Goal: Task Accomplishment & Management: Manage account settings

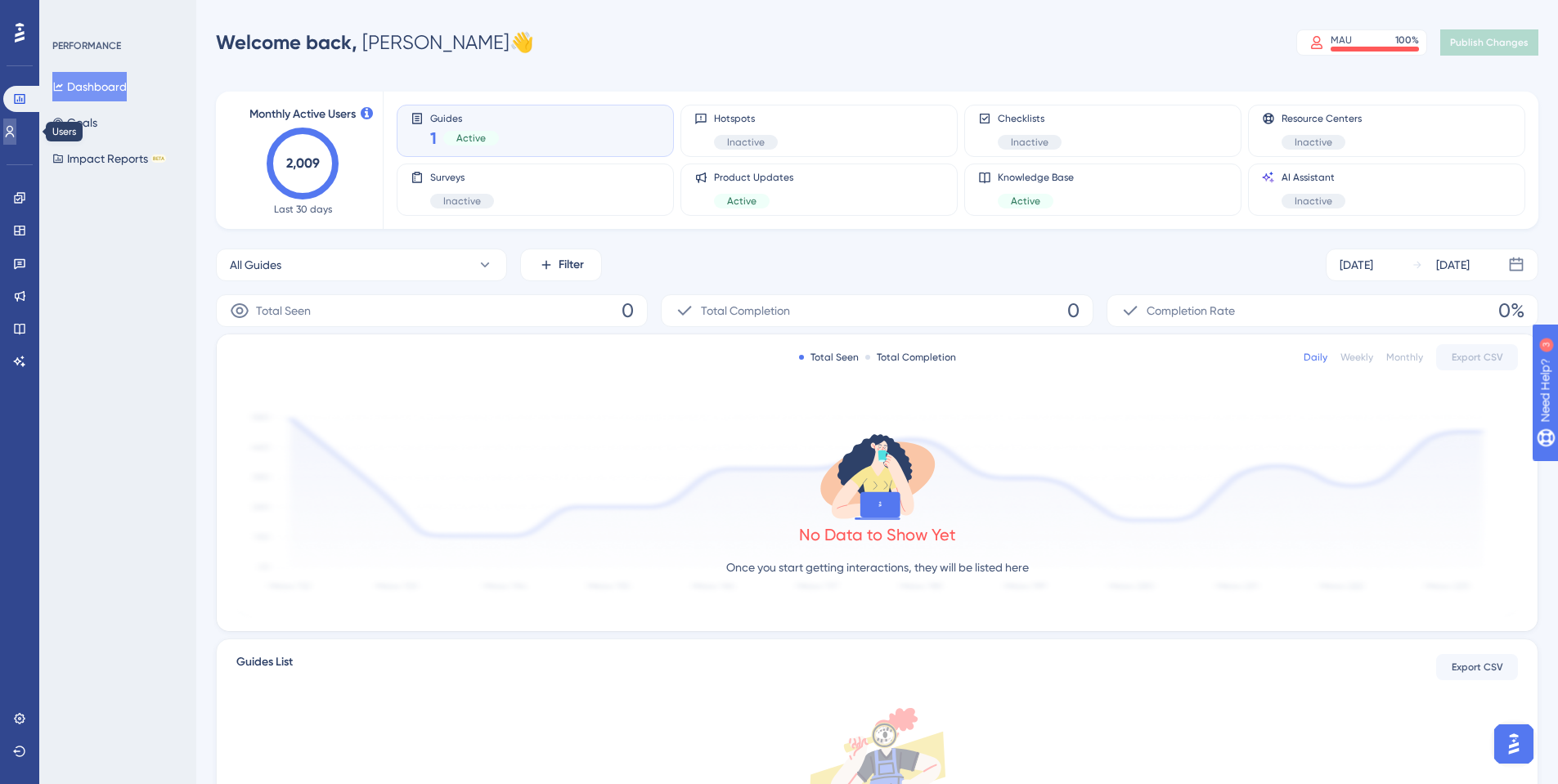
click at [16, 135] on icon at bounding box center [10, 131] width 13 height 13
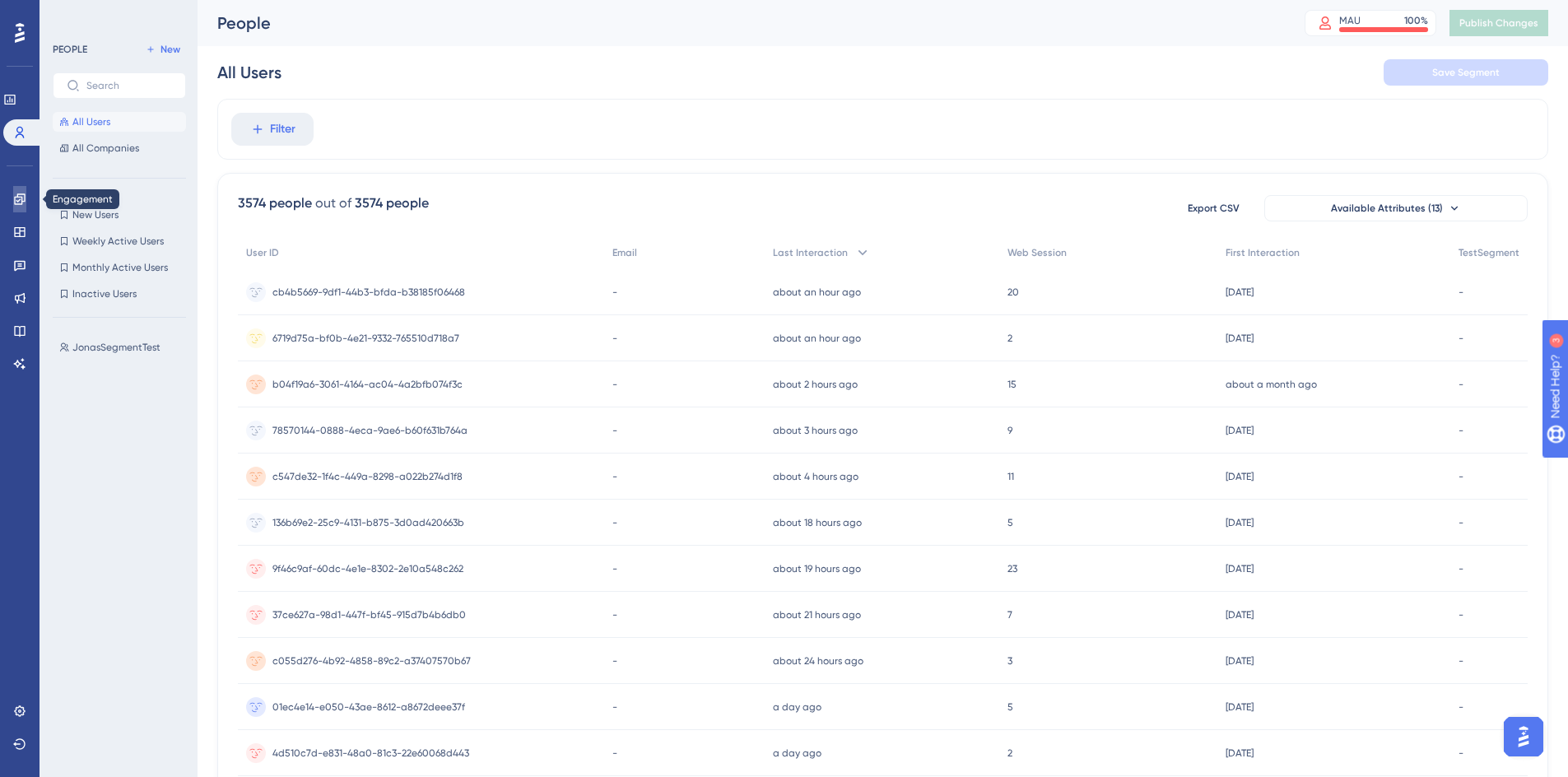
click at [13, 191] on link at bounding box center [19, 199] width 13 height 26
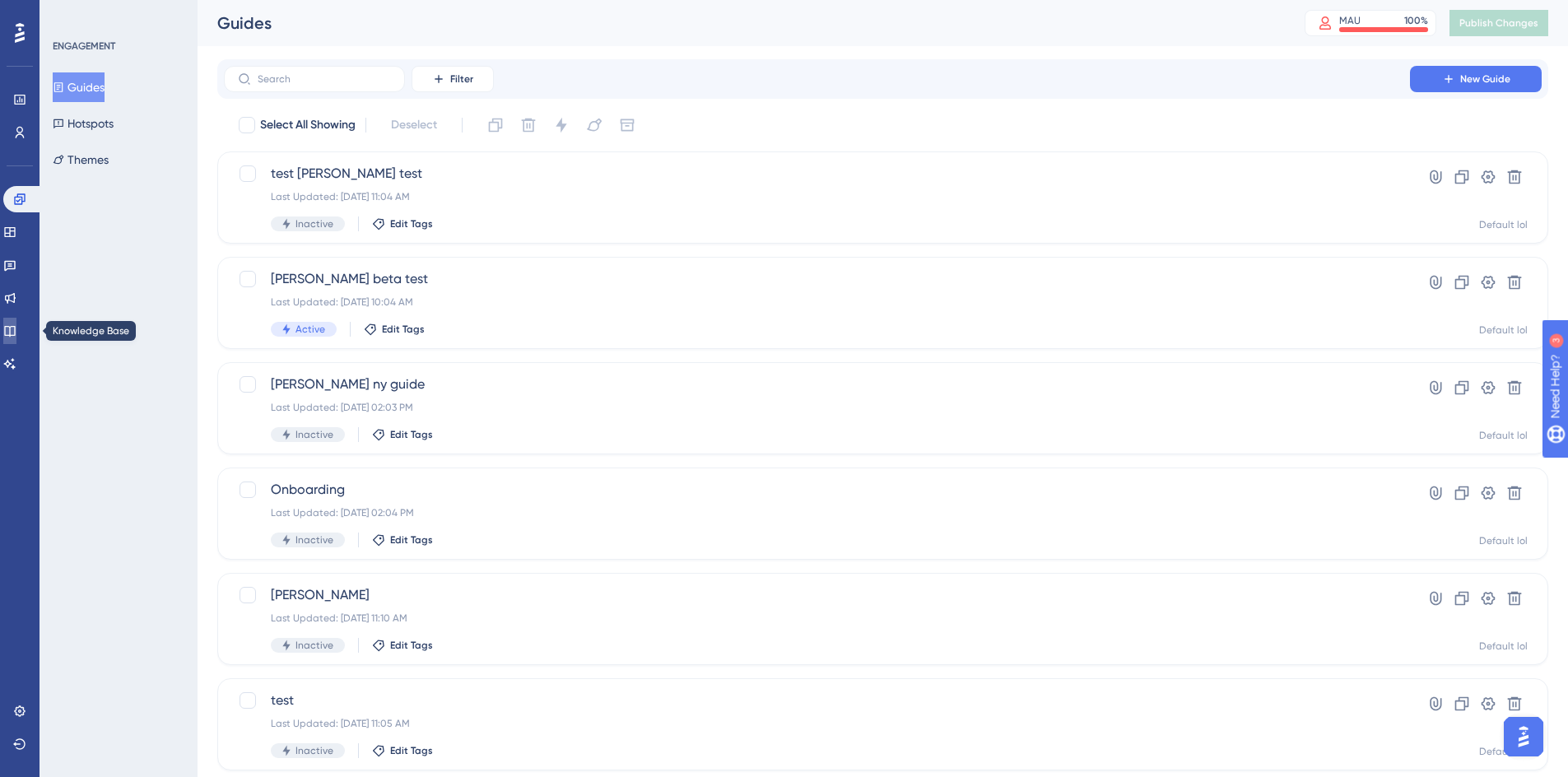
click at [16, 321] on link at bounding box center [10, 331] width 13 height 26
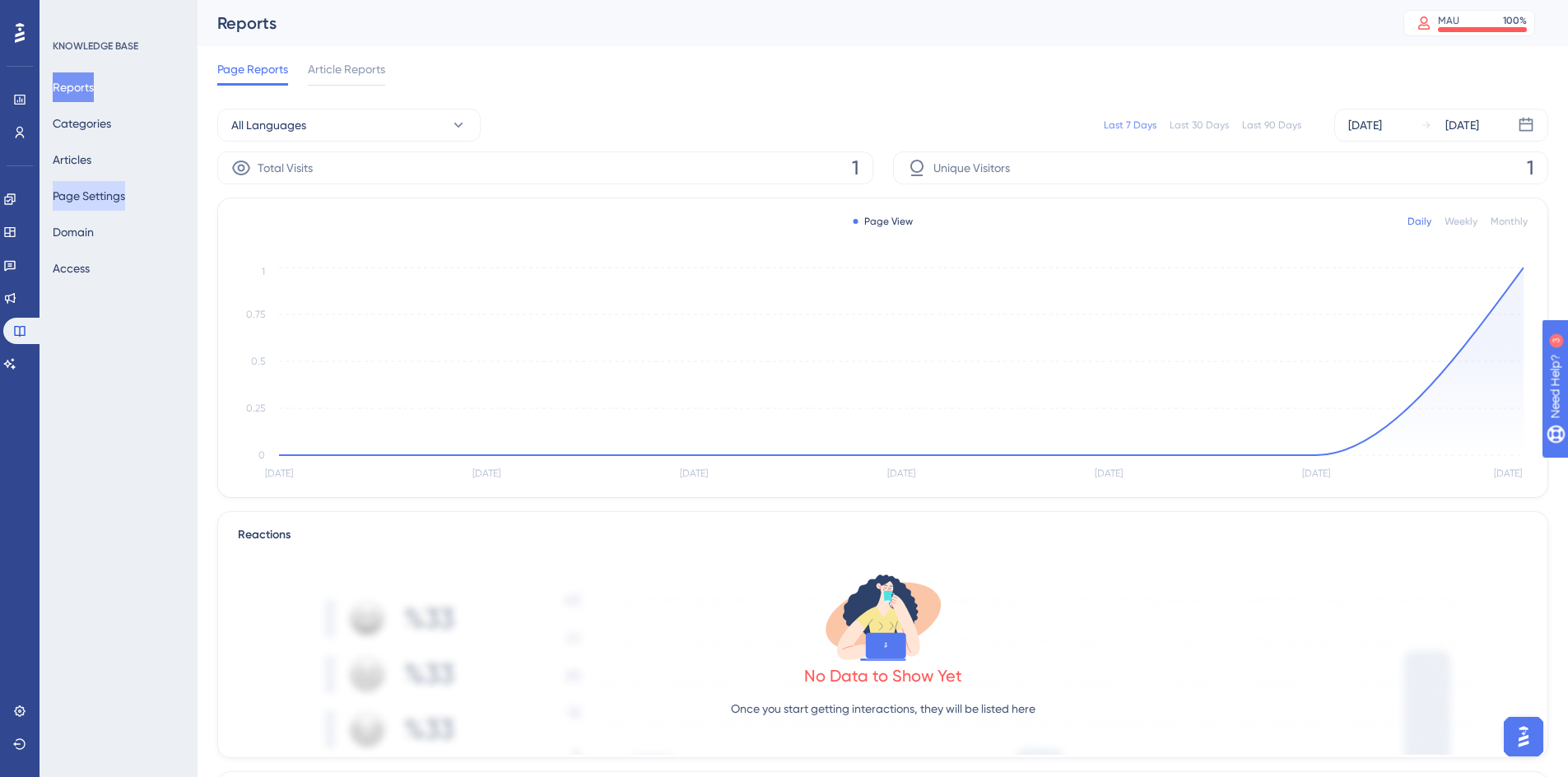
click at [97, 208] on button "Page Settings" at bounding box center [89, 196] width 73 height 30
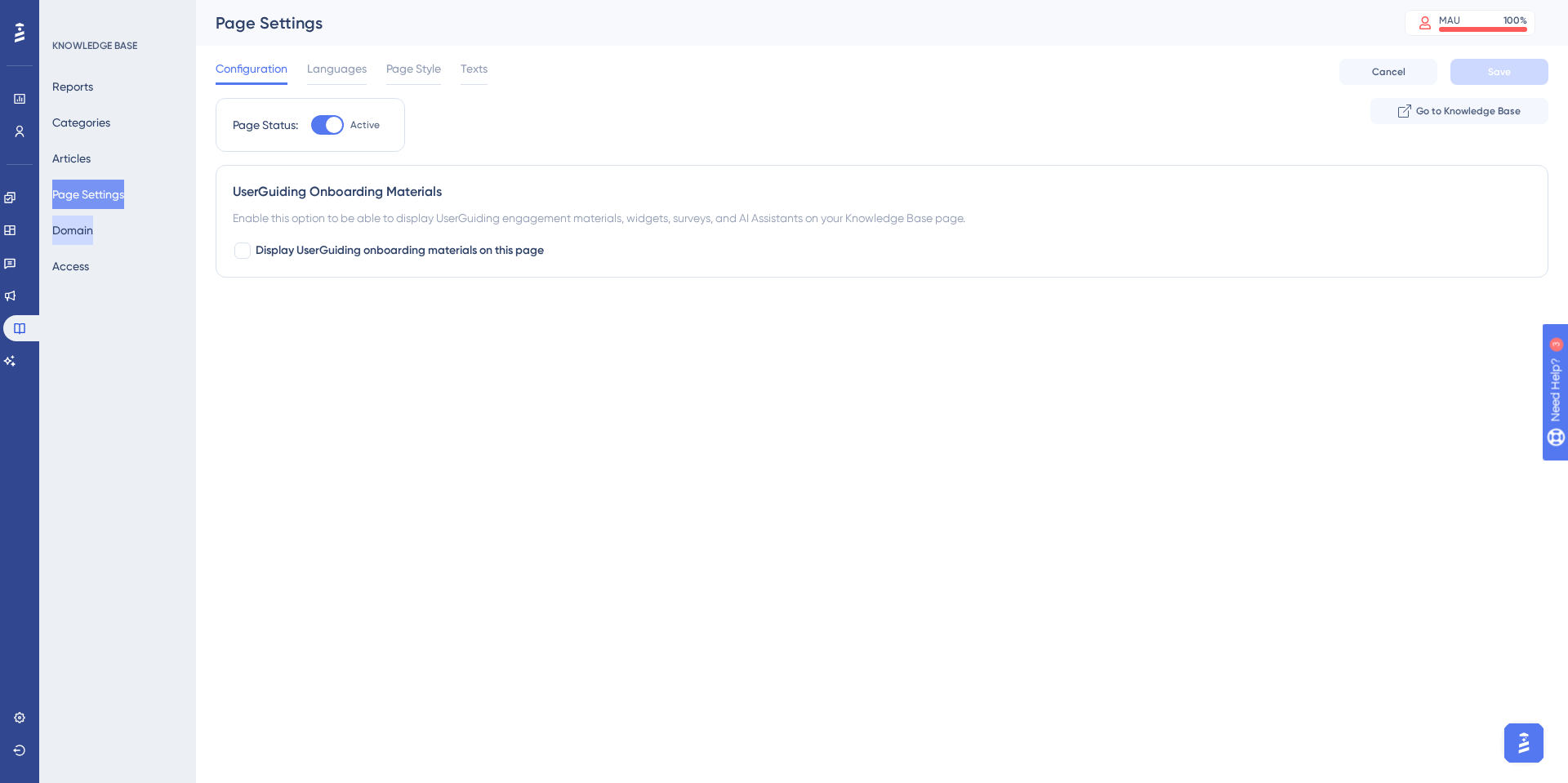
click at [84, 219] on button "Domain" at bounding box center [72, 230] width 41 height 30
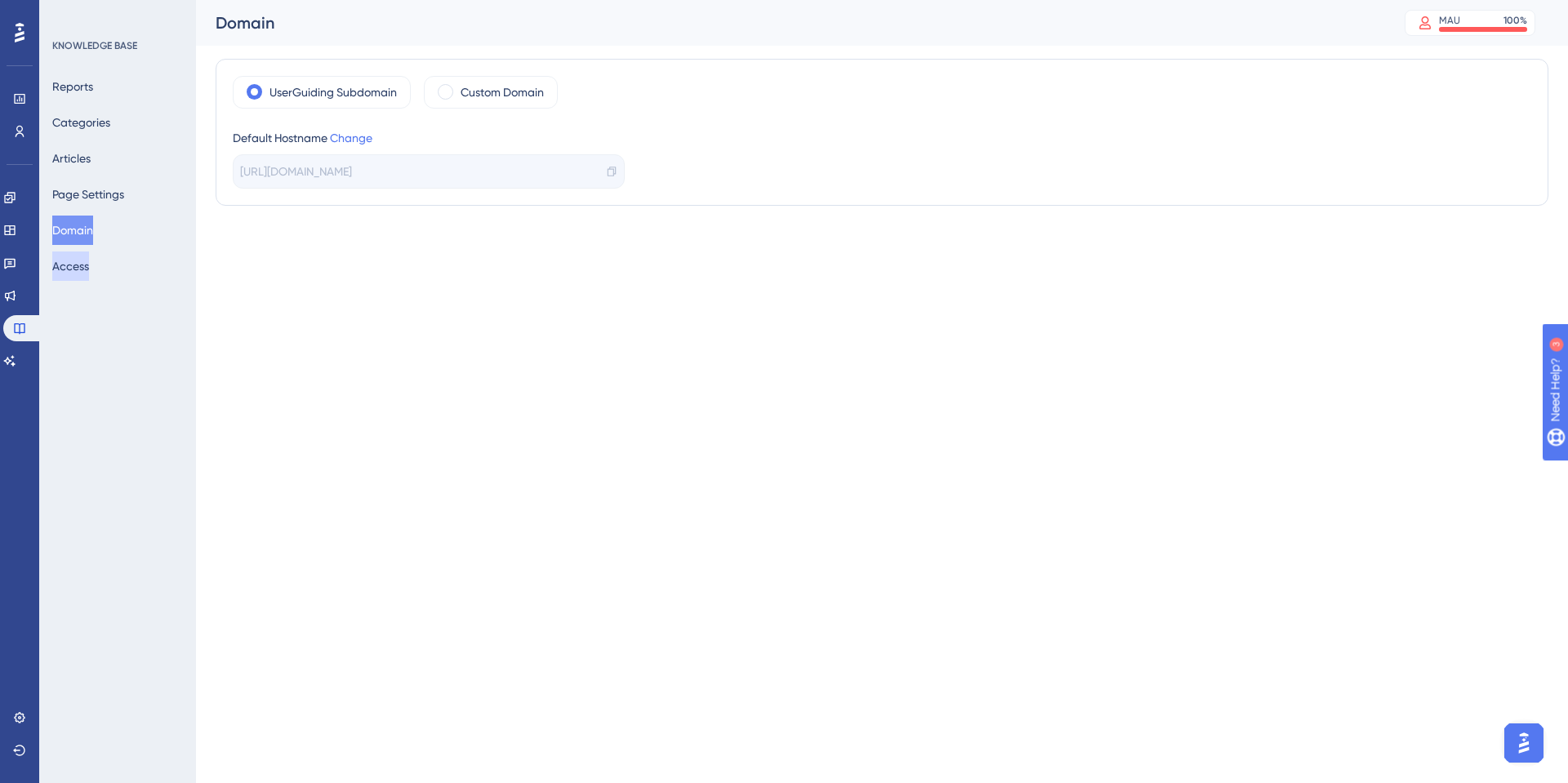
click at [89, 263] on button "Access" at bounding box center [70, 266] width 37 height 30
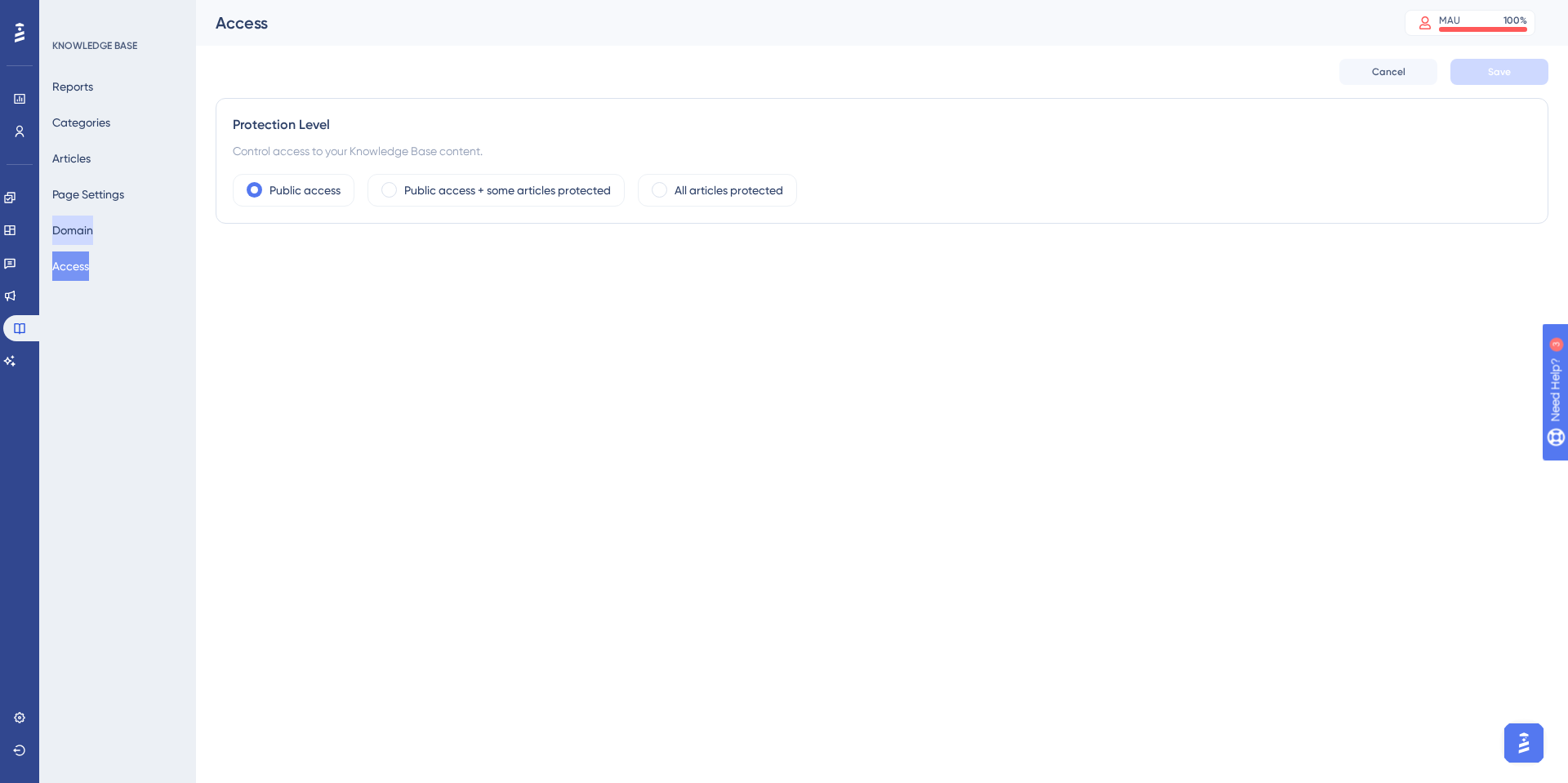
click at [83, 219] on button "Domain" at bounding box center [72, 230] width 41 height 30
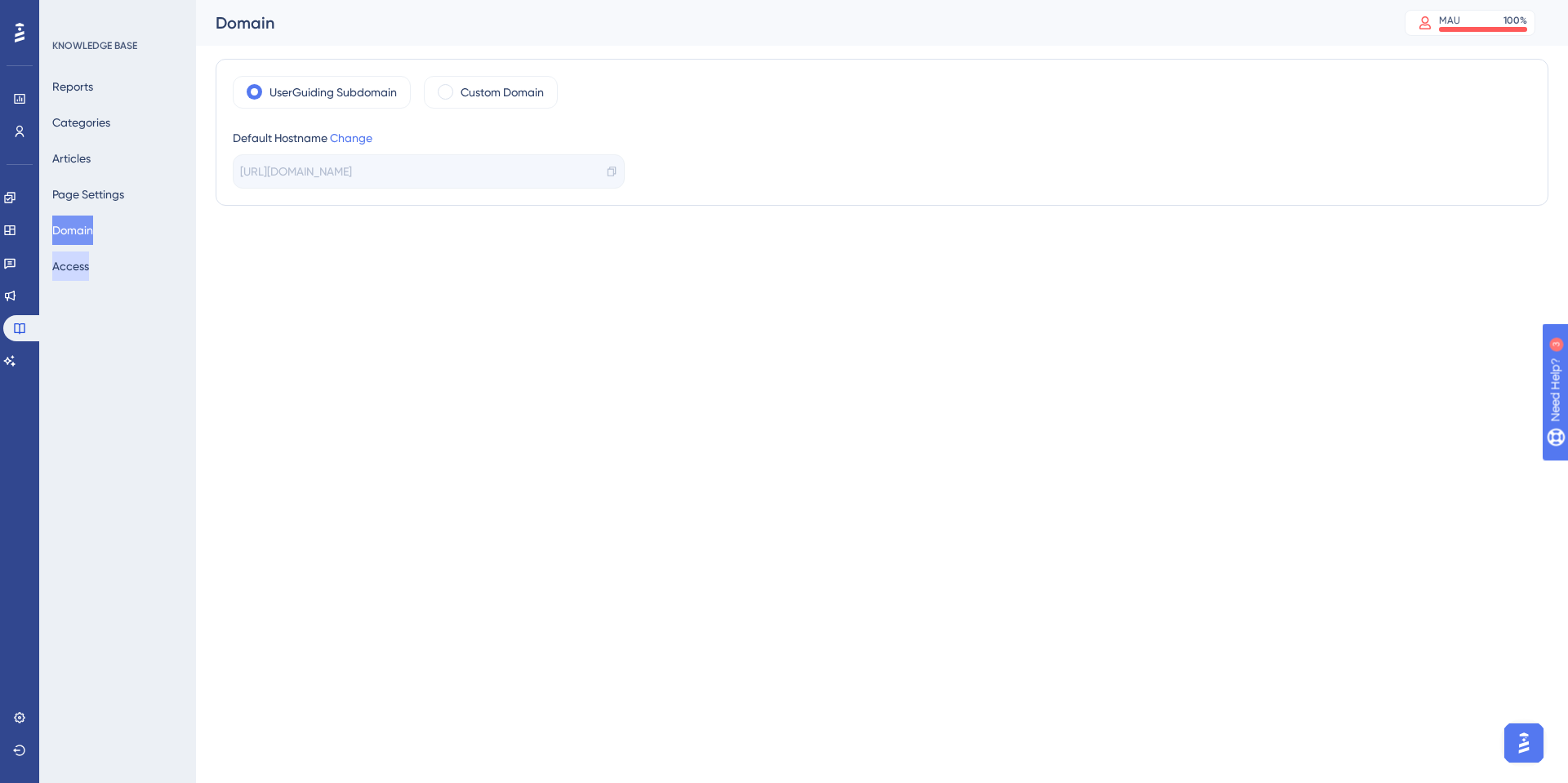
click at [83, 271] on button "Access" at bounding box center [70, 266] width 37 height 30
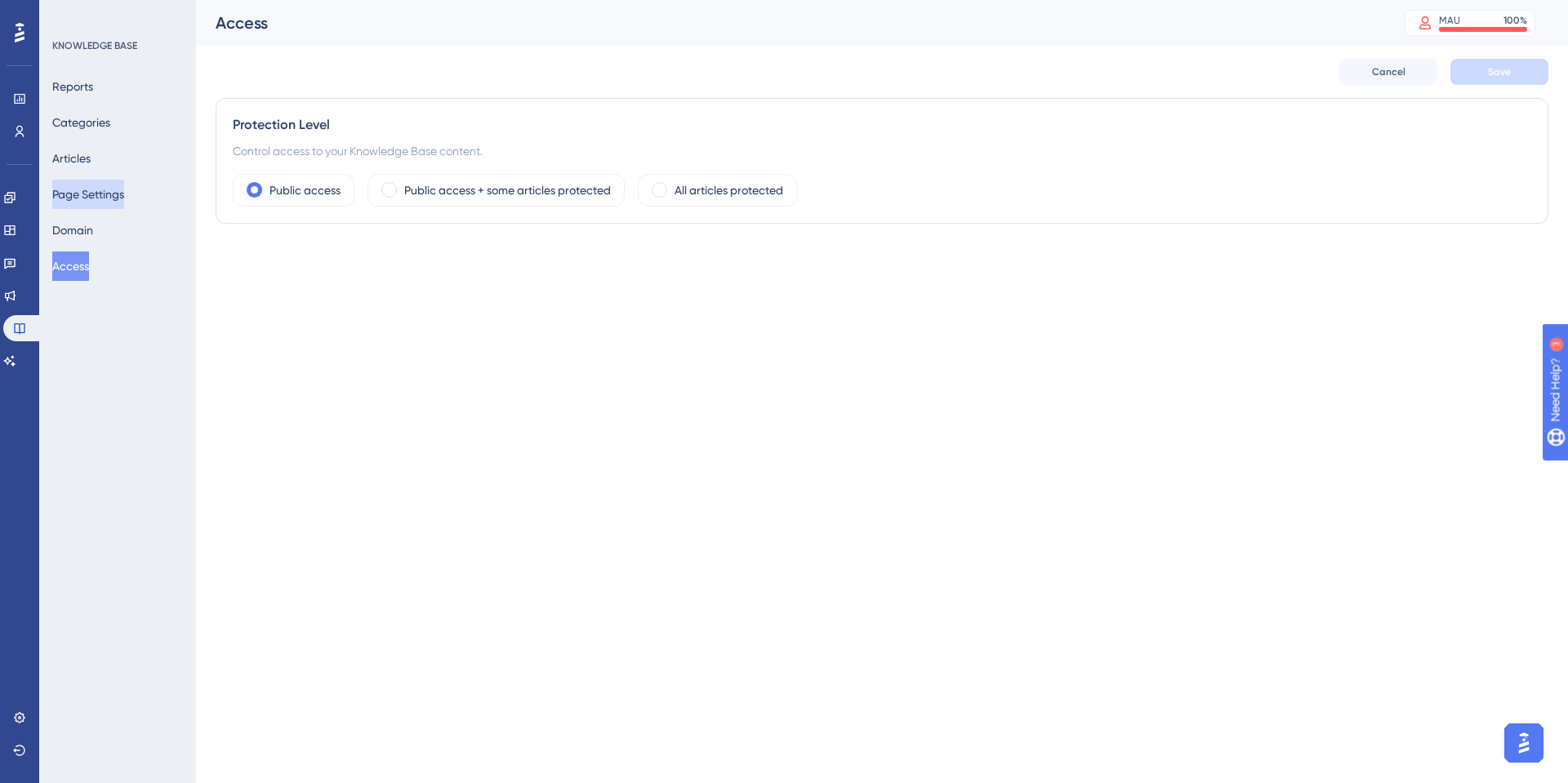
click at [71, 200] on button "Page Settings" at bounding box center [89, 194] width 72 height 30
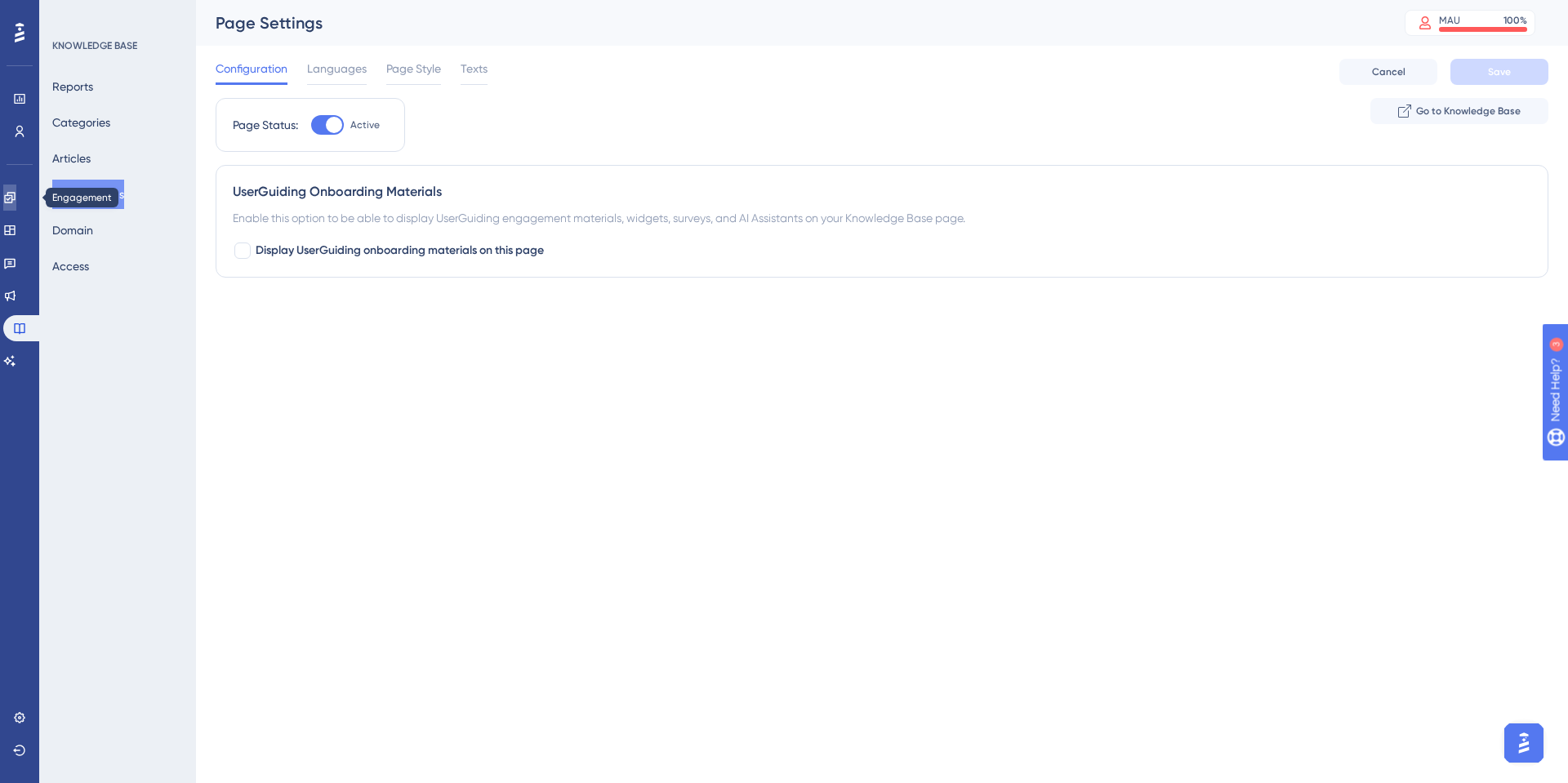
click at [16, 205] on link at bounding box center [10, 197] width 13 height 26
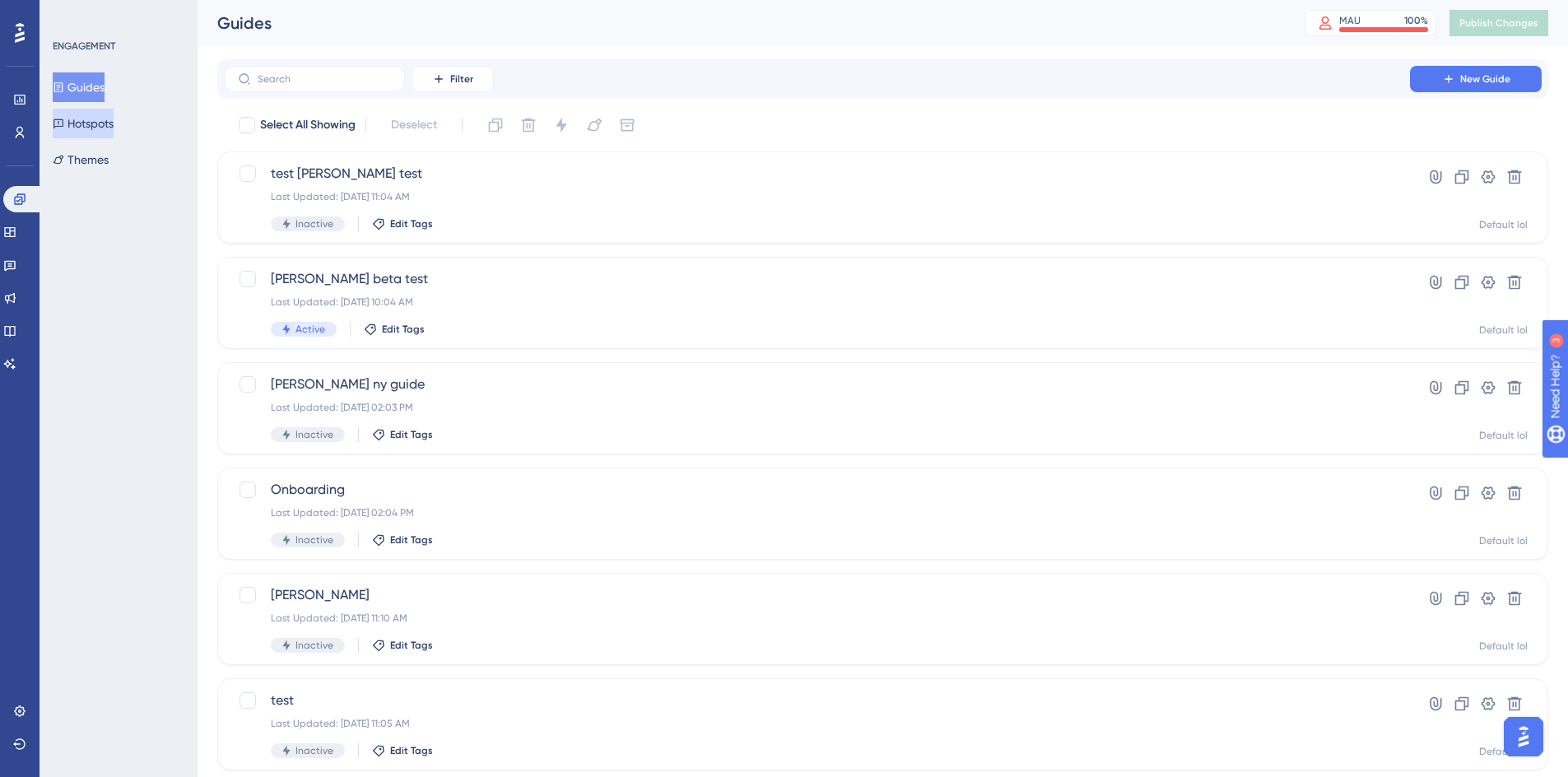
click at [108, 133] on button "Hotspots" at bounding box center [83, 123] width 61 height 30
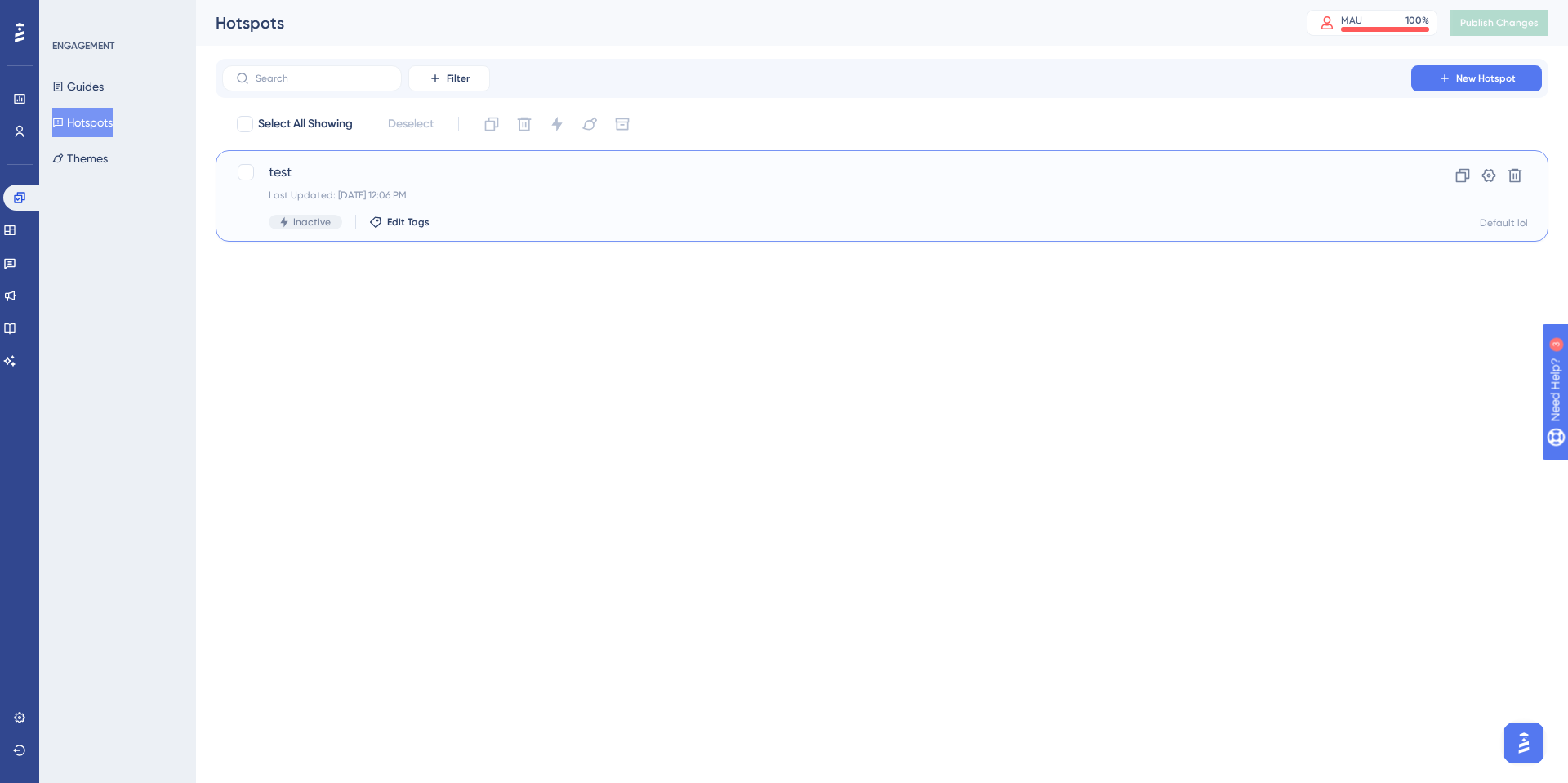
click at [541, 191] on div "Last Updated: May 08 2025, 12:06 PM" at bounding box center [816, 195] width 1096 height 13
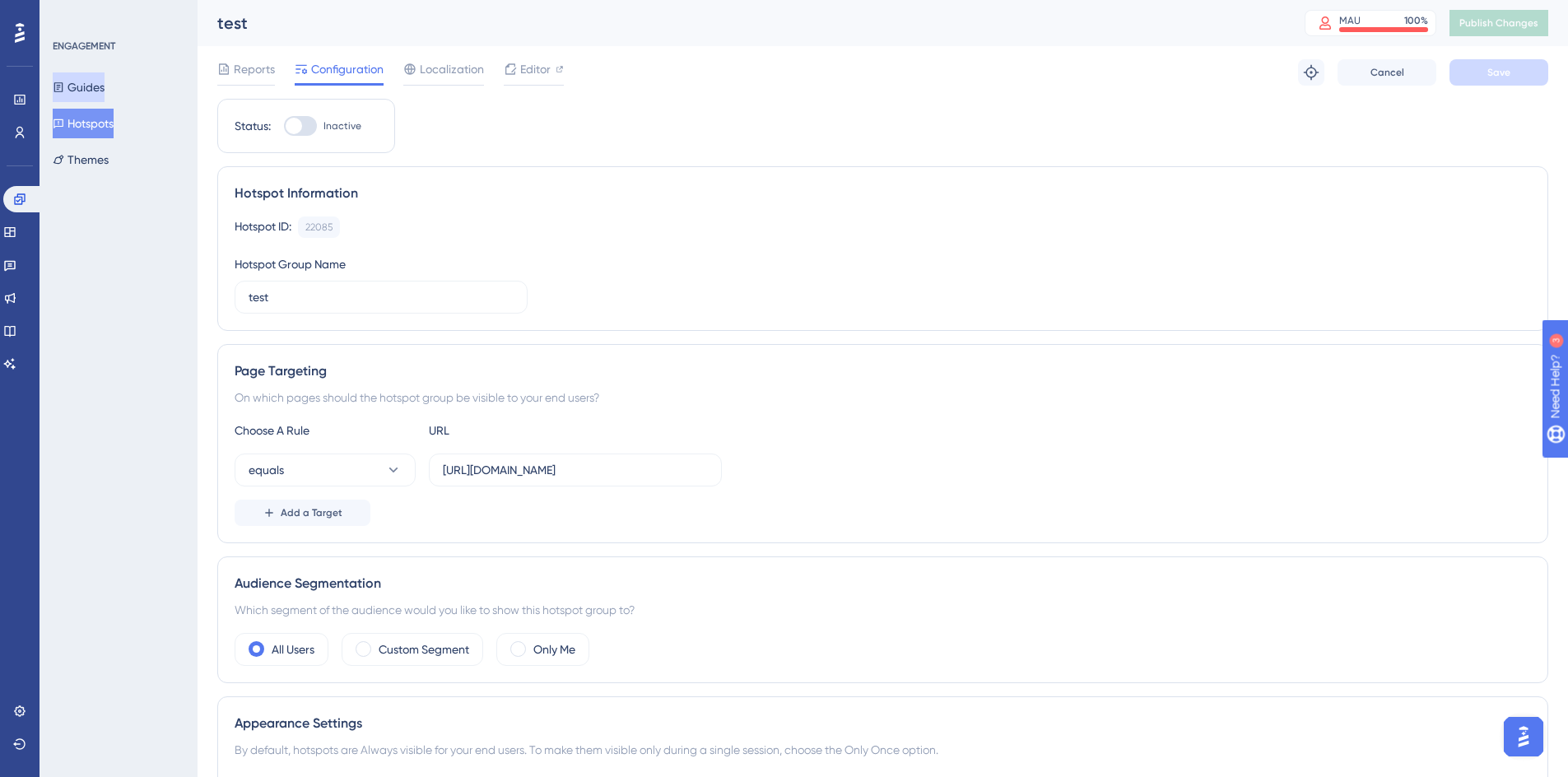
click at [105, 98] on button "Guides" at bounding box center [78, 87] width 52 height 30
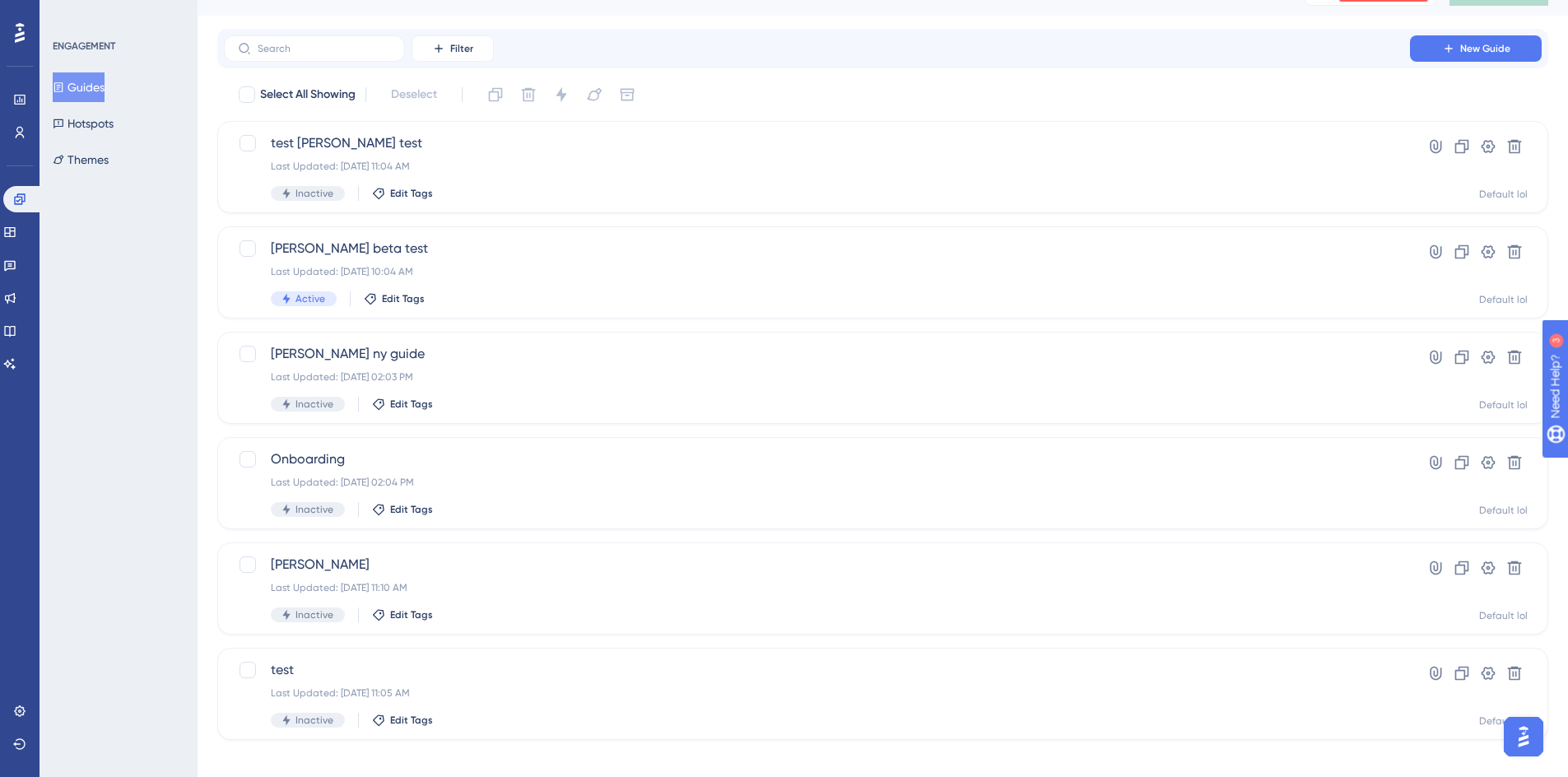
scroll to position [46, 0]
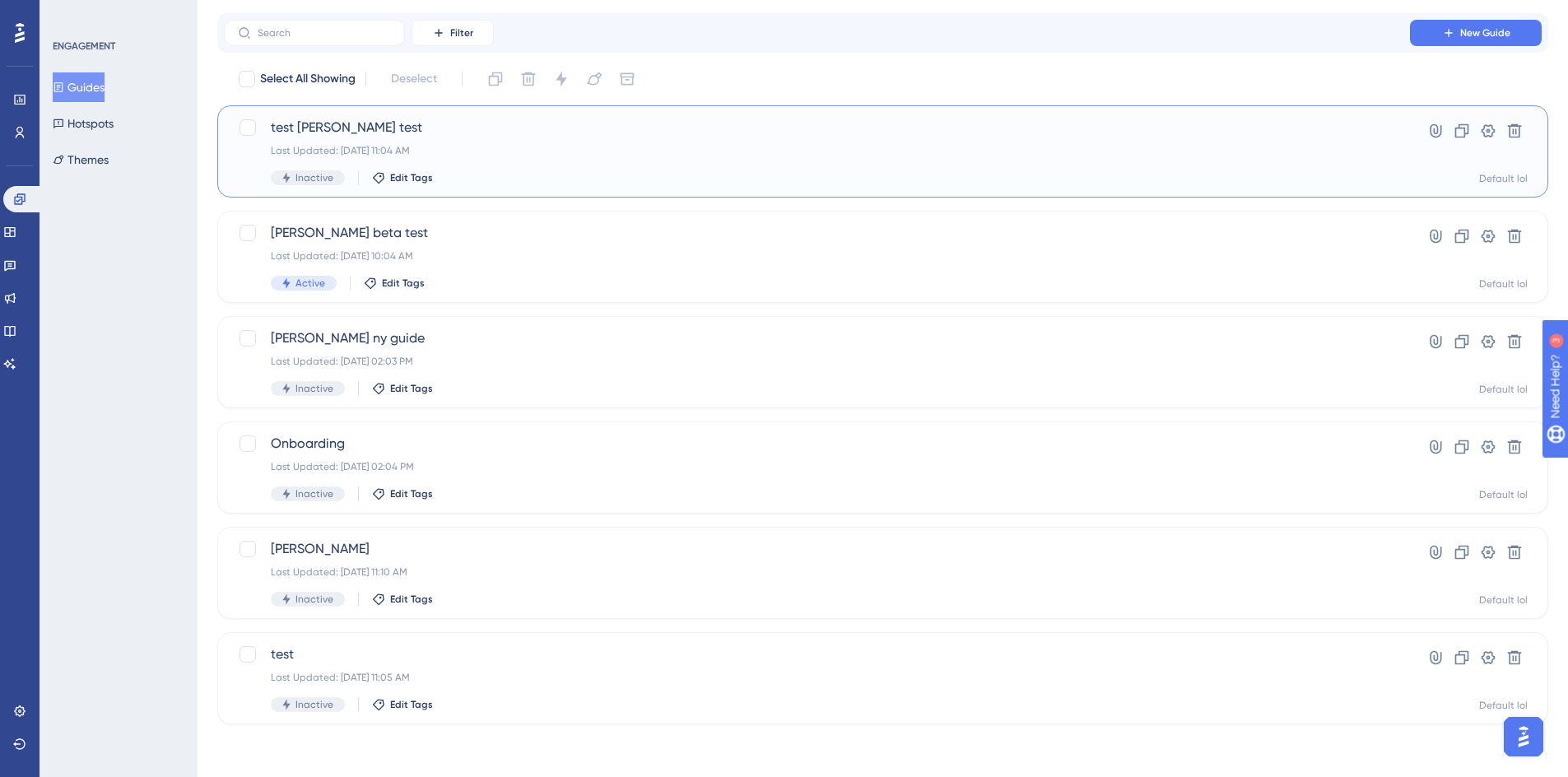
click at [475, 143] on div "test clara test Last Updated: Aug 04 2025, 11:04 AM Inactive Edit Tags" at bounding box center [817, 151] width 1093 height 67
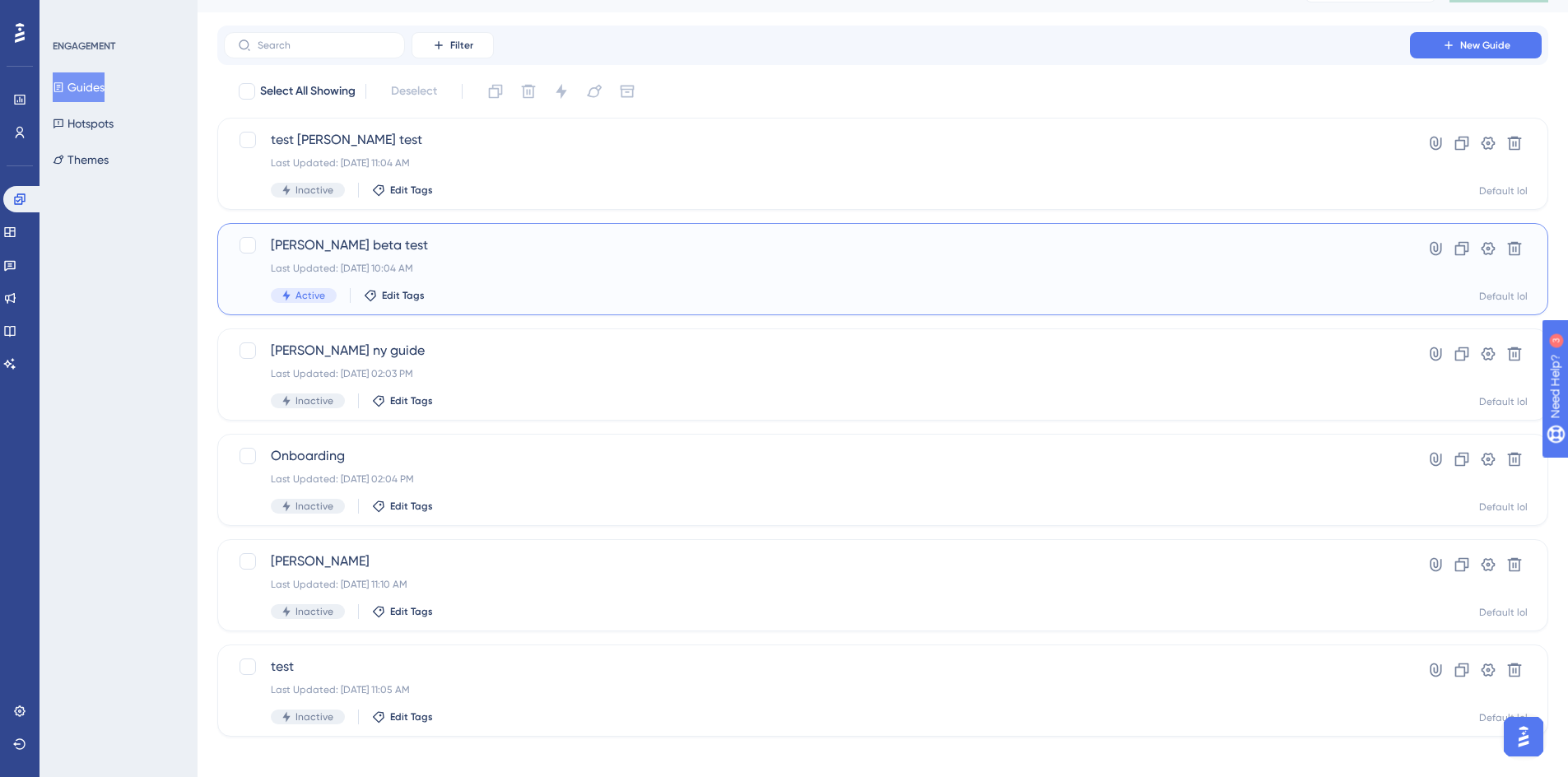
click at [496, 271] on div "Last Updated: [DATE] 10:04 AM" at bounding box center [817, 269] width 1093 height 13
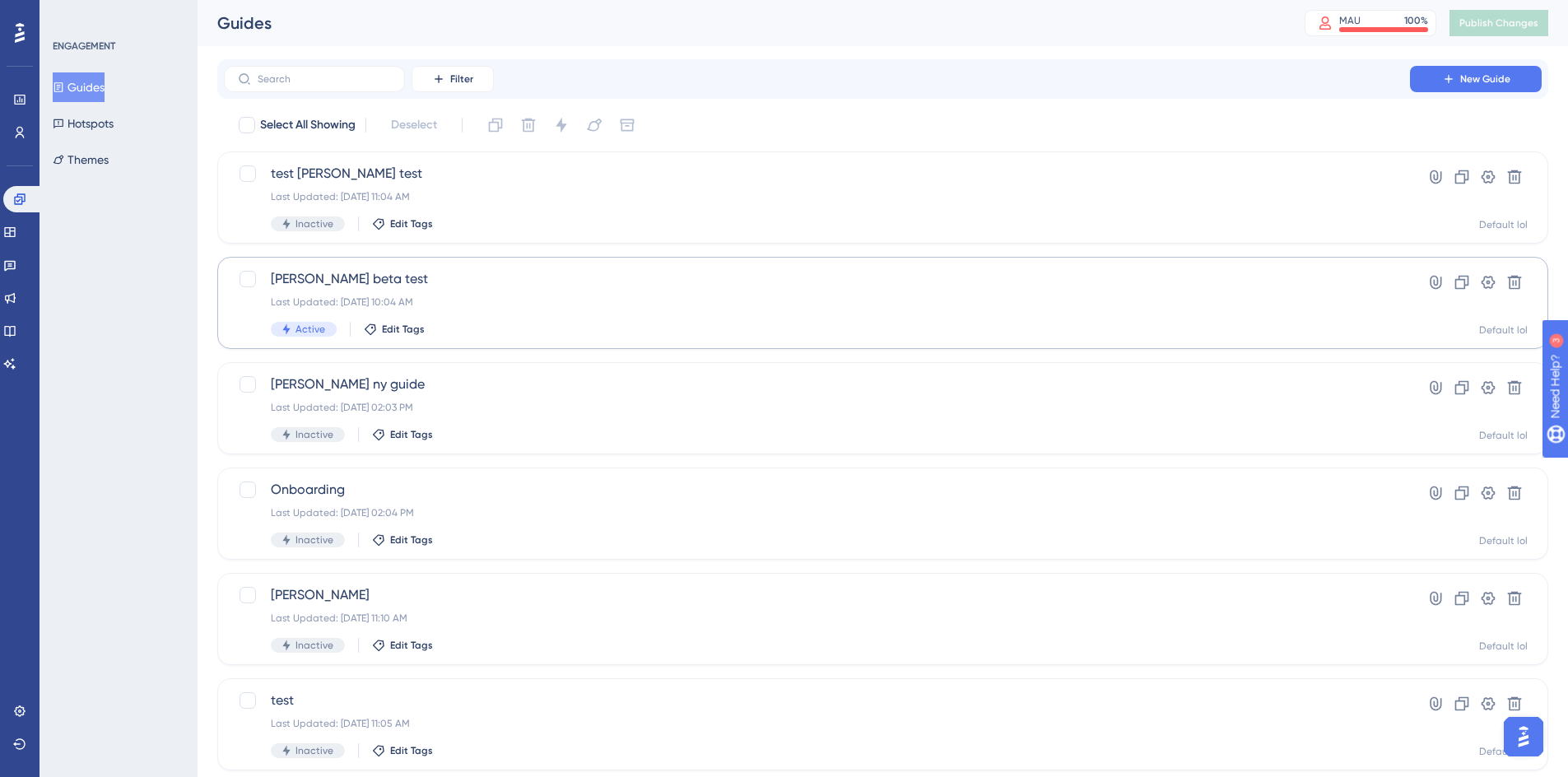
scroll to position [34, 0]
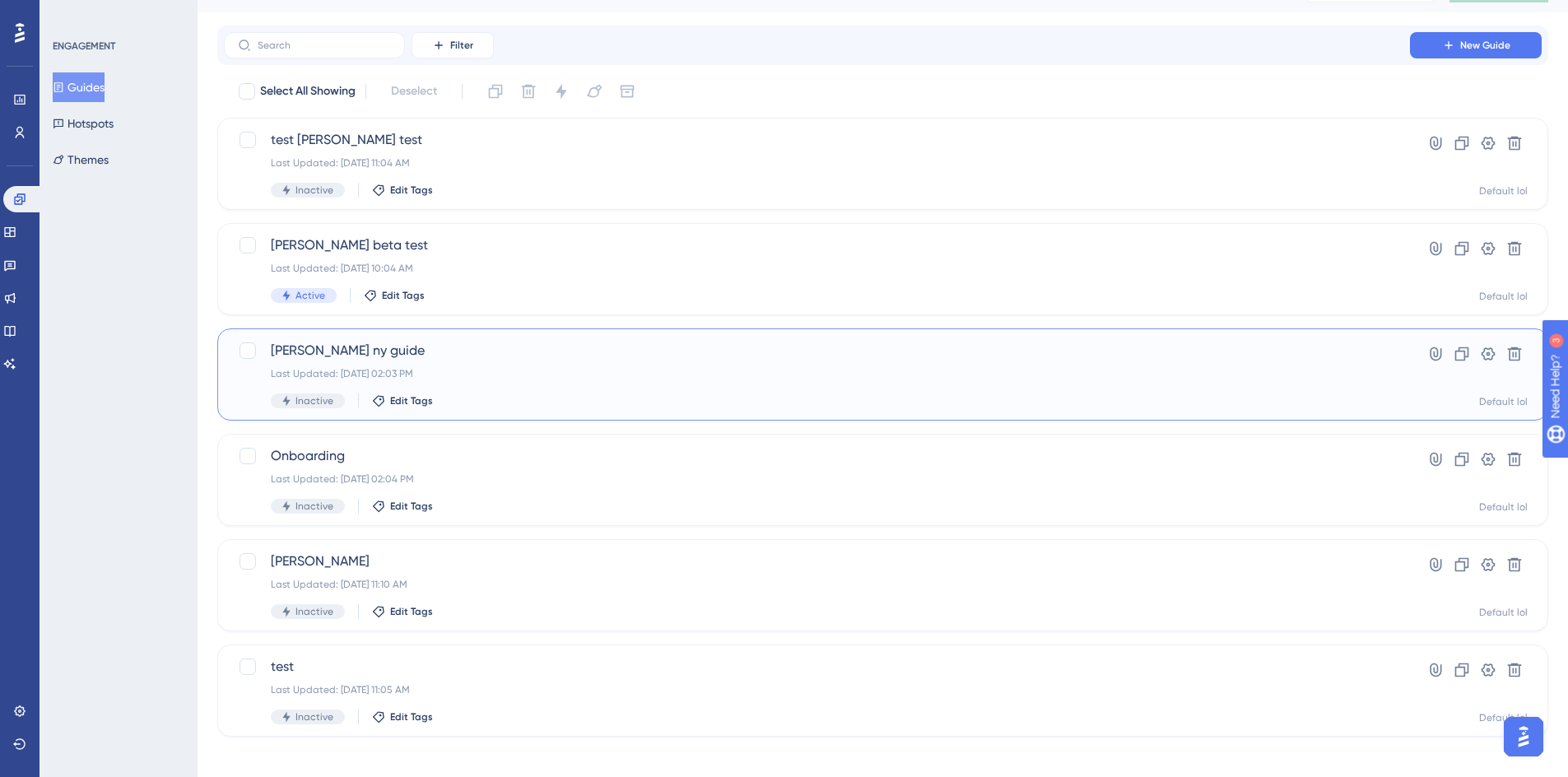
click at [541, 385] on div "Clara tester ny guide Last Updated: Jul 08 2025, 02:03 PM Inactive Edit Tags" at bounding box center [817, 374] width 1093 height 67
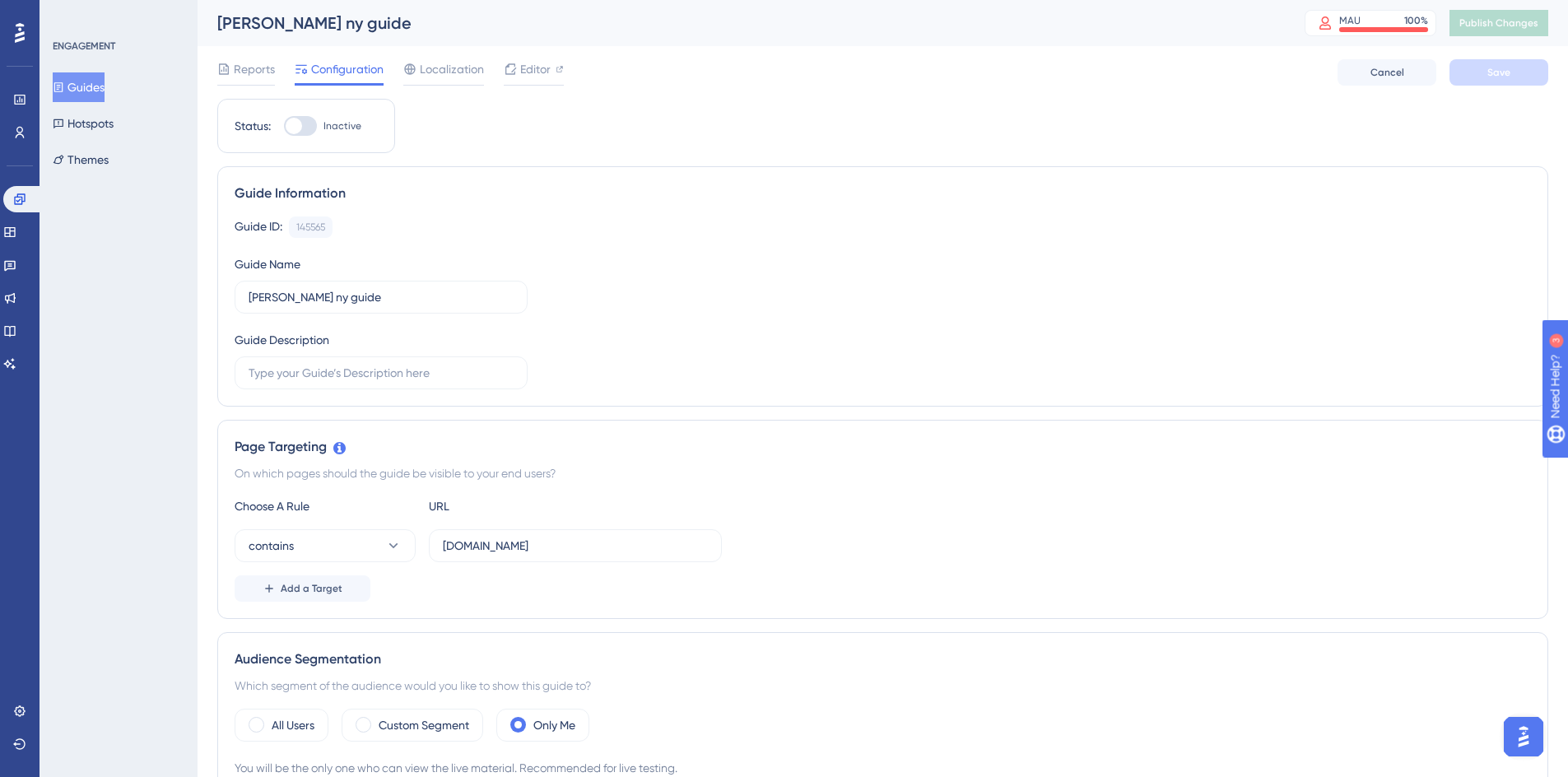
scroll to position [34, 0]
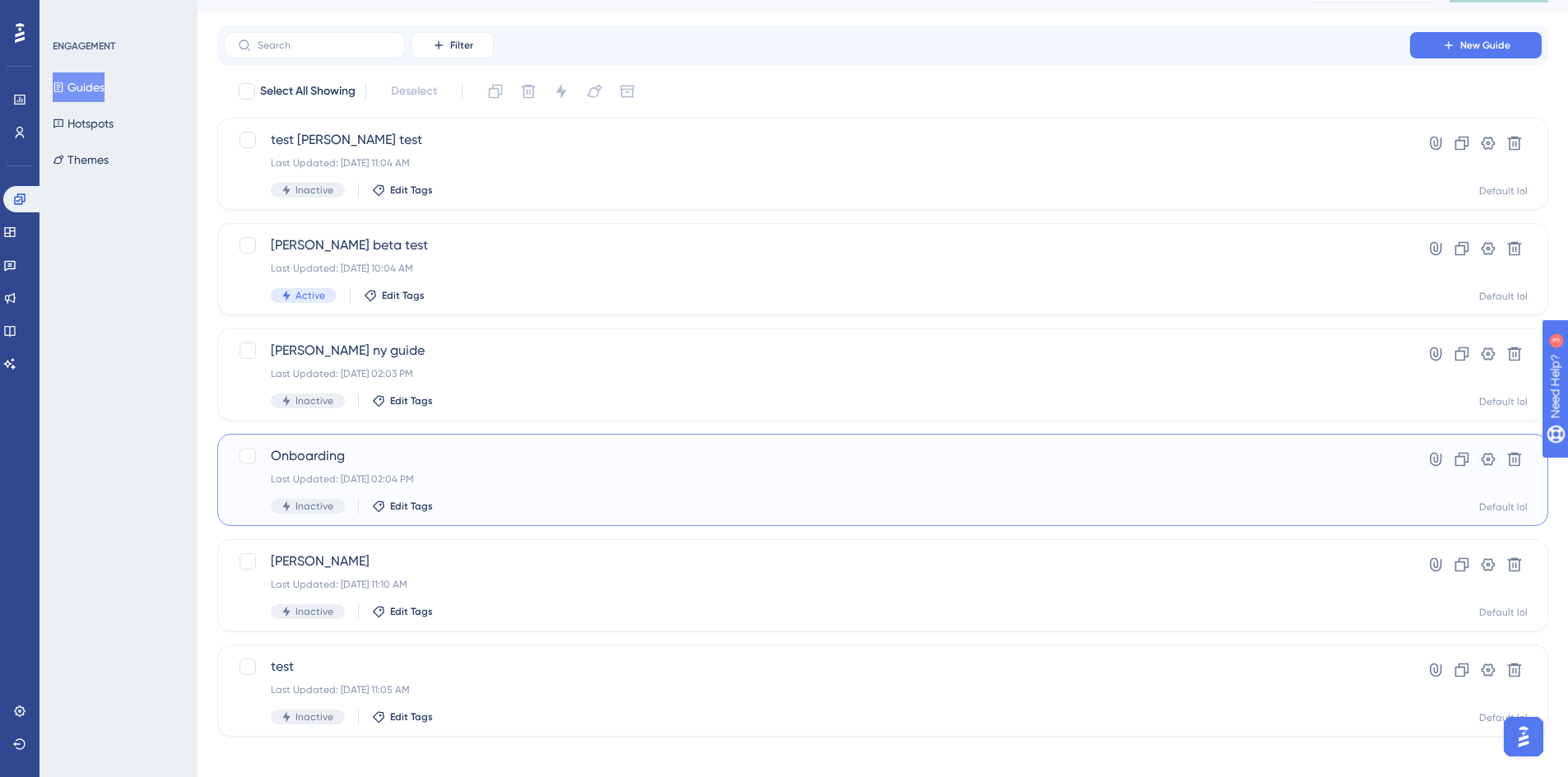
click at [548, 502] on div "Inactive Edit Tags" at bounding box center [817, 506] width 1093 height 15
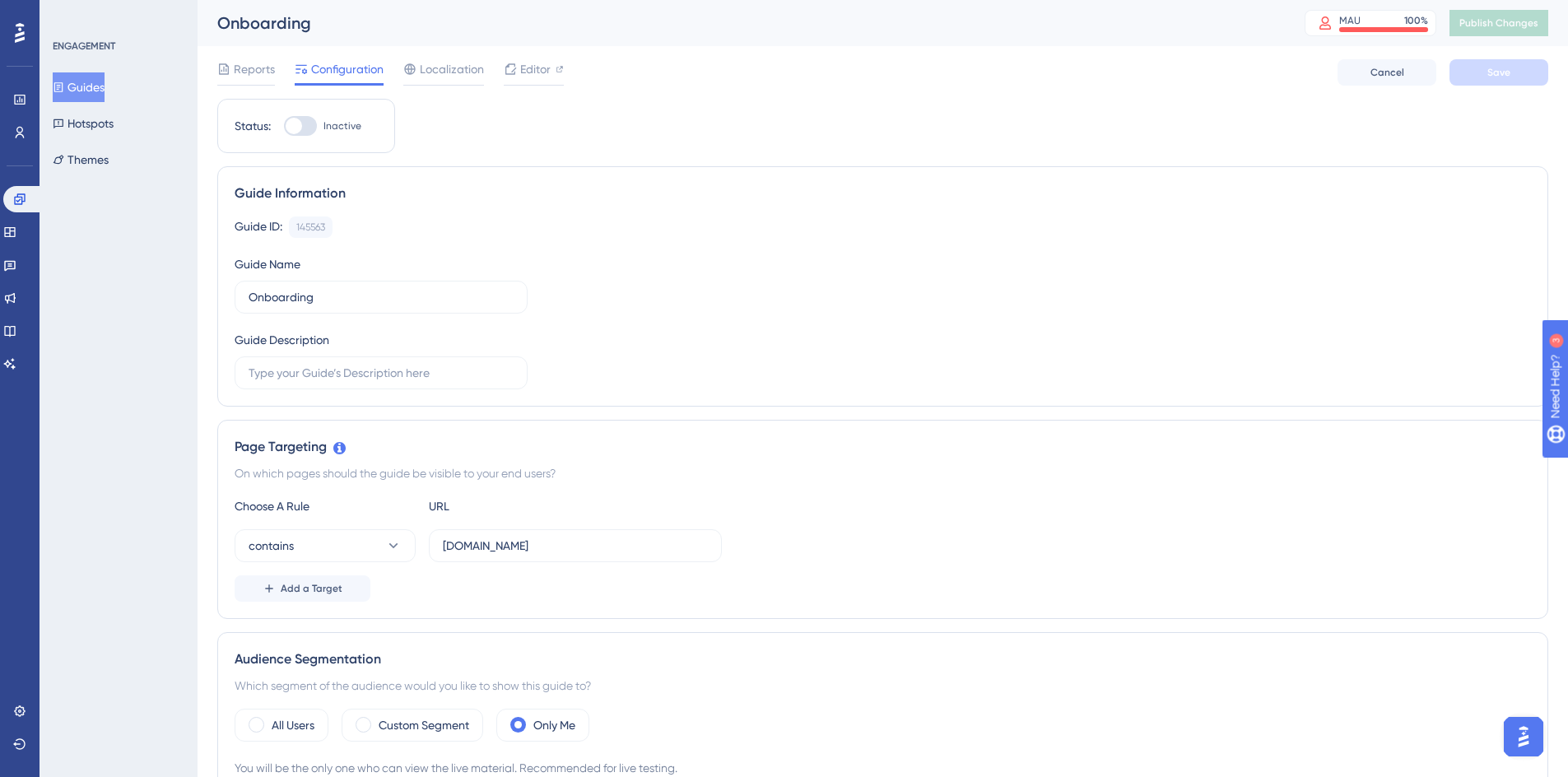
scroll to position [34, 0]
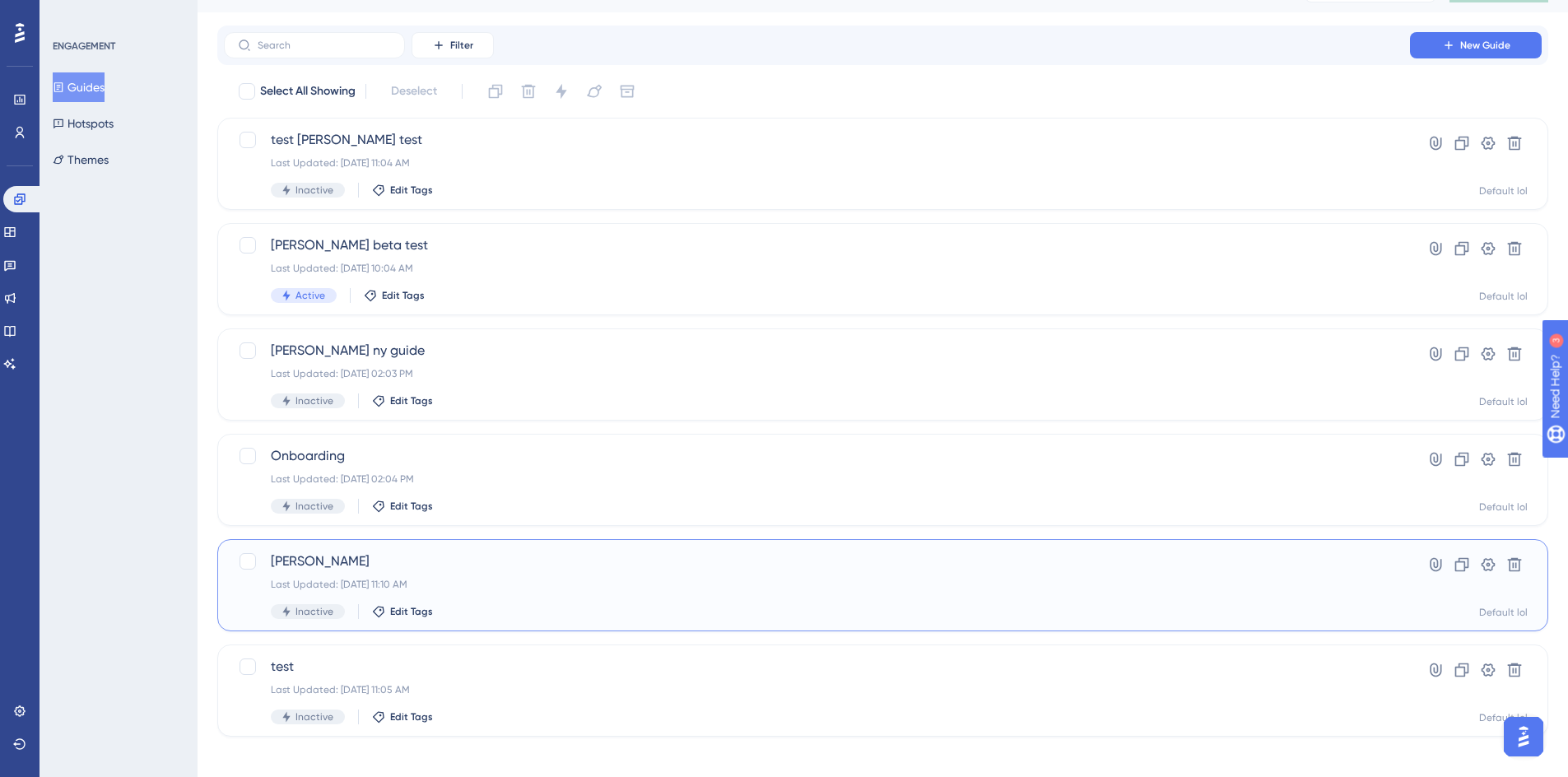
click at [517, 571] on span "[PERSON_NAME]" at bounding box center [817, 562] width 1093 height 20
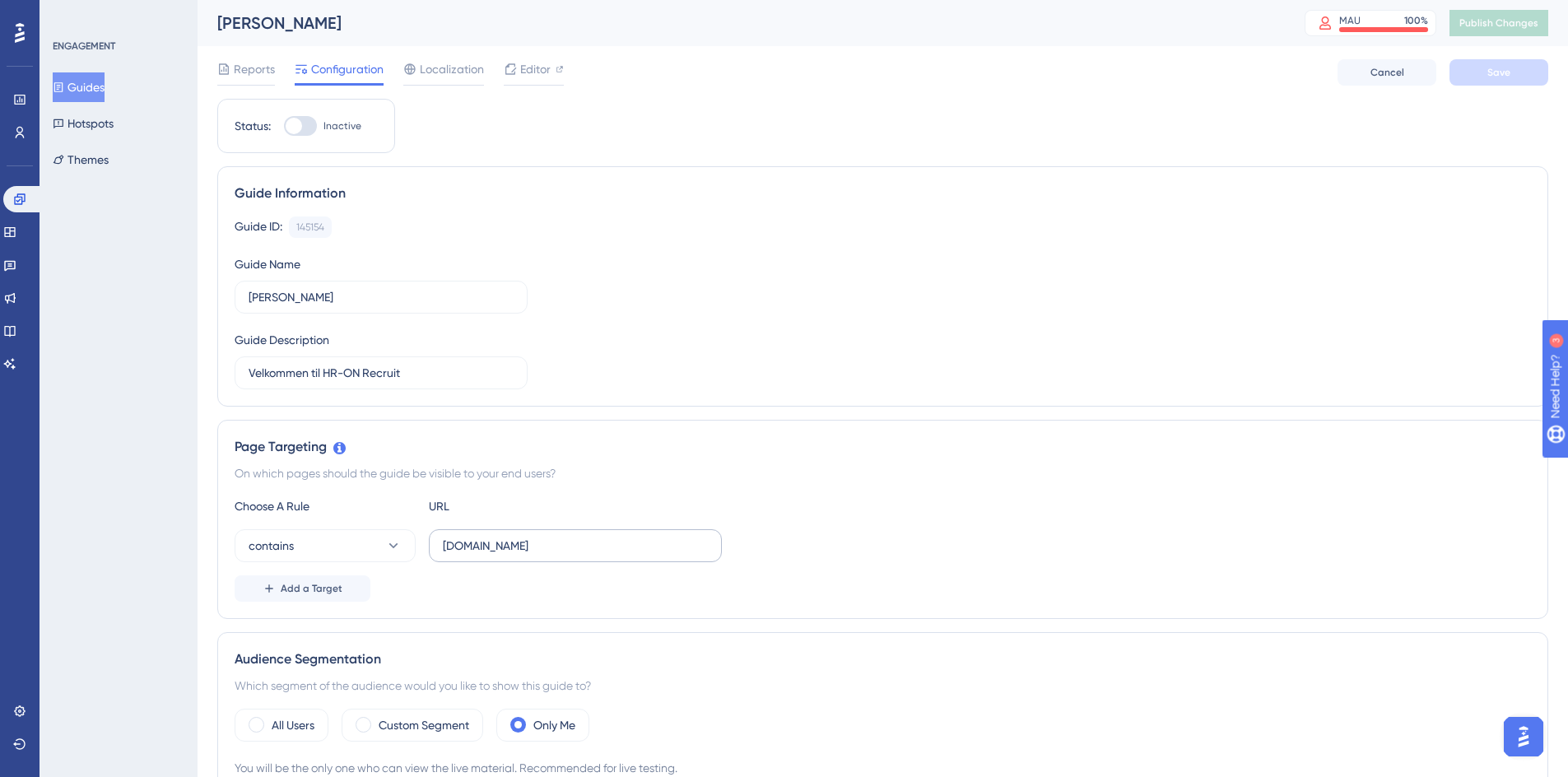
scroll to position [34, 0]
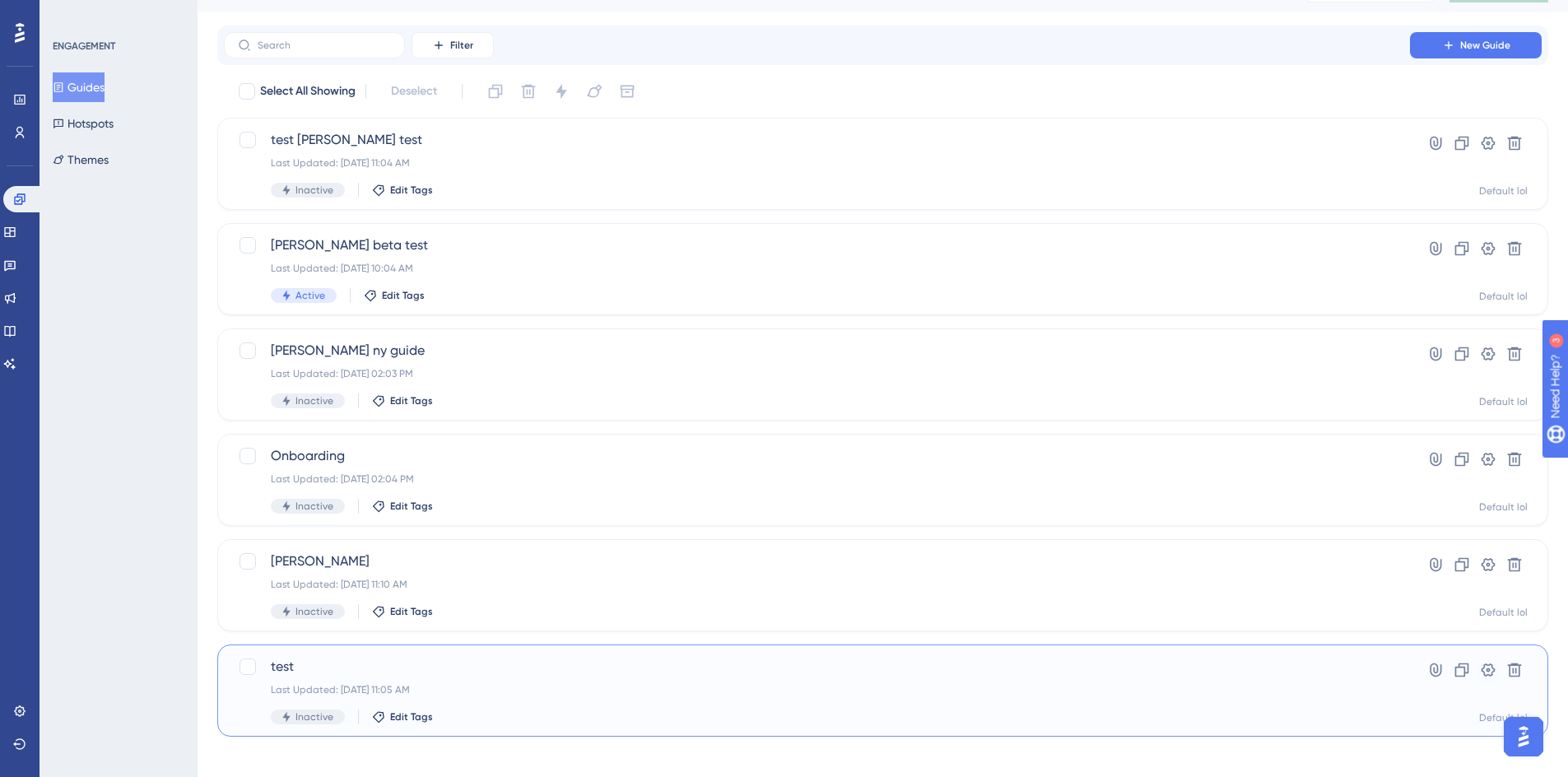
click at [586, 694] on div "Last Updated: [DATE] 11:05 AM" at bounding box center [817, 690] width 1093 height 13
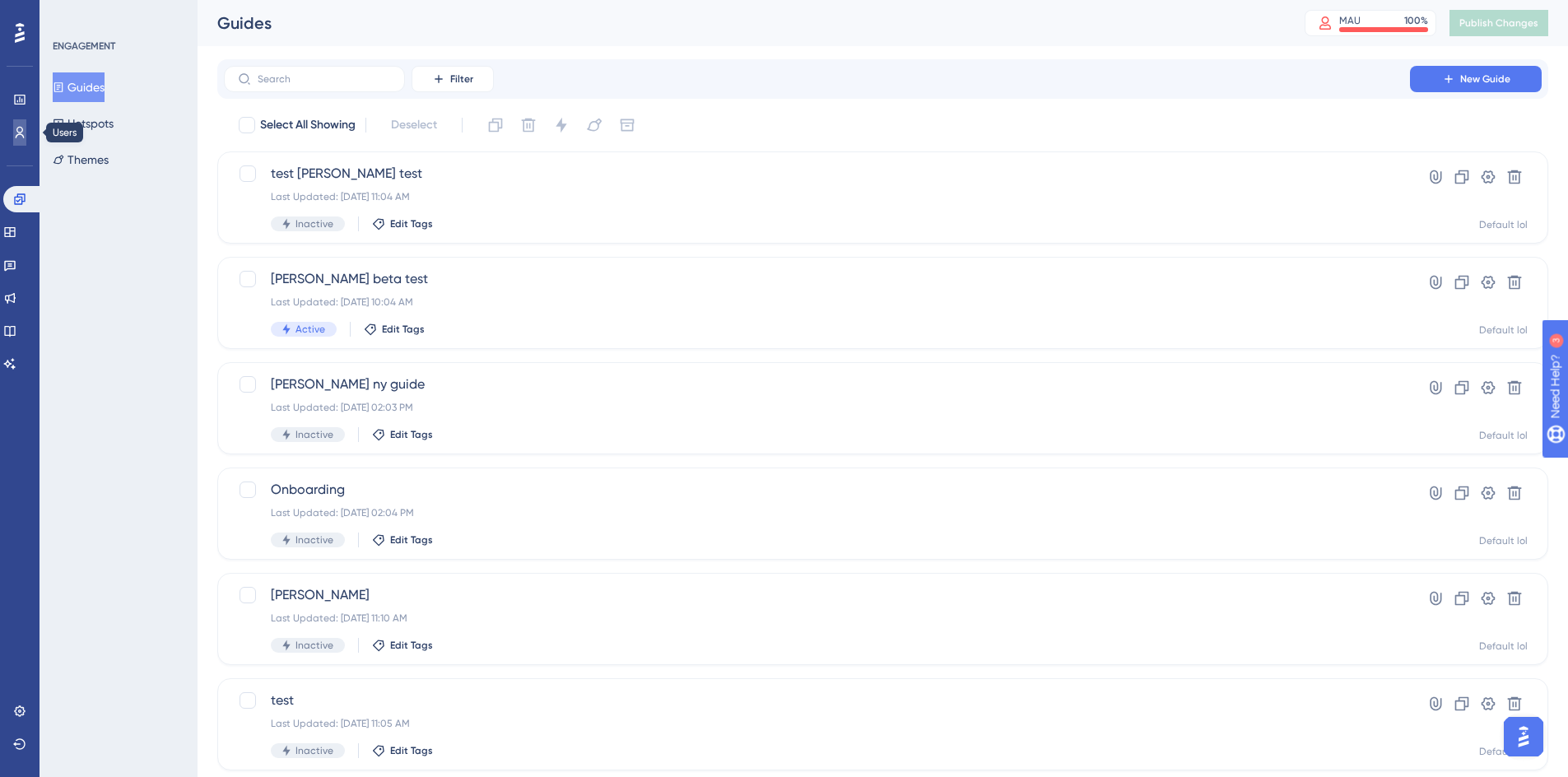
click at [22, 126] on icon at bounding box center [19, 132] width 13 height 13
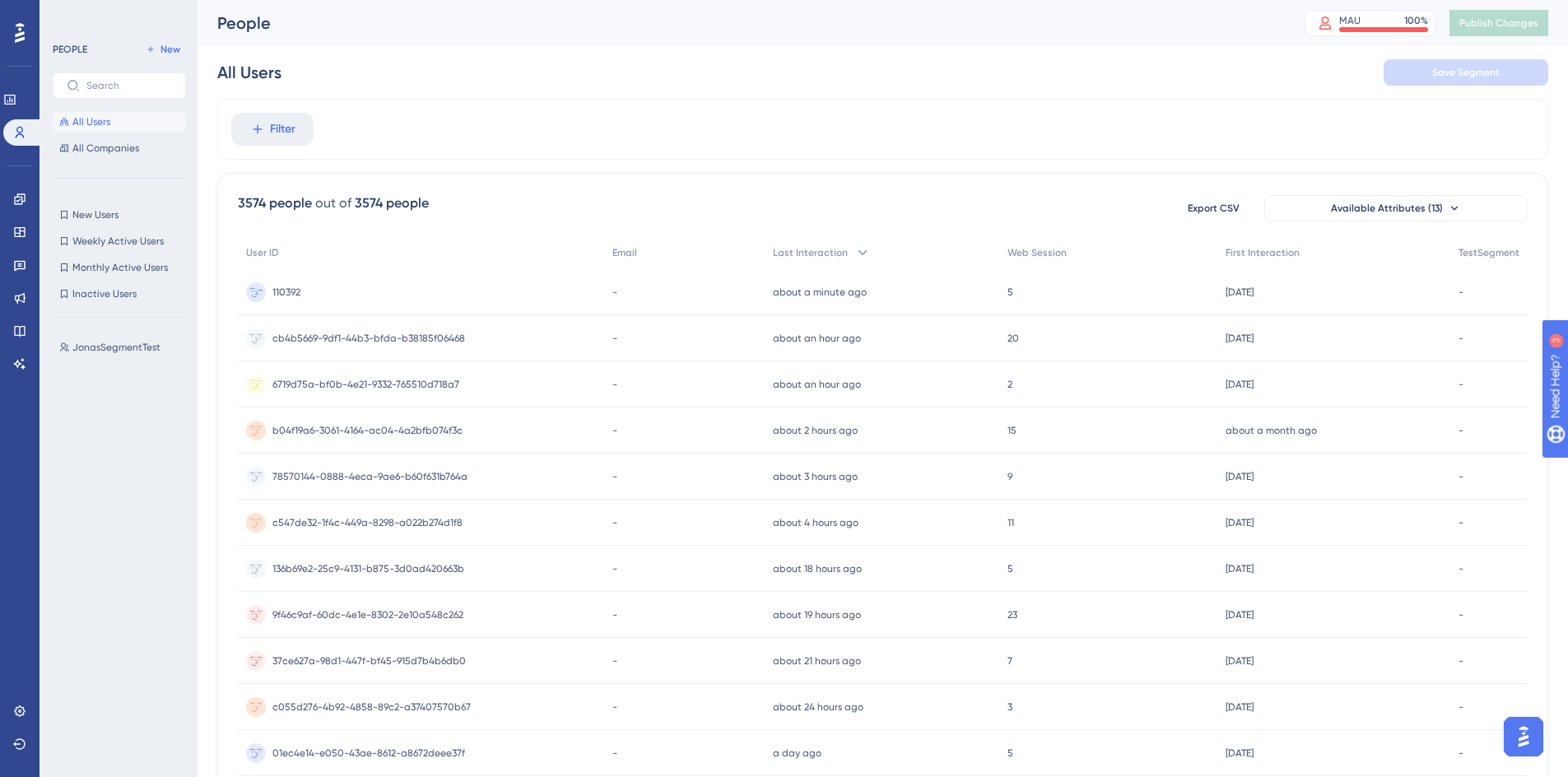
click at [300, 294] on span "110392" at bounding box center [286, 292] width 28 height 13
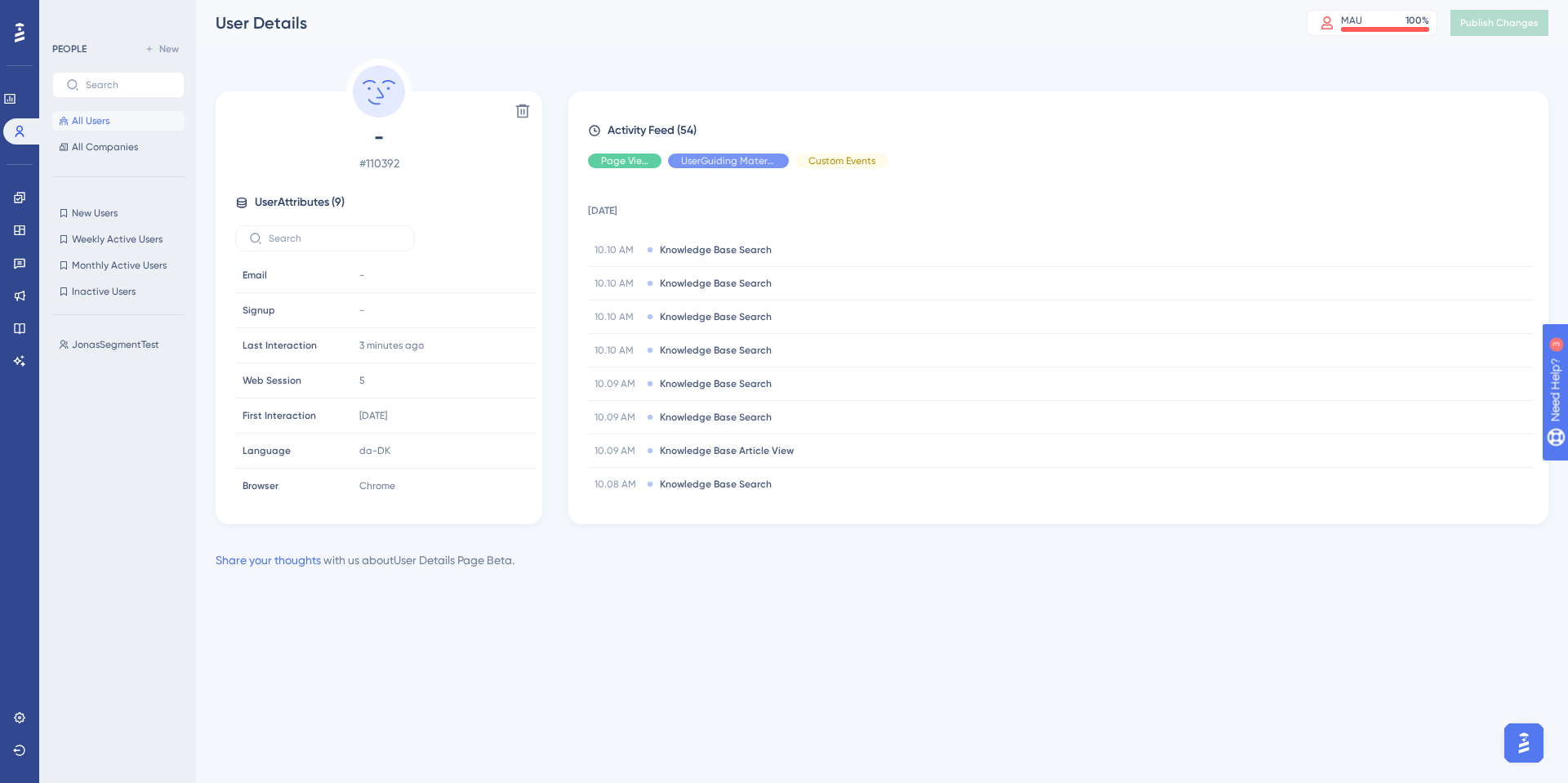
click at [109, 128] on button "All Users" at bounding box center [118, 121] width 132 height 20
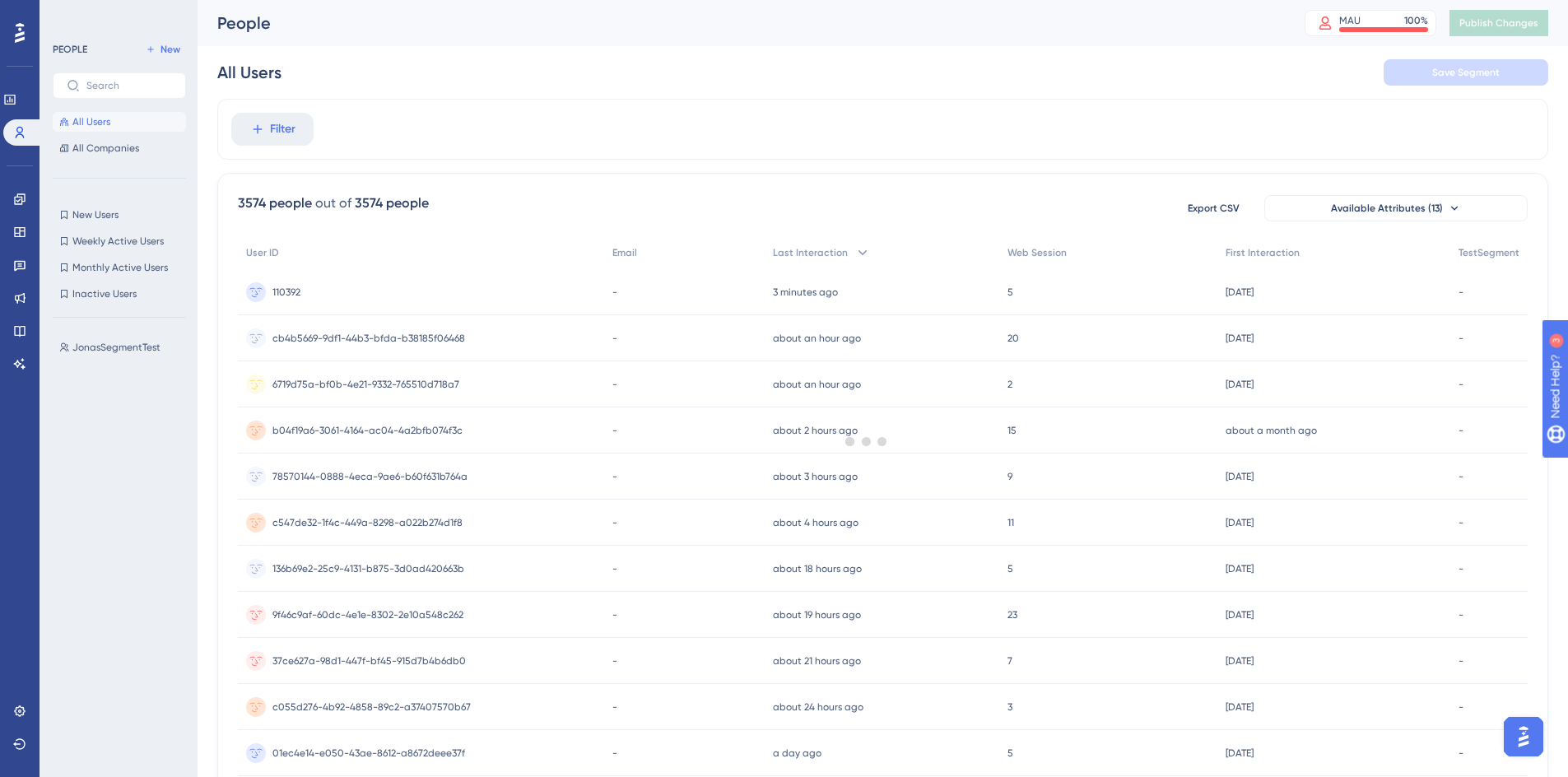
click at [305, 137] on div at bounding box center [866, 441] width 1403 height 659
click at [293, 135] on div at bounding box center [866, 441] width 1403 height 659
click at [274, 138] on span "Filter" at bounding box center [283, 129] width 25 height 20
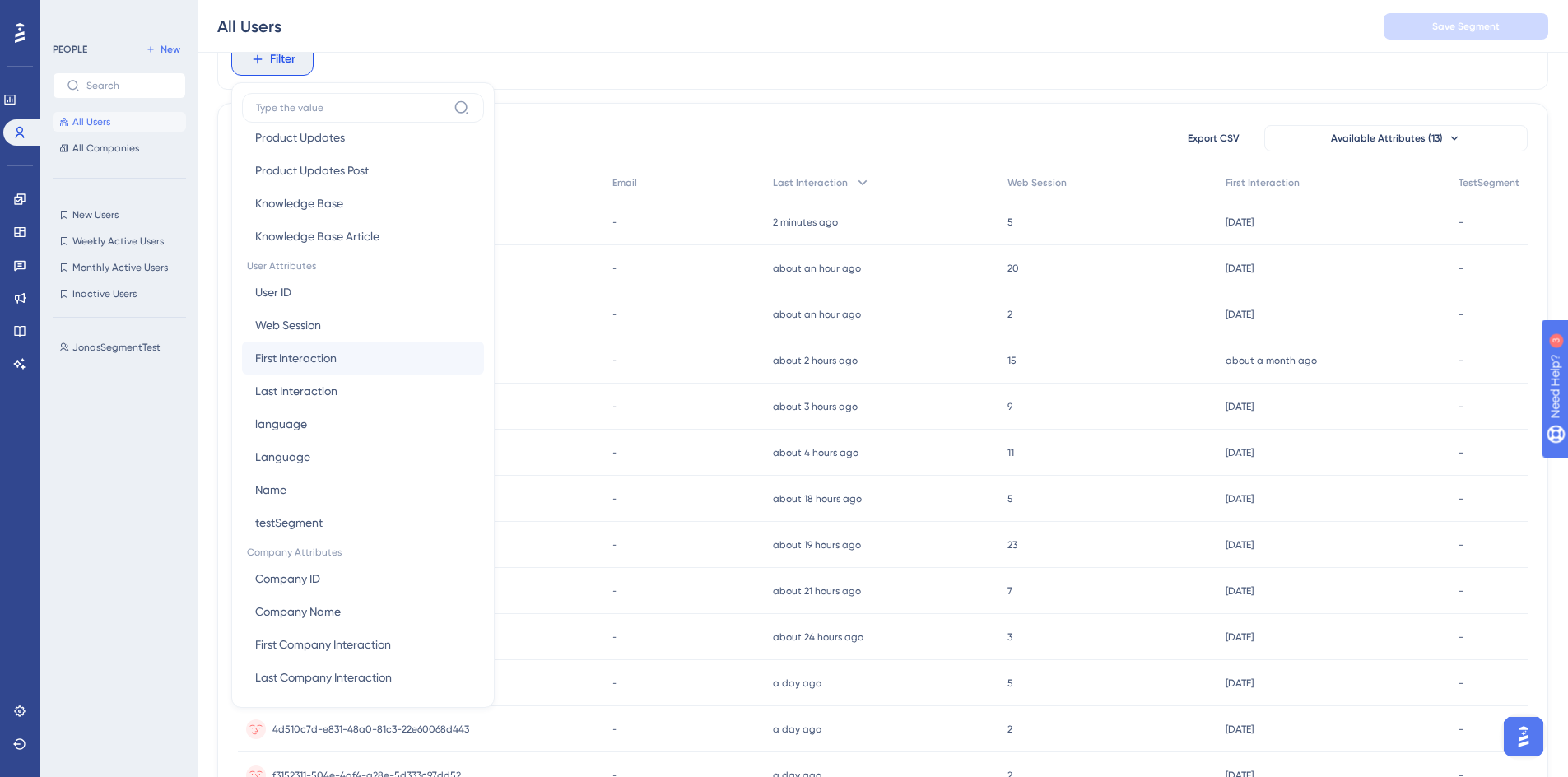
scroll to position [635, 0]
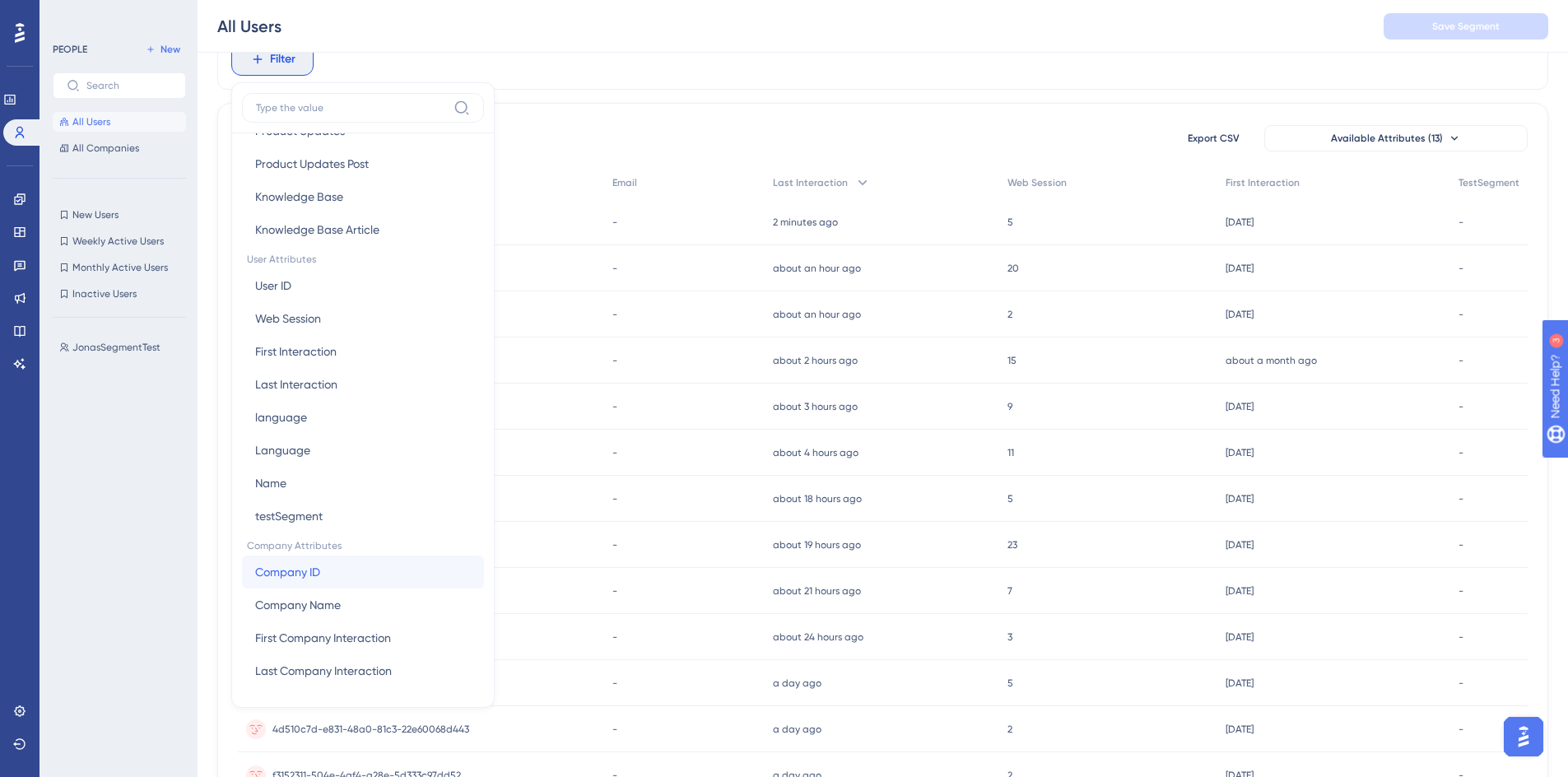
click at [339, 563] on button "Company ID Company ID" at bounding box center [363, 572] width 242 height 33
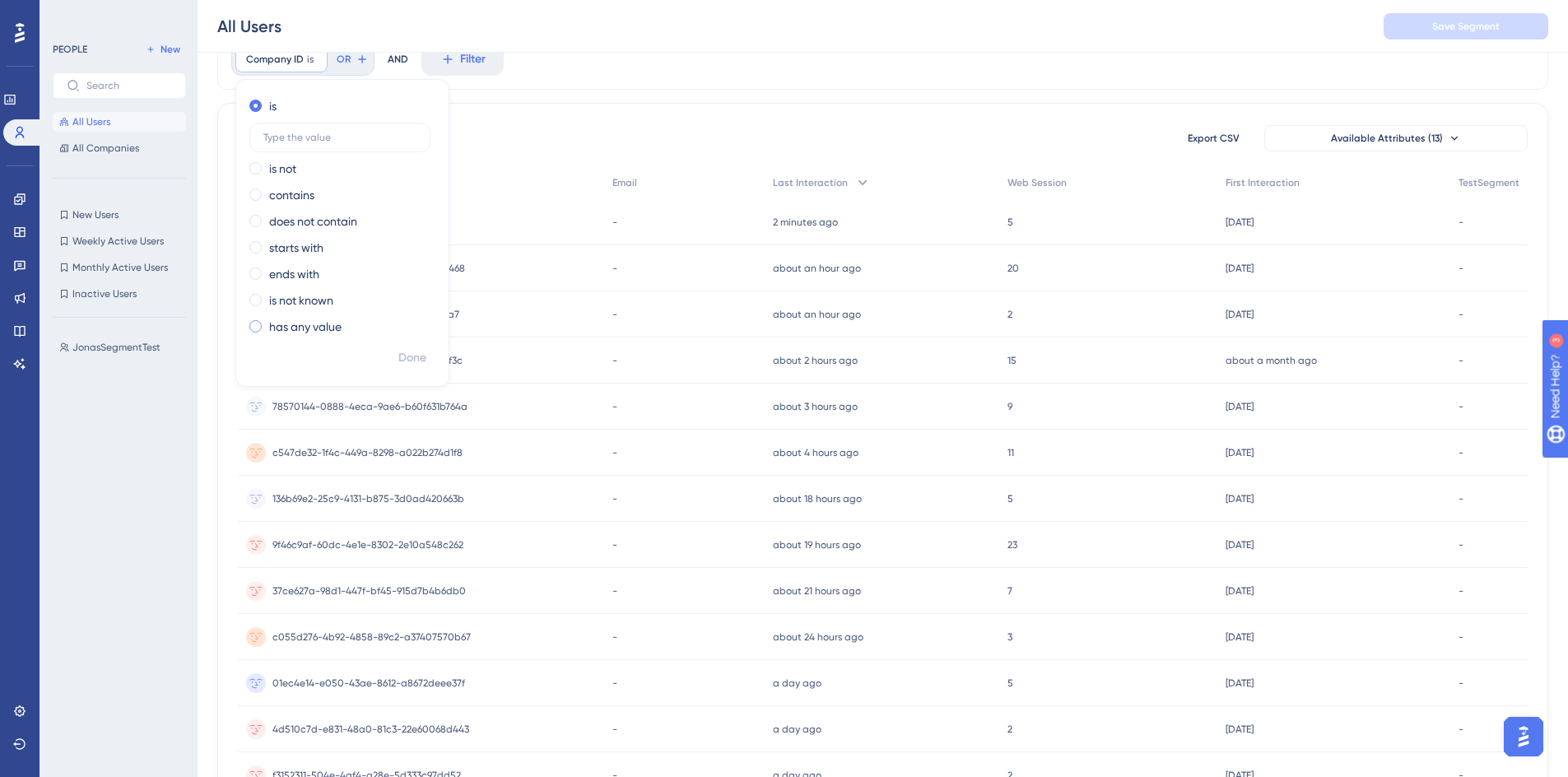
click at [310, 330] on label "has any value" at bounding box center [306, 327] width 73 height 20
click at [404, 324] on span "Done" at bounding box center [412, 322] width 28 height 20
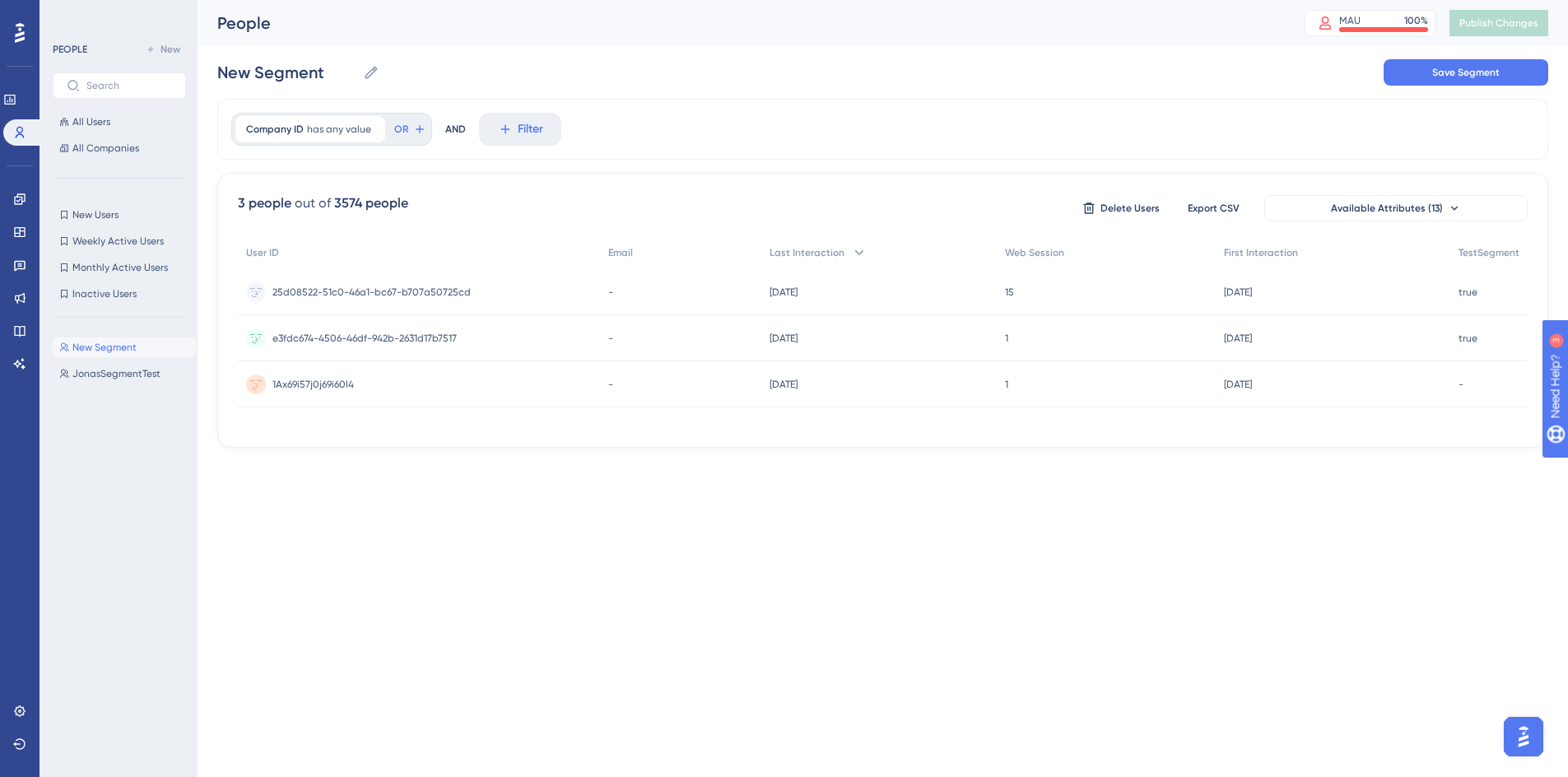
scroll to position [0, 0]
click at [104, 129] on button "All Users" at bounding box center [119, 122] width 133 height 20
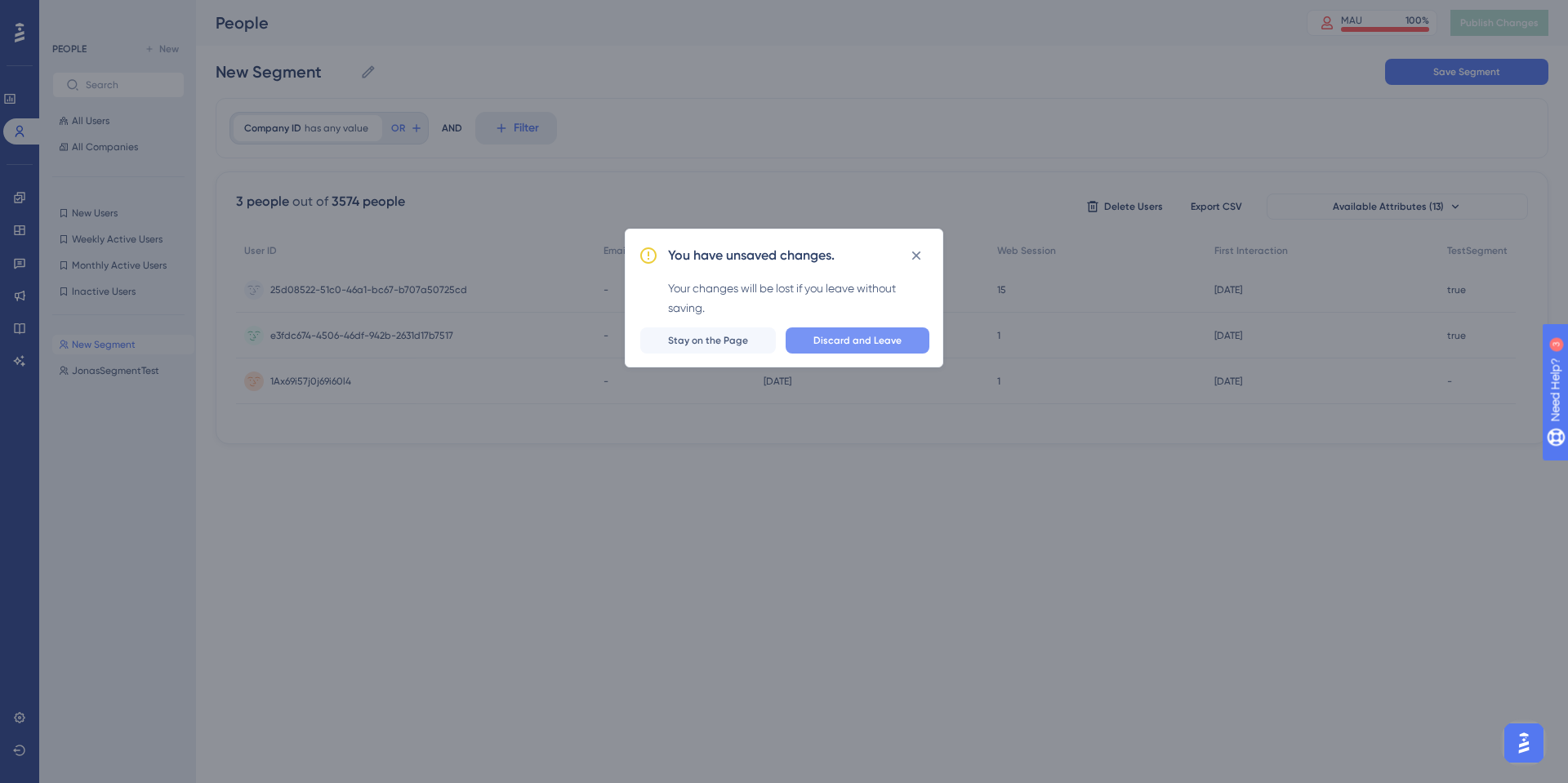
click at [859, 338] on span "Discard and Leave" at bounding box center [857, 340] width 89 height 13
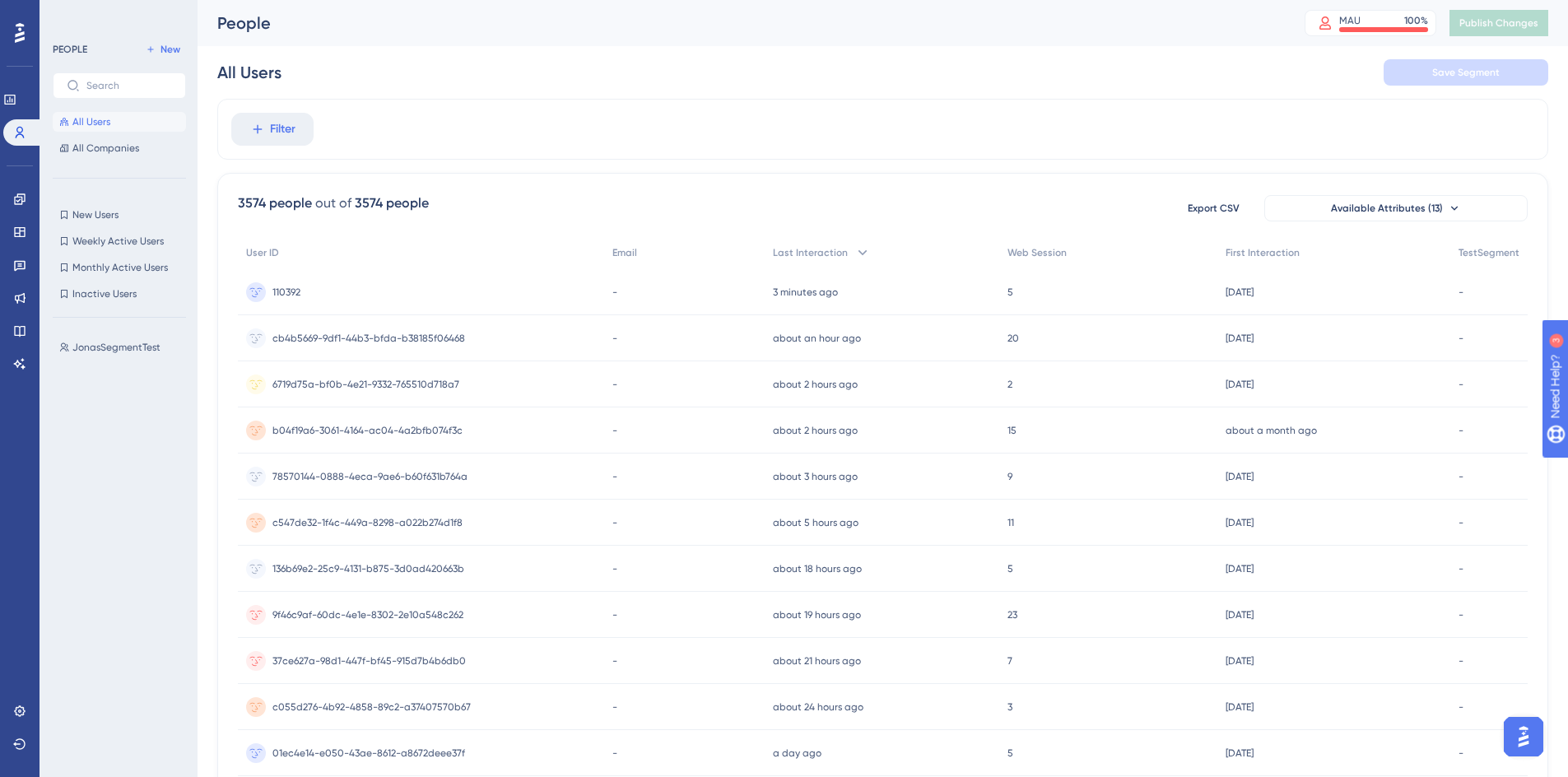
click at [98, 125] on span "All Users" at bounding box center [92, 122] width 38 height 13
click at [26, 714] on link at bounding box center [19, 711] width 13 height 26
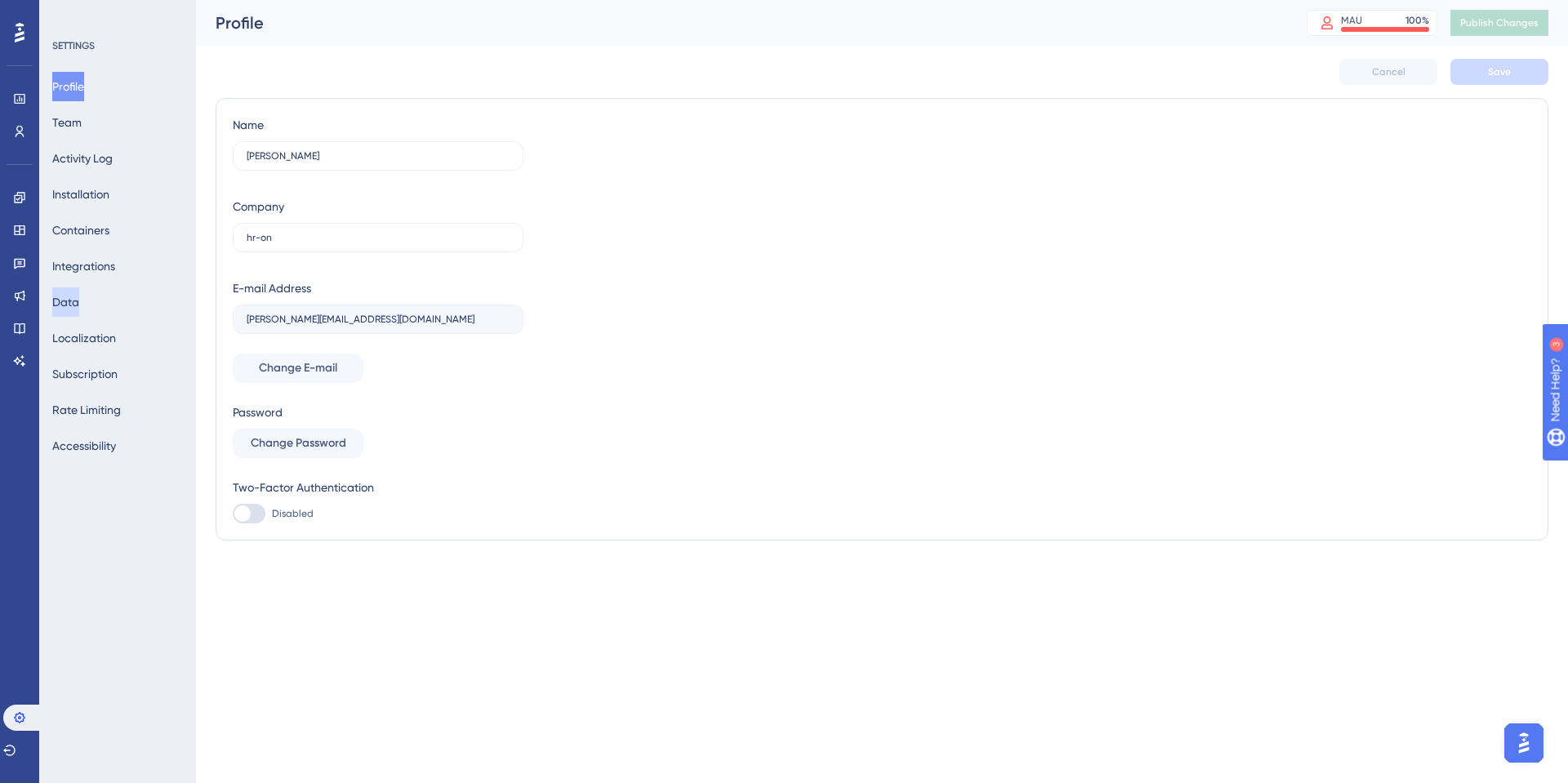
click at [79, 313] on button "Data" at bounding box center [66, 302] width 27 height 30
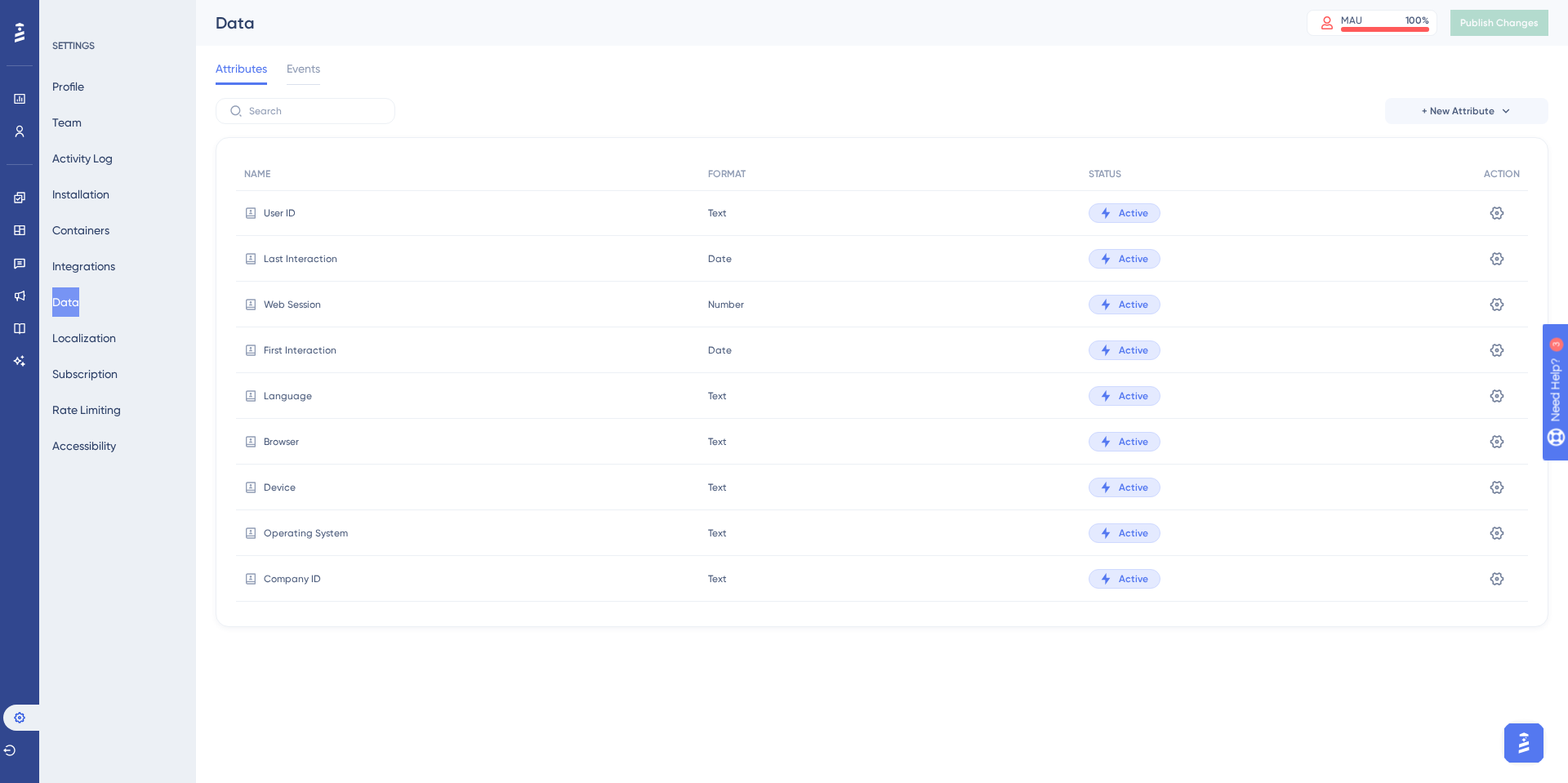
click at [79, 303] on button "Data" at bounding box center [66, 302] width 27 height 30
click at [95, 200] on button "Installation" at bounding box center [80, 194] width 57 height 30
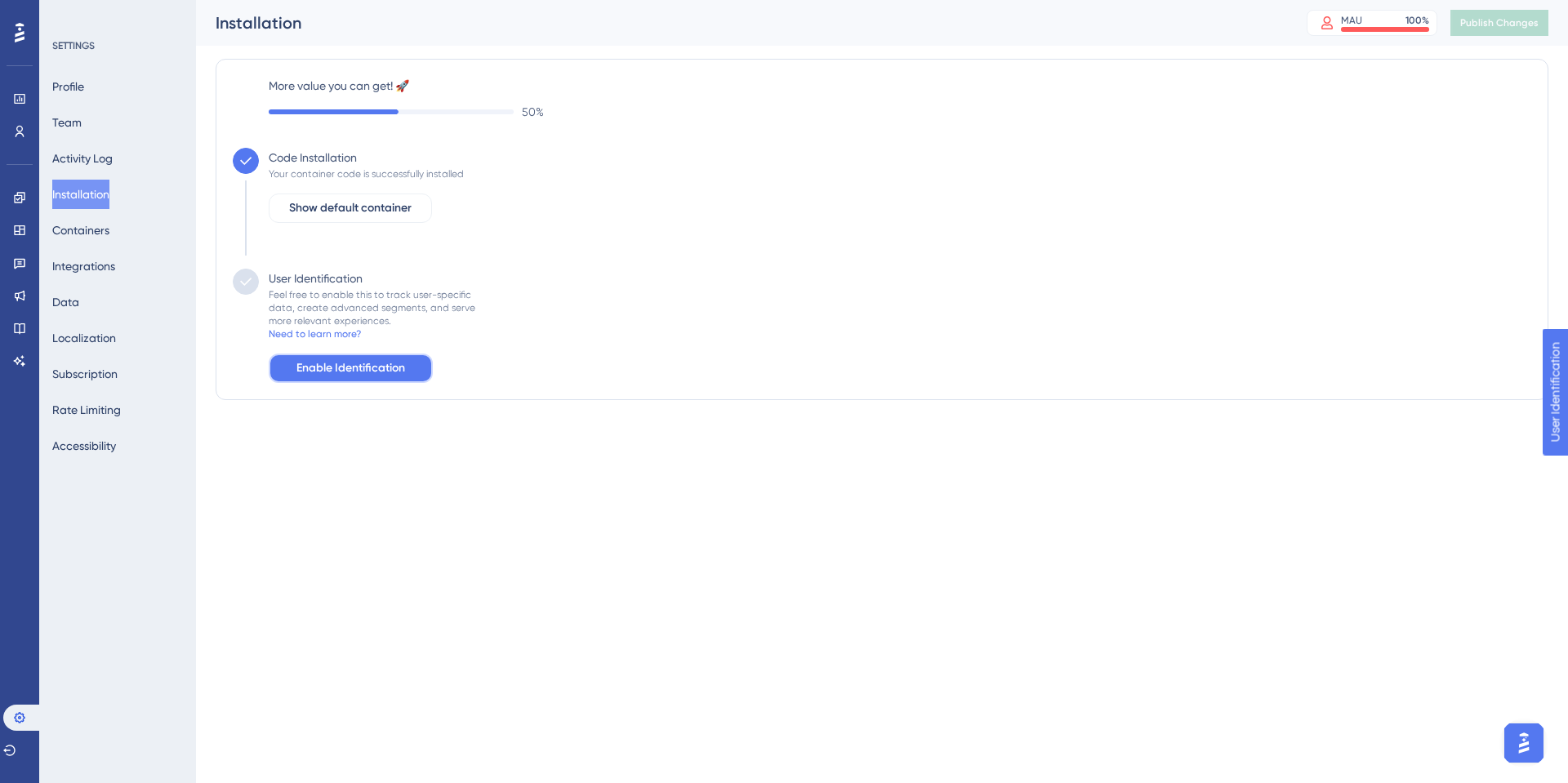
click at [340, 362] on span "Enable Identification" at bounding box center [350, 368] width 108 height 20
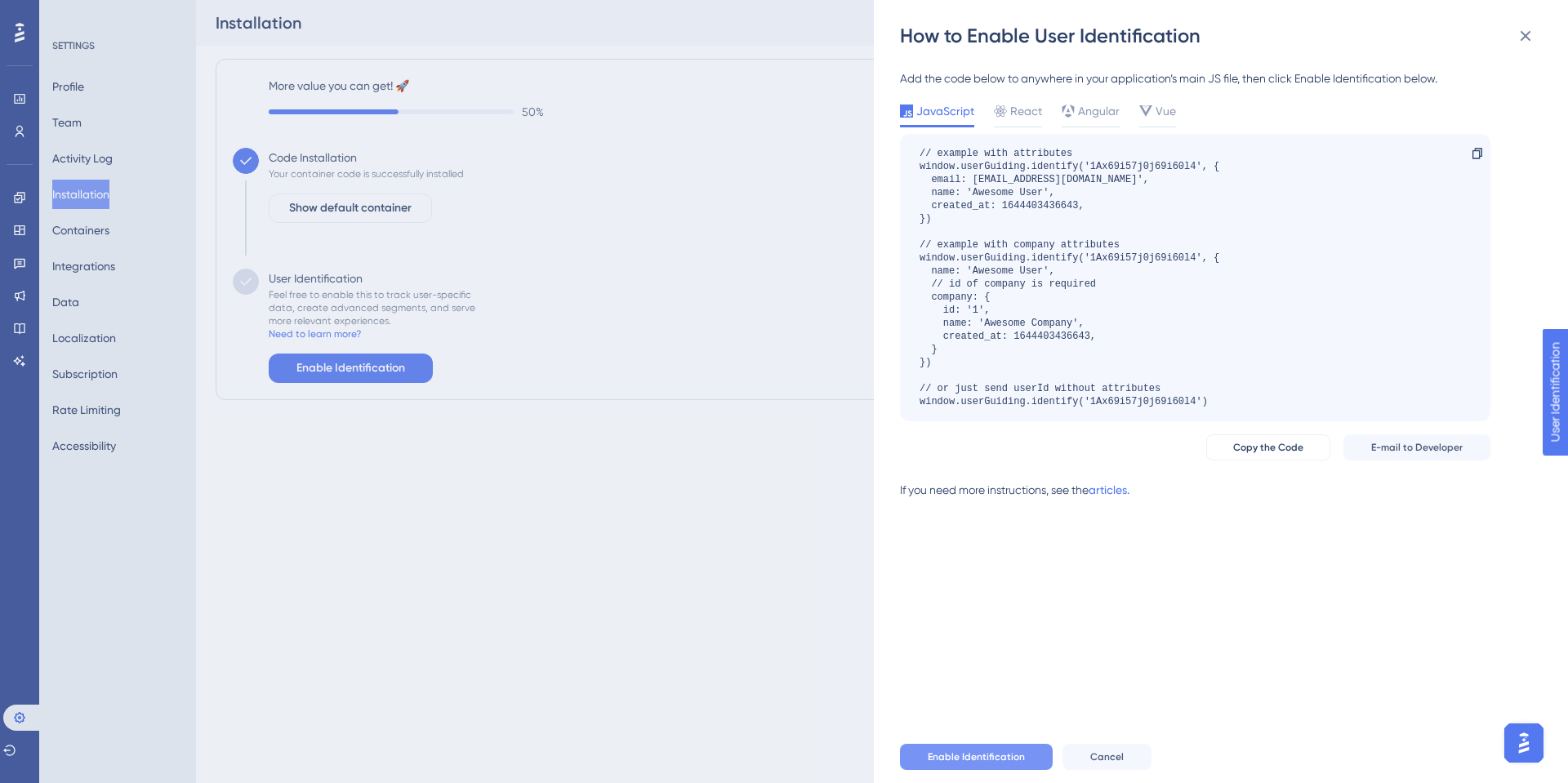
click at [981, 751] on span "Enable Identification" at bounding box center [976, 757] width 98 height 13
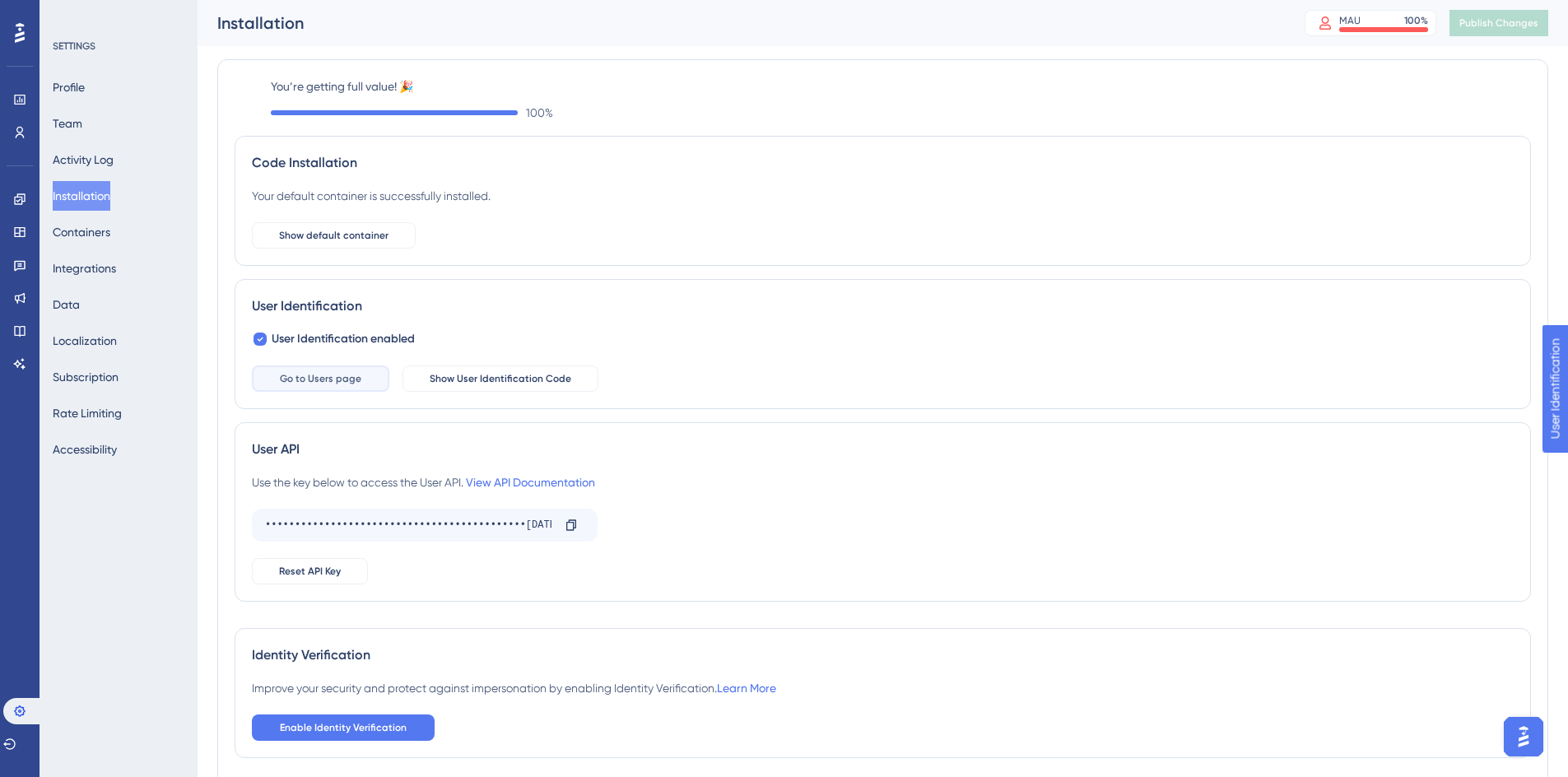
click at [338, 389] on button "Go to Users page" at bounding box center [321, 378] width 137 height 26
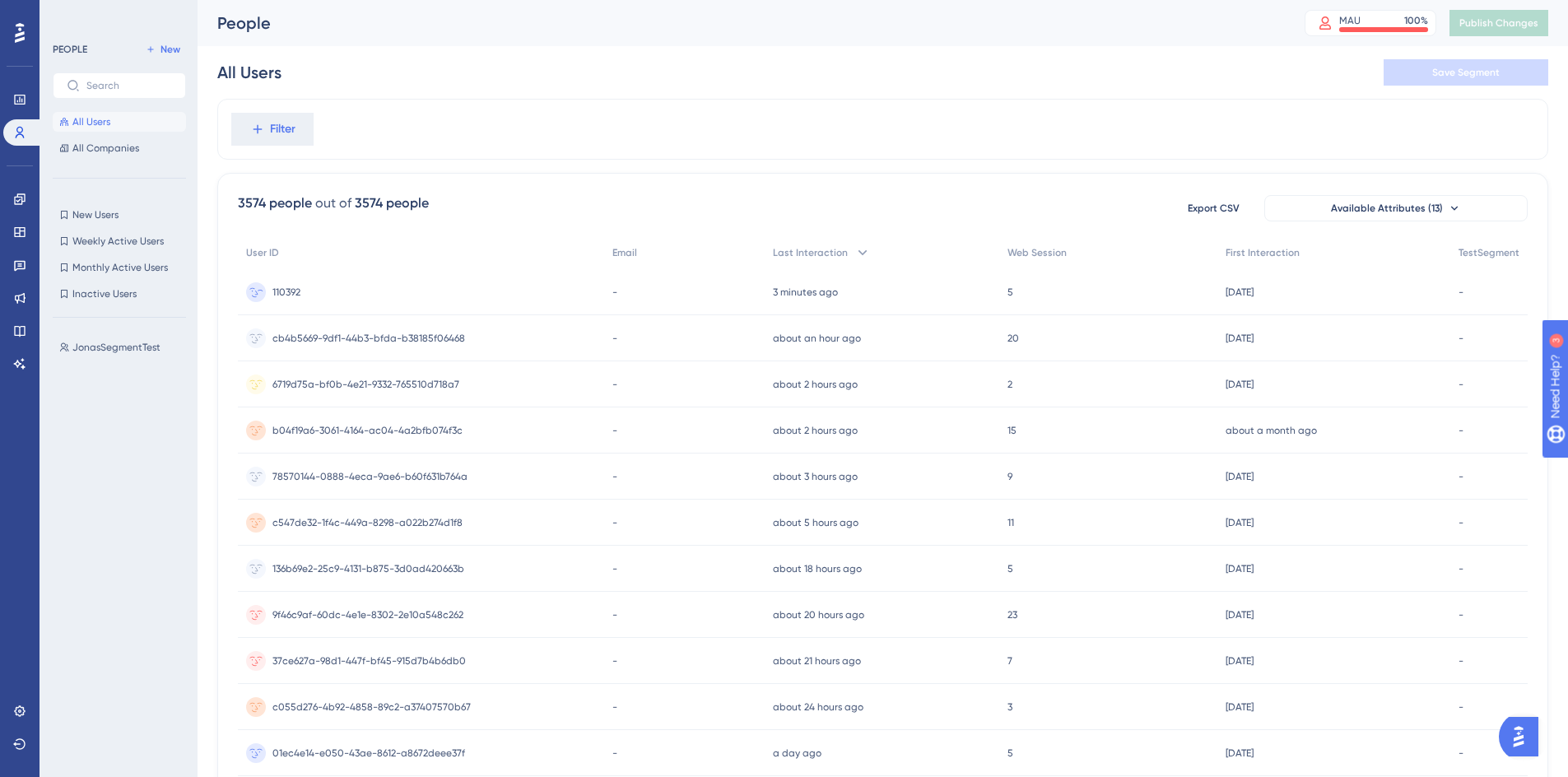
click at [302, 292] on div "110392 110392" at bounding box center [421, 292] width 366 height 46
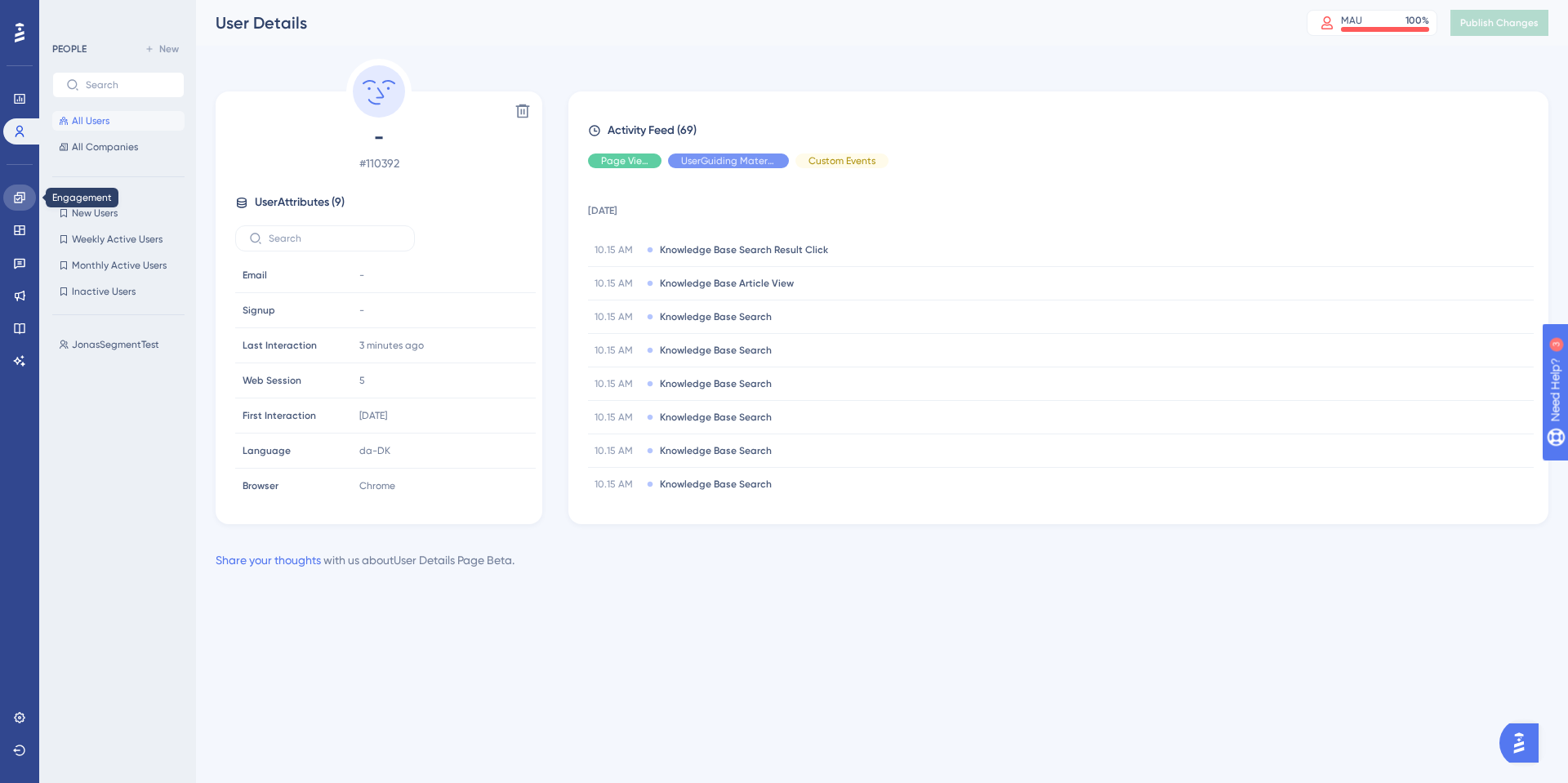
click at [13, 208] on link at bounding box center [20, 197] width 33 height 26
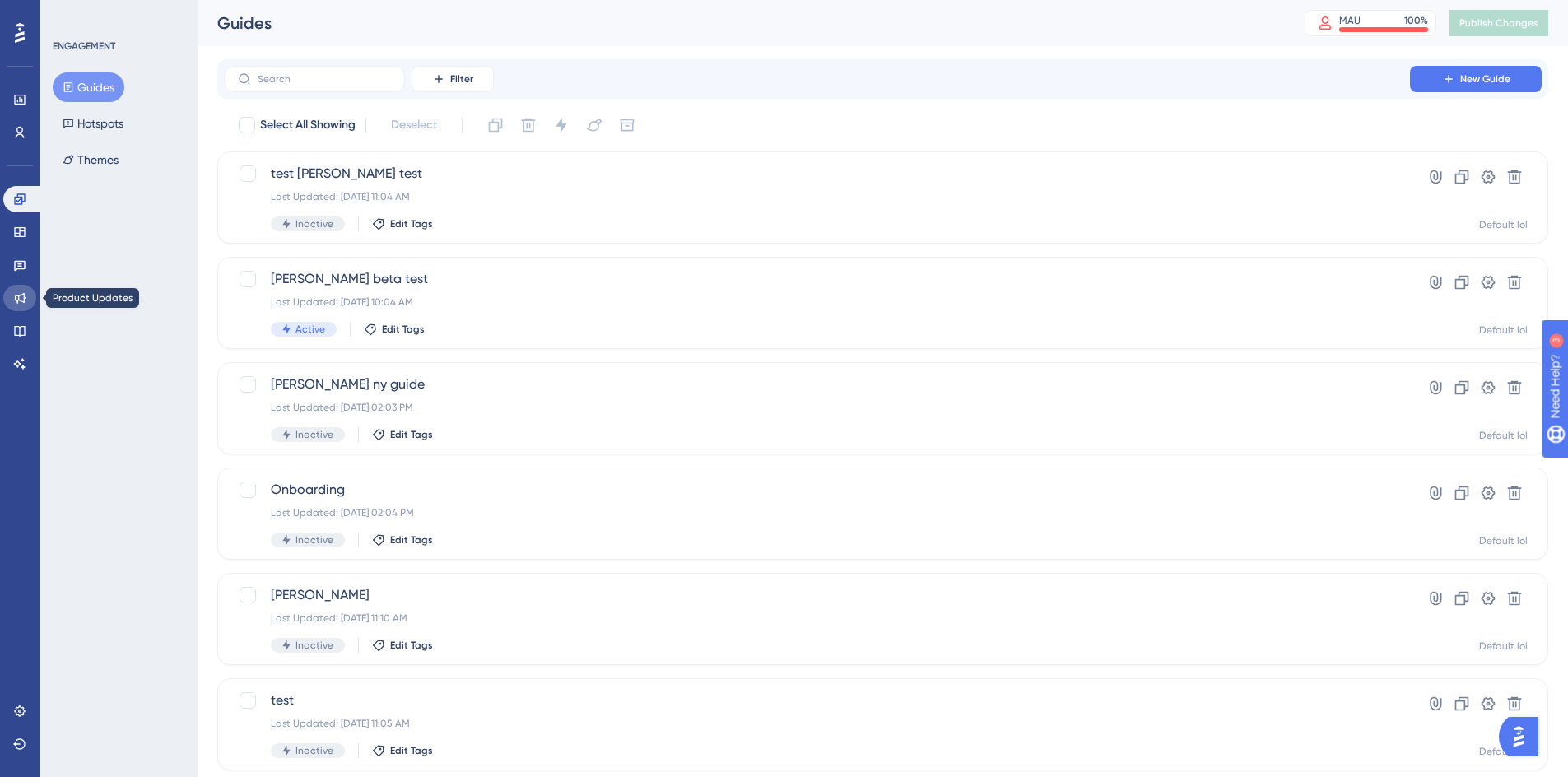
click at [20, 296] on icon at bounding box center [19, 298] width 13 height 13
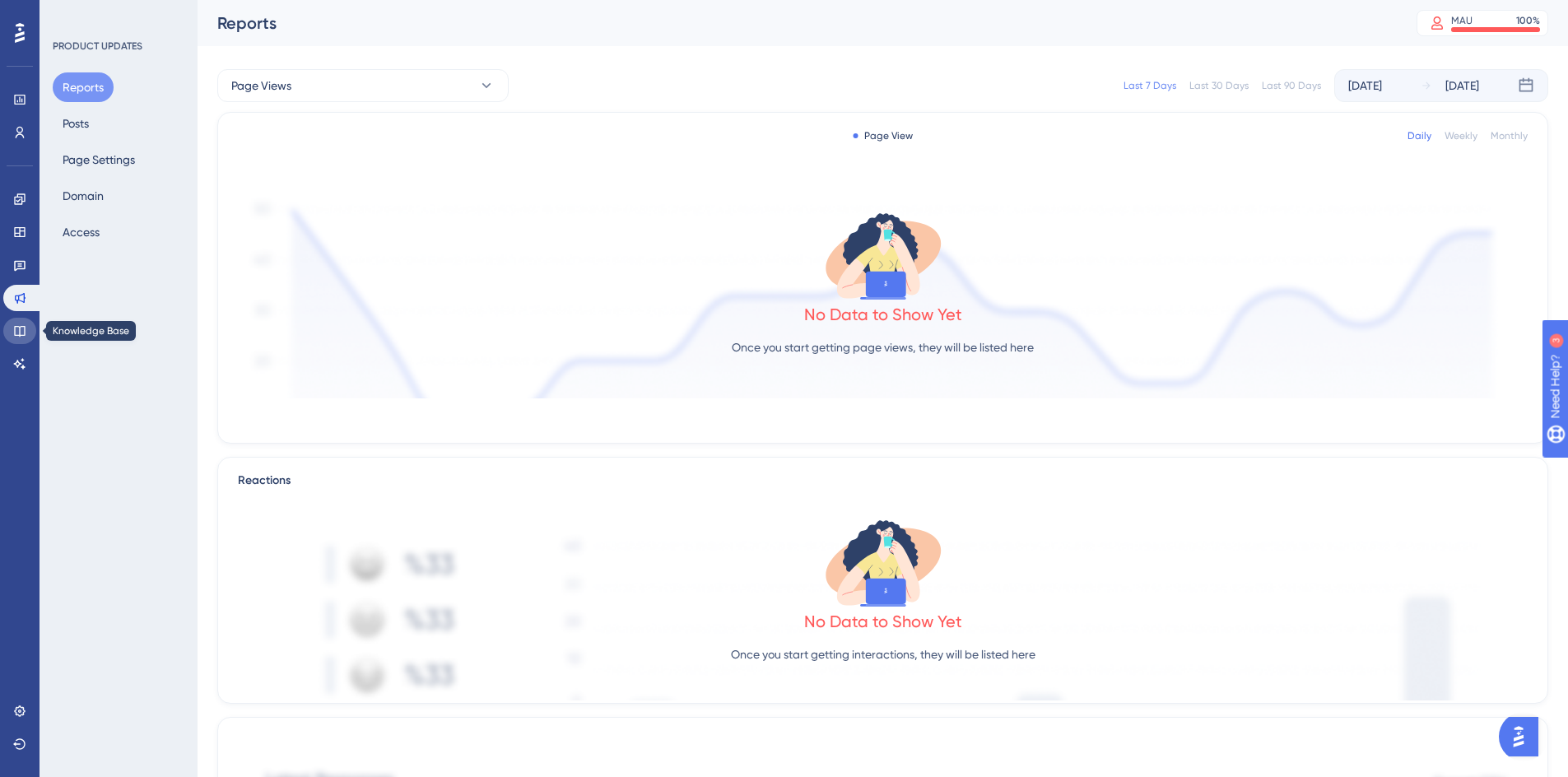
click at [21, 324] on icon at bounding box center [19, 331] width 13 height 13
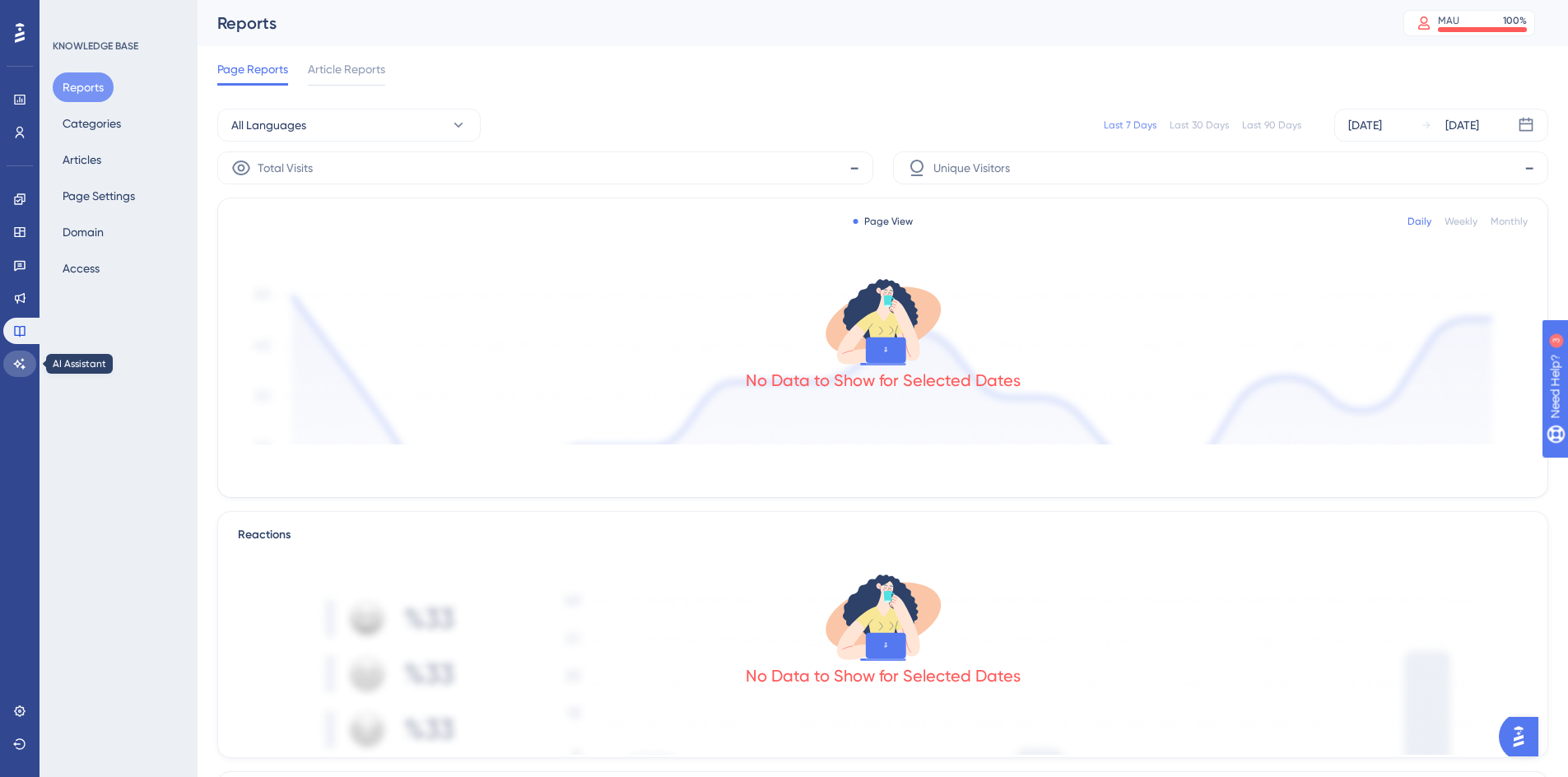
click at [22, 355] on link at bounding box center [20, 363] width 33 height 26
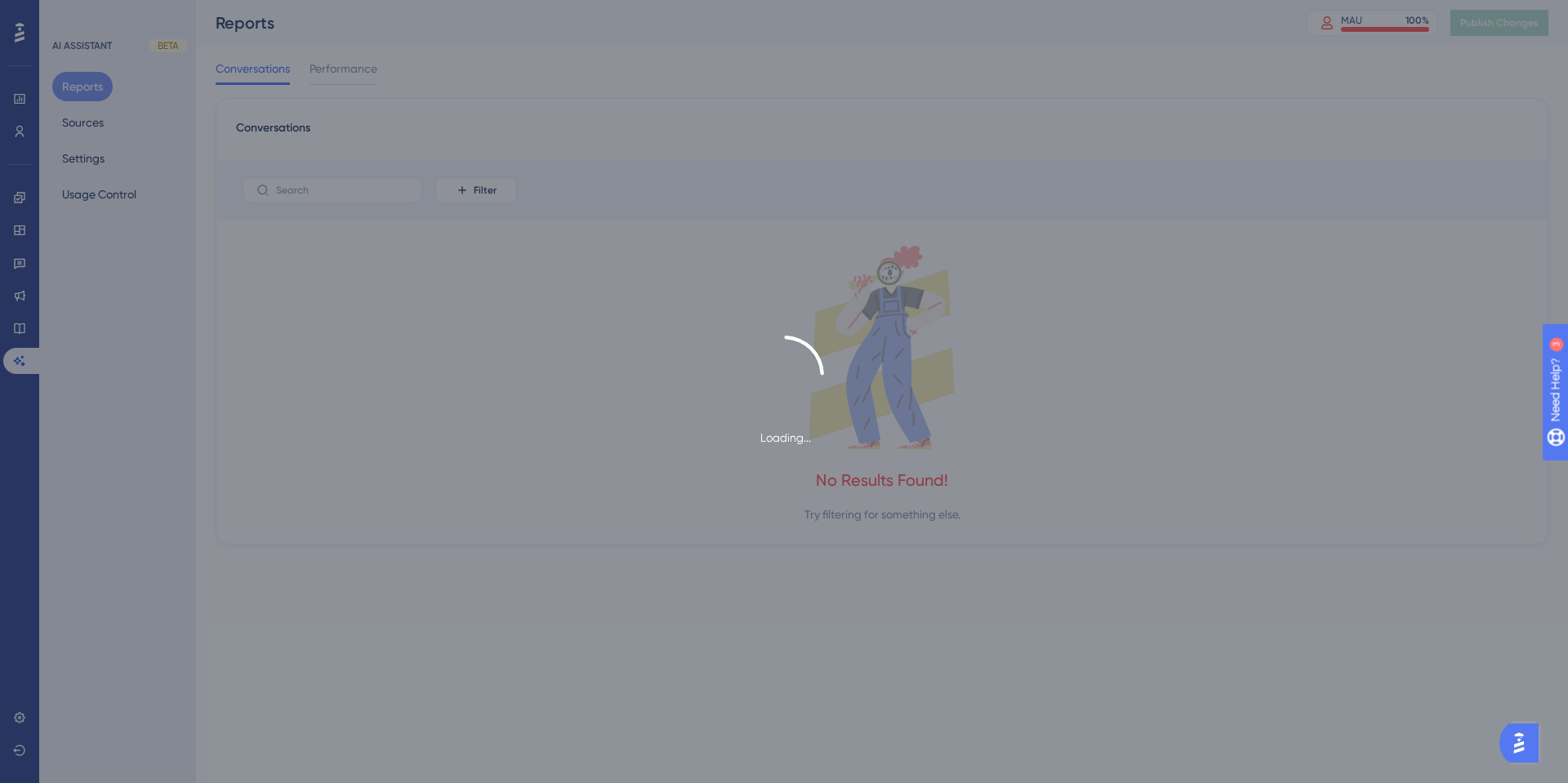
click at [26, 725] on div "Loading..." at bounding box center [784, 391] width 1568 height 783
click at [21, 718] on div "Loading..." at bounding box center [784, 391] width 1568 height 783
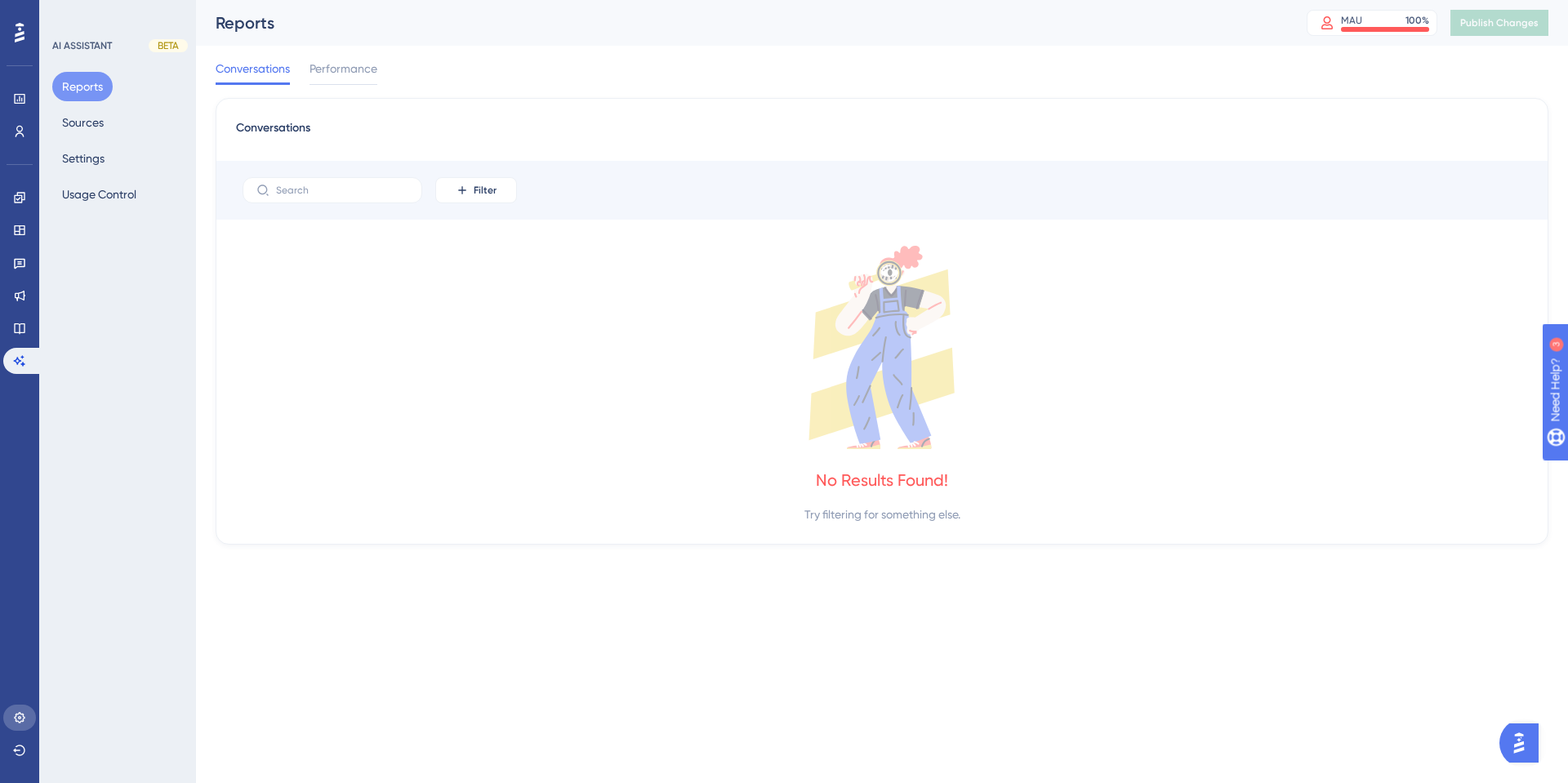
click at [17, 719] on icon at bounding box center [19, 717] width 13 height 13
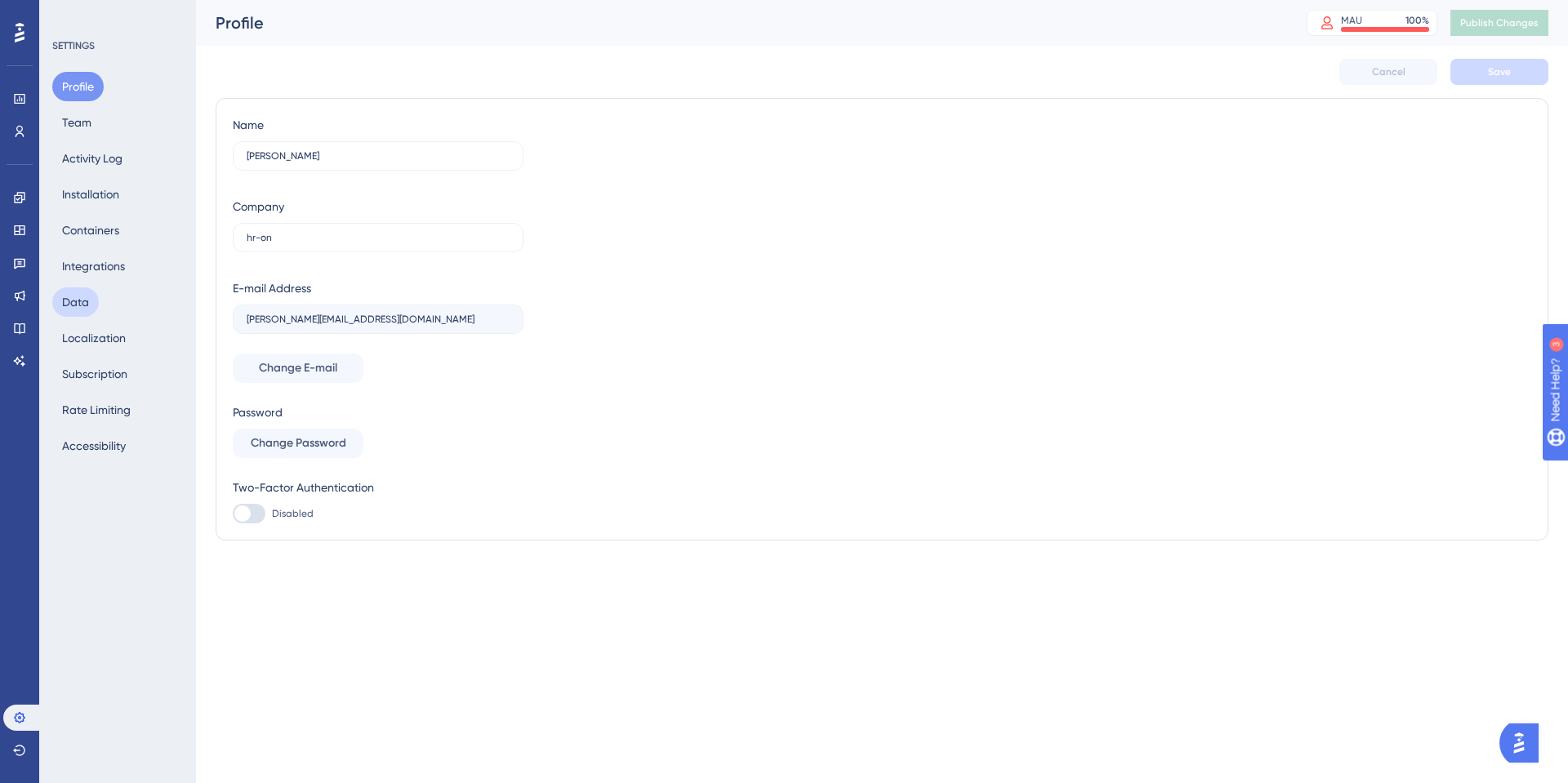
click at [81, 304] on button "Data" at bounding box center [76, 302] width 47 height 30
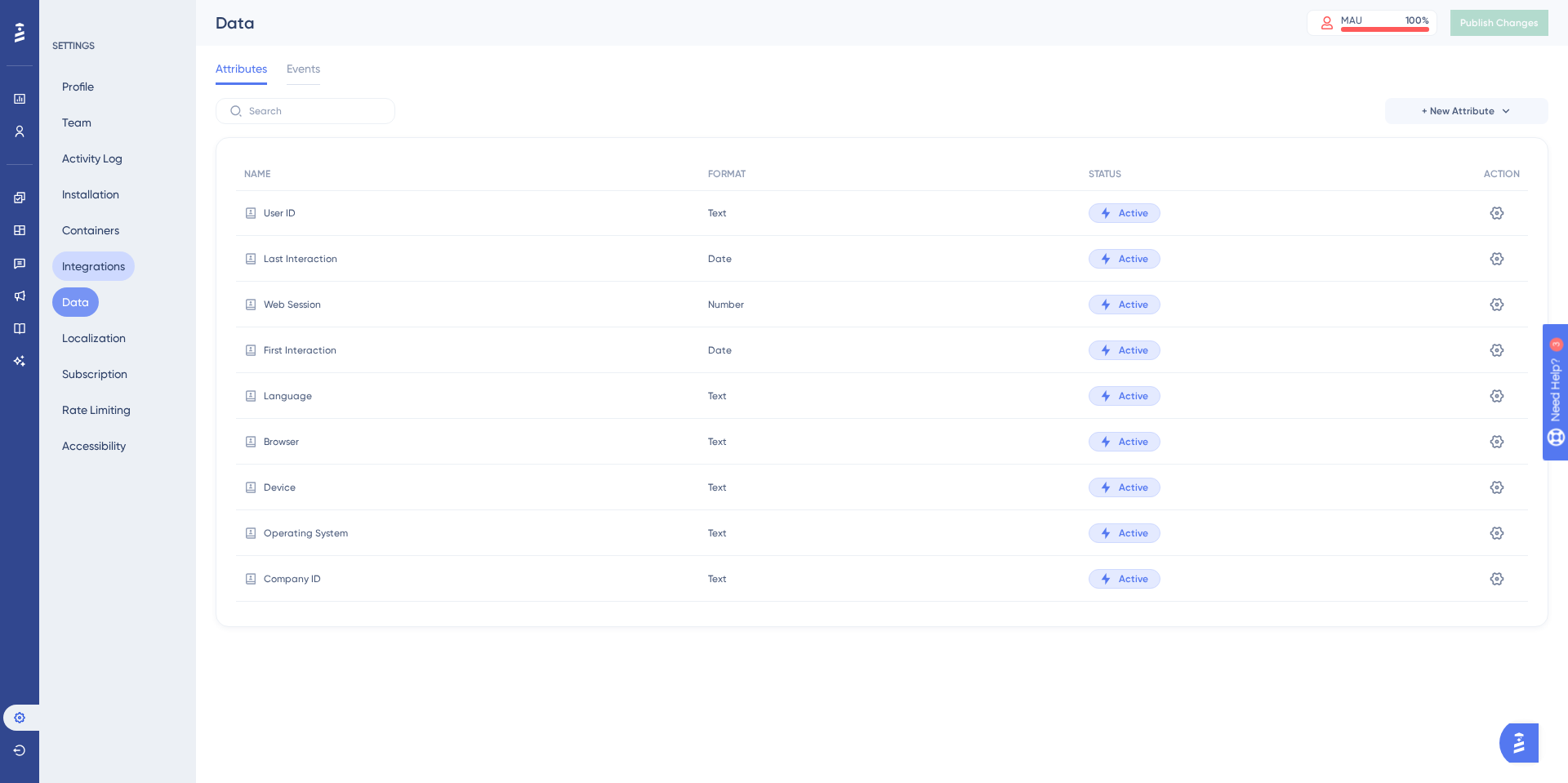
click at [104, 270] on button "Integrations" at bounding box center [93, 266] width 82 height 30
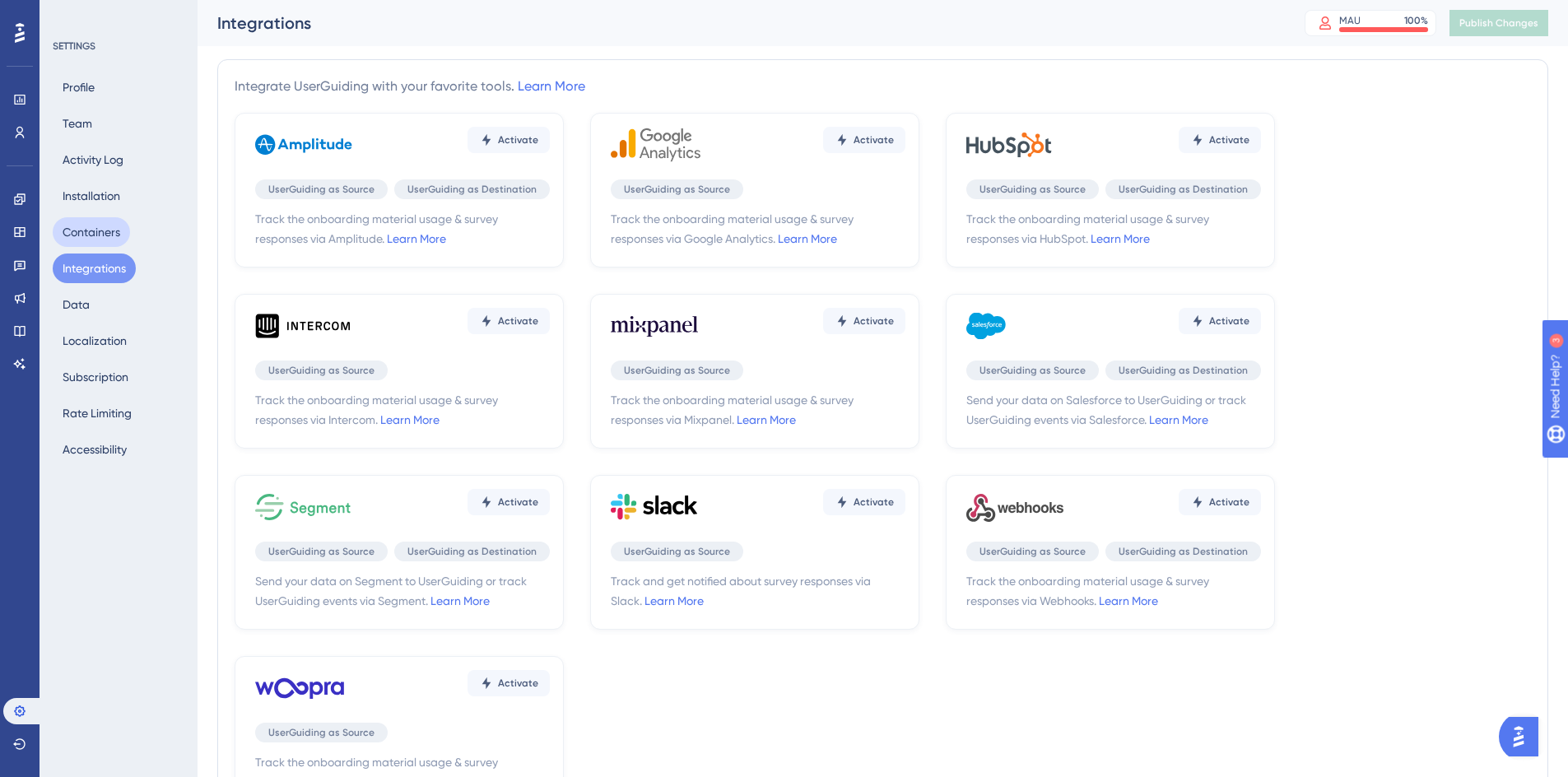
click at [99, 241] on button "Containers" at bounding box center [91, 232] width 77 height 30
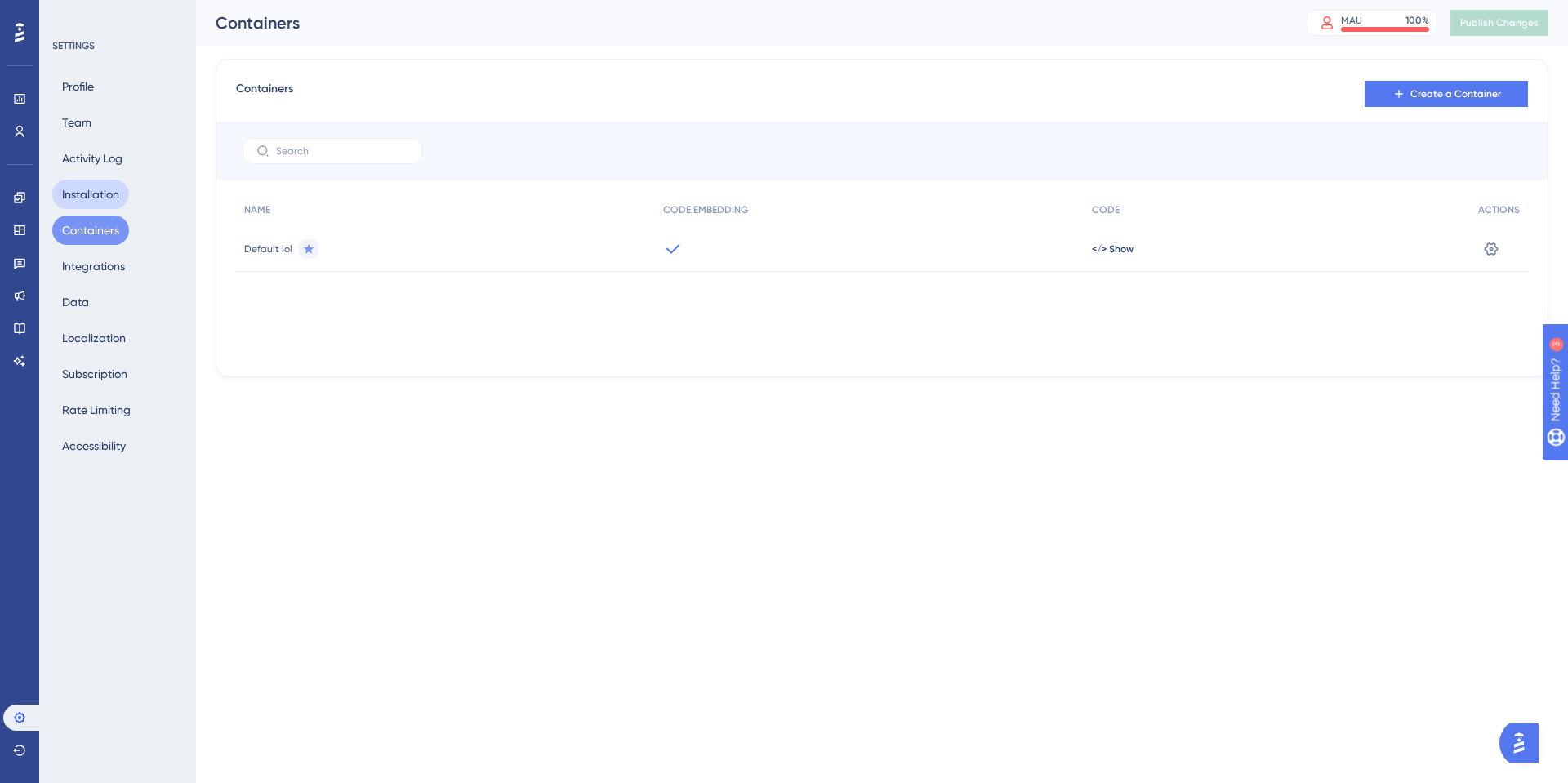
click at [96, 191] on button "Installation" at bounding box center [90, 194] width 77 height 30
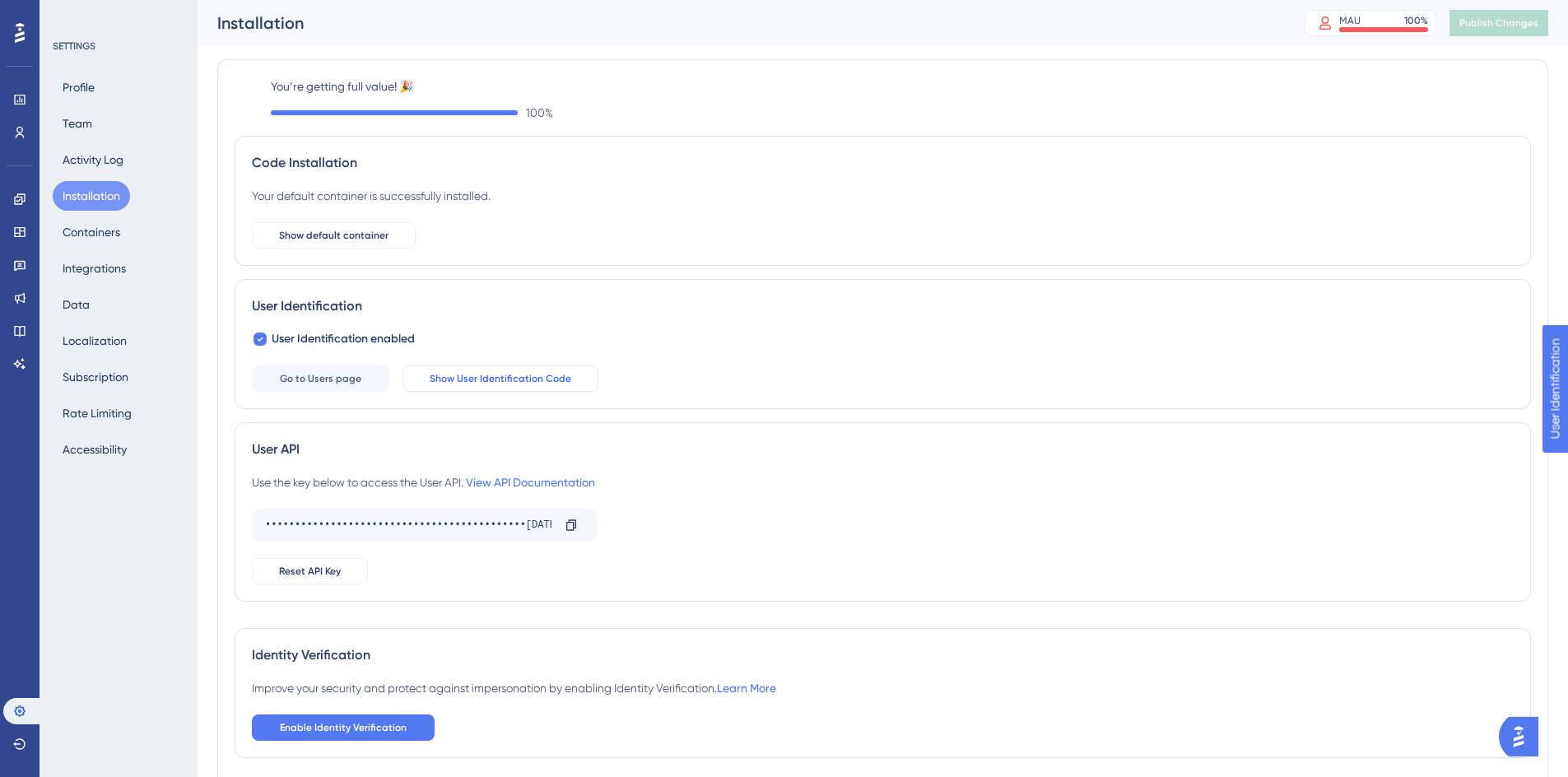
click at [528, 388] on button "Show User Identification Code" at bounding box center [500, 378] width 196 height 26
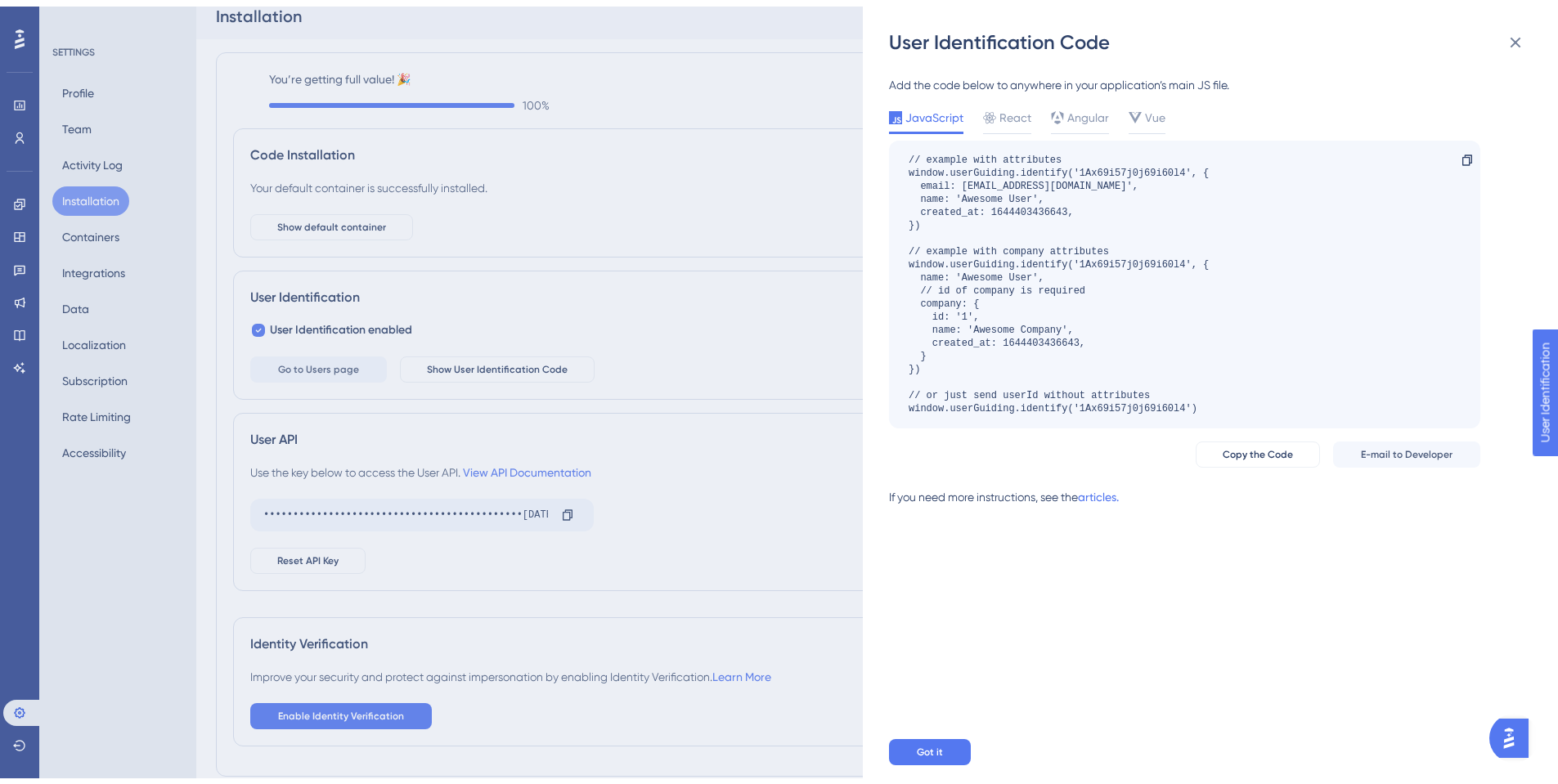
scroll to position [77, 0]
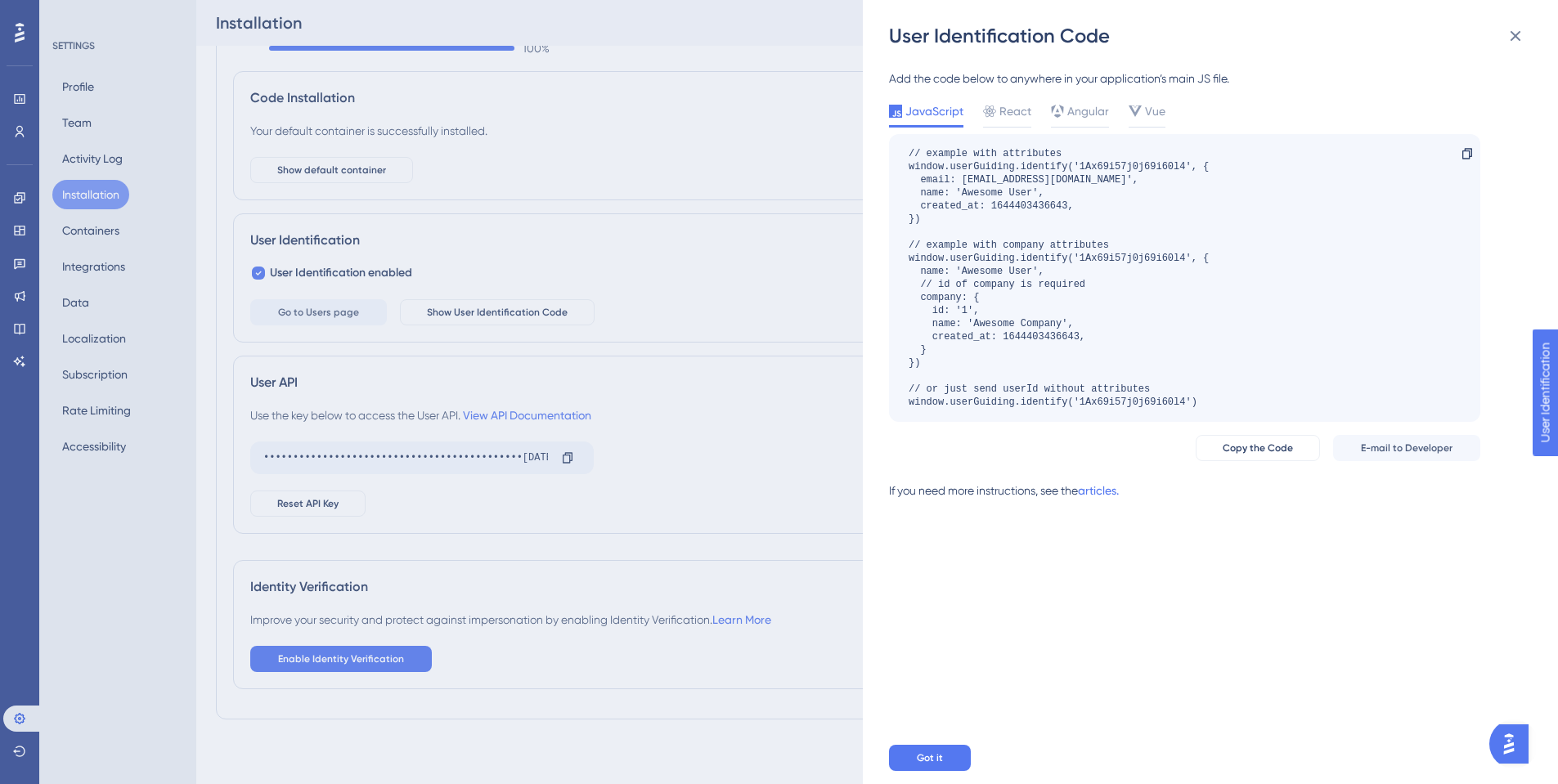
click at [756, 161] on div "User Identification Code Add the code below to anywhere in your application’s m…" at bounding box center [779, 392] width 1558 height 784
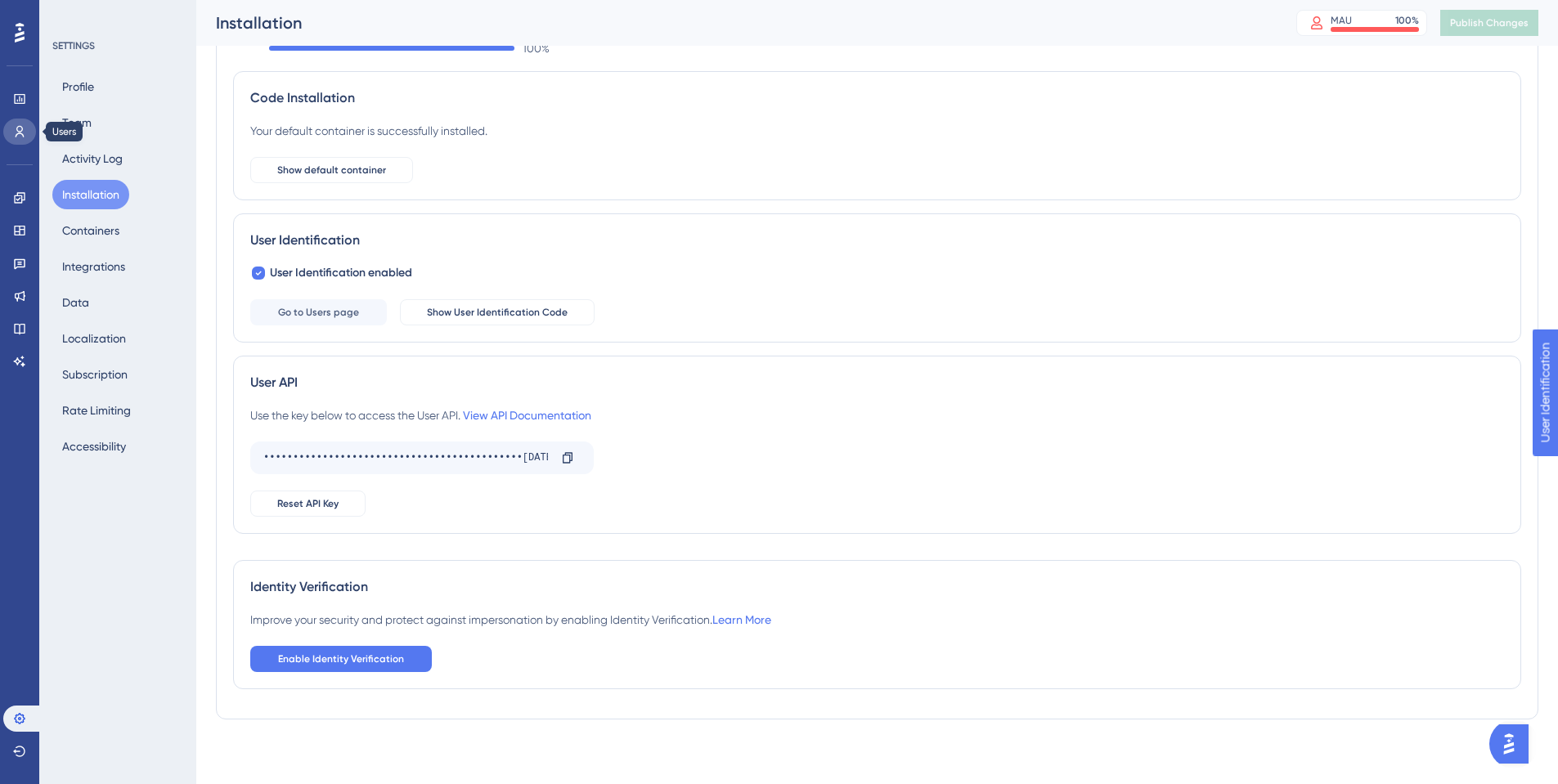
click at [30, 121] on link at bounding box center [20, 131] width 33 height 26
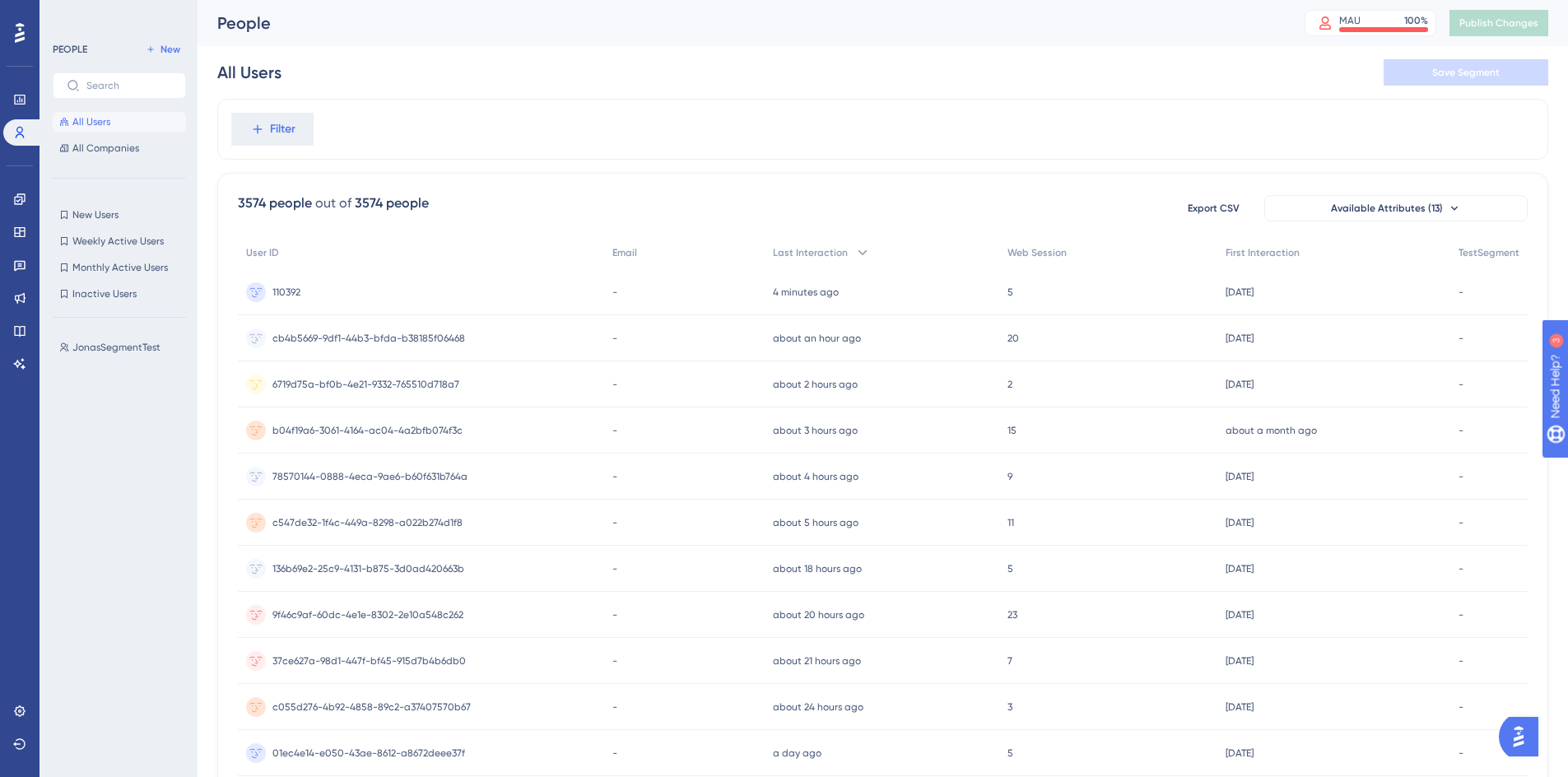
click at [334, 77] on div "All Users Save Segment" at bounding box center [883, 73] width 1331 height 53
click at [1376, 218] on button "Available Attributes (13)" at bounding box center [1396, 208] width 263 height 26
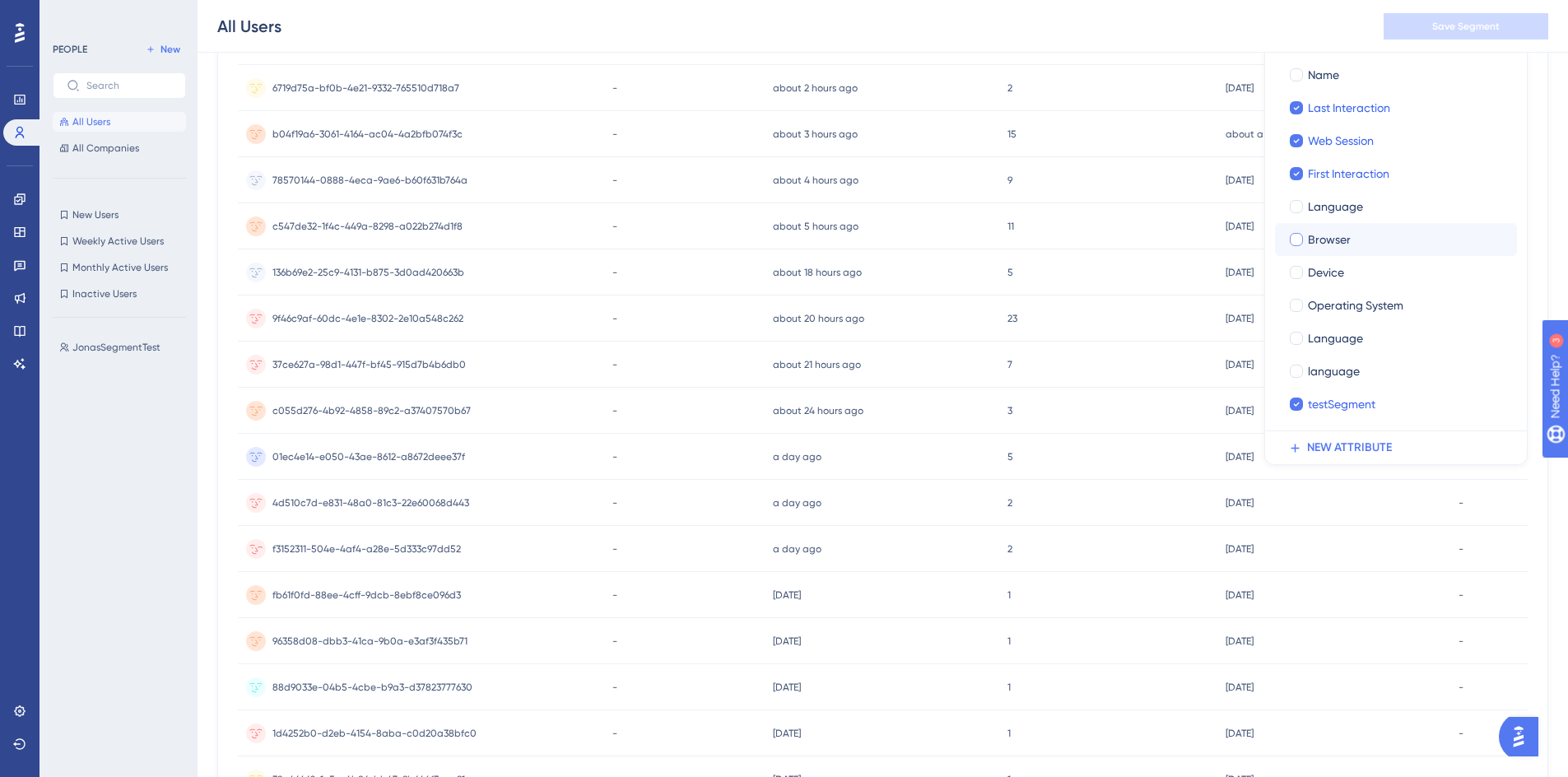
scroll to position [131, 0]
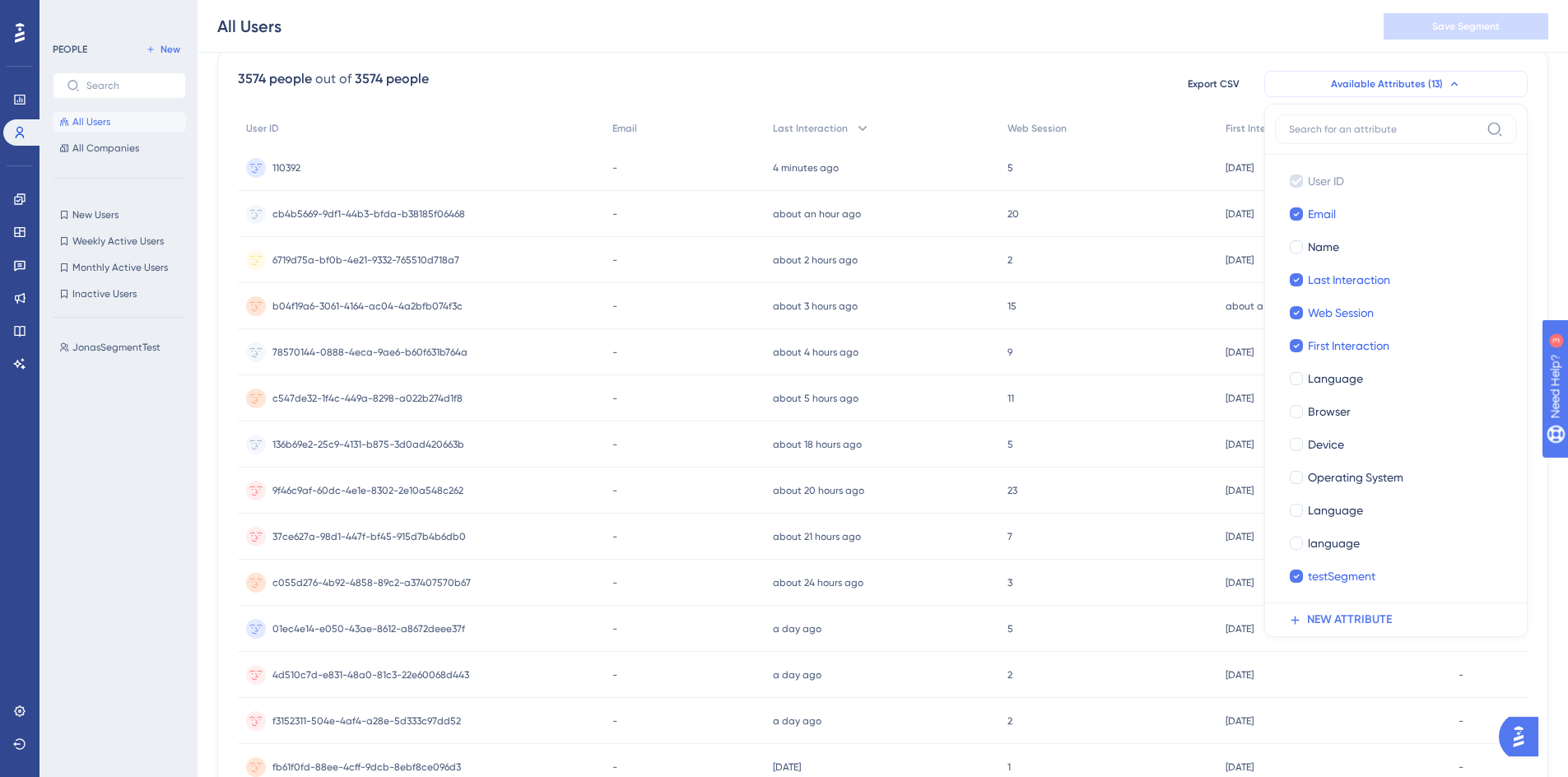
click at [1387, 86] on span "Available Attributes (13)" at bounding box center [1387, 84] width 112 height 13
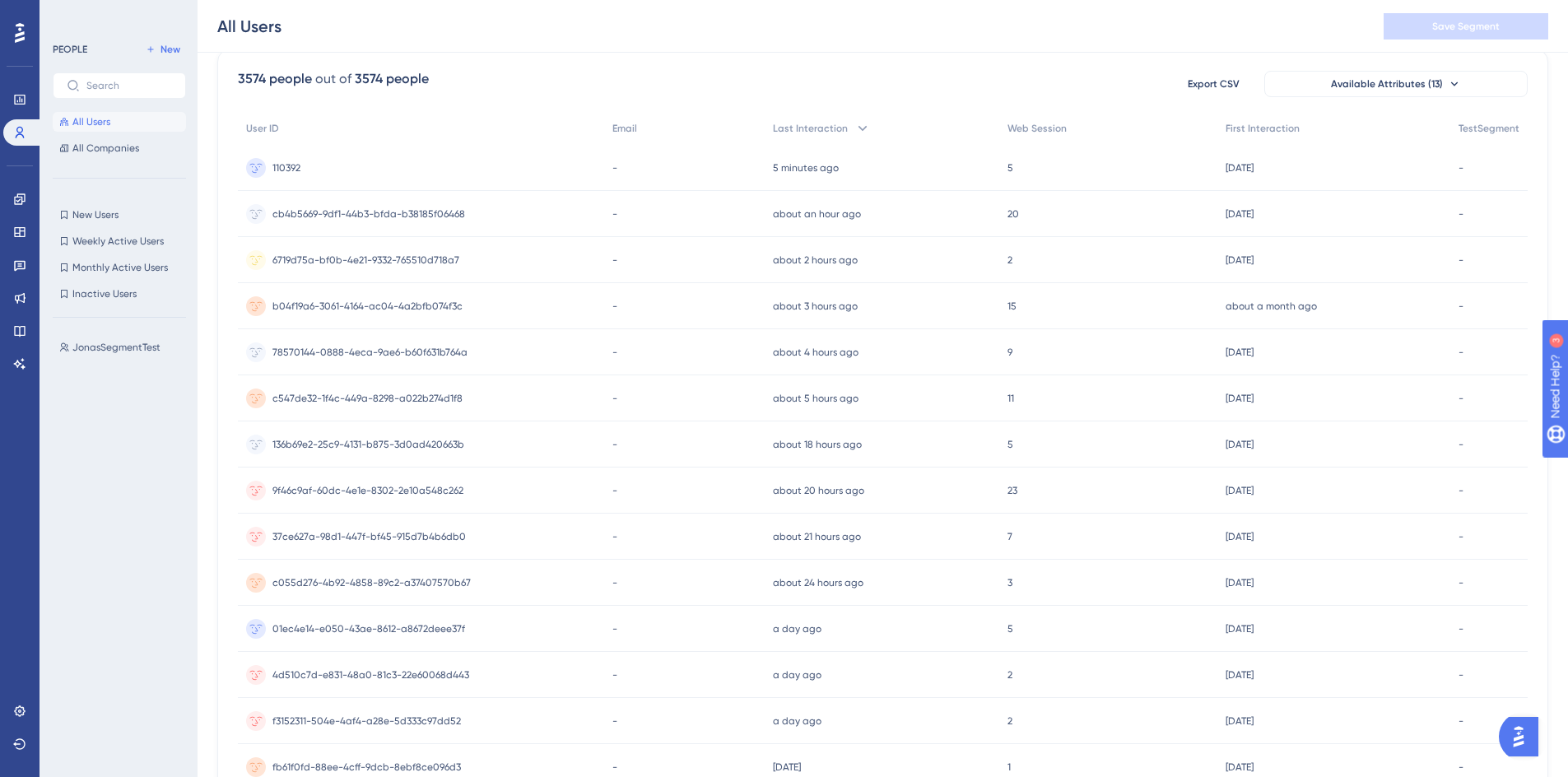
click at [700, 59] on div "3574 people out of 3574 people Export CSV Available Attributes (13) User ID Ema…" at bounding box center [883, 594] width 1331 height 1092
click at [1481, 129] on span "TestSegment" at bounding box center [1489, 128] width 61 height 13
click at [1463, 95] on button "Available Attributes (13)" at bounding box center [1396, 84] width 263 height 26
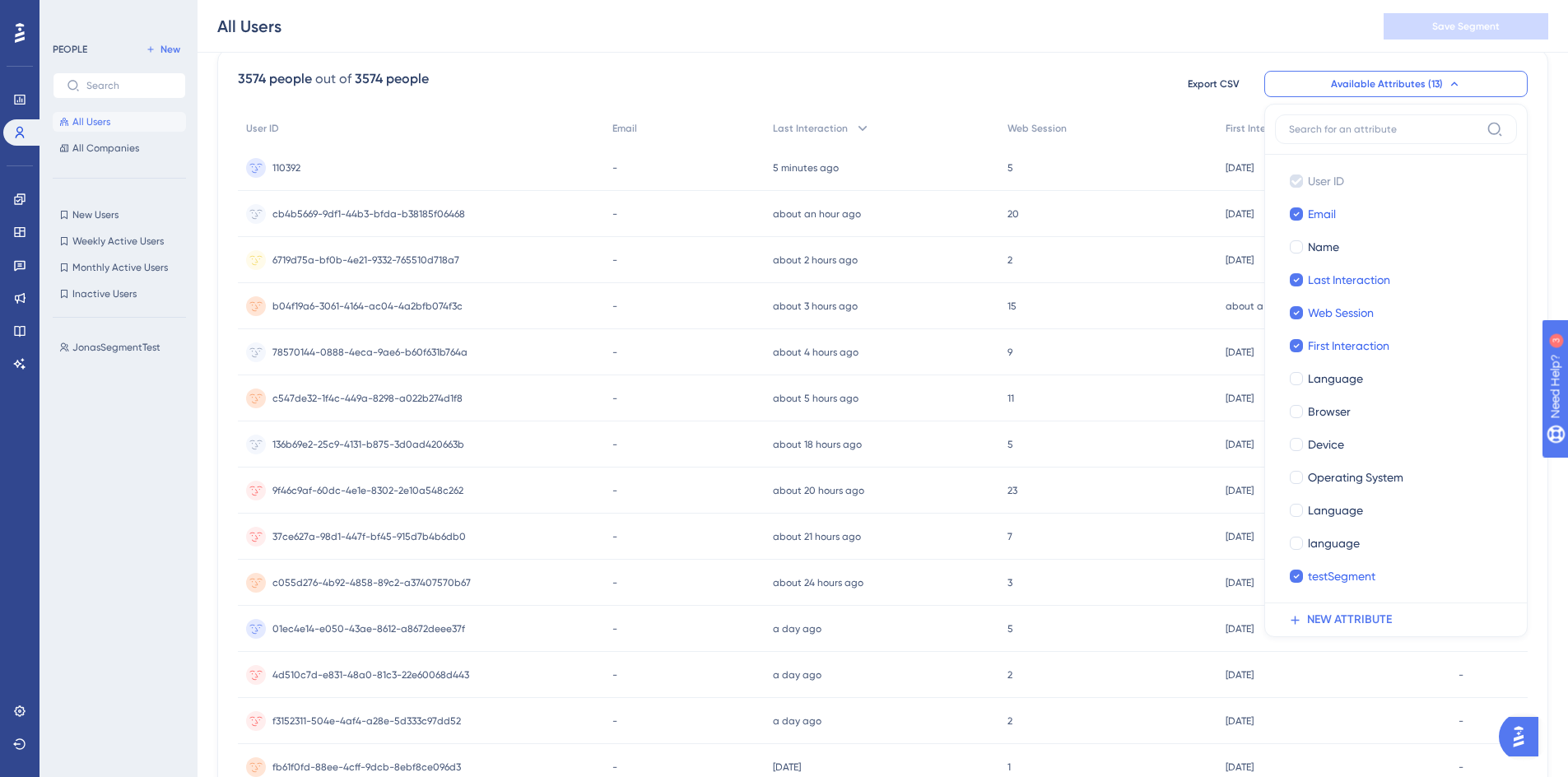
scroll to position [111, 0]
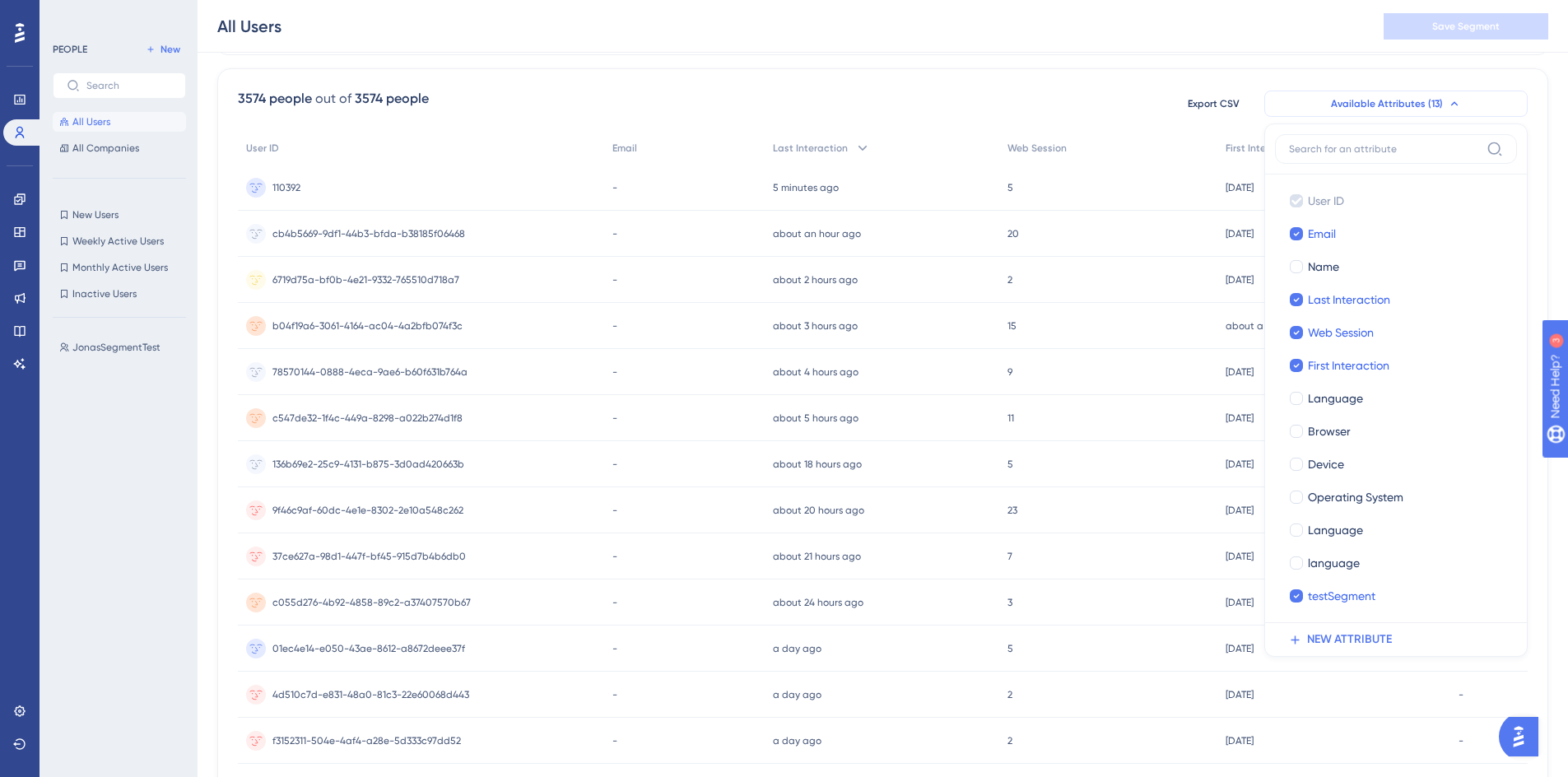
click at [1429, 113] on button "Available Attributes (13)" at bounding box center [1396, 103] width 263 height 26
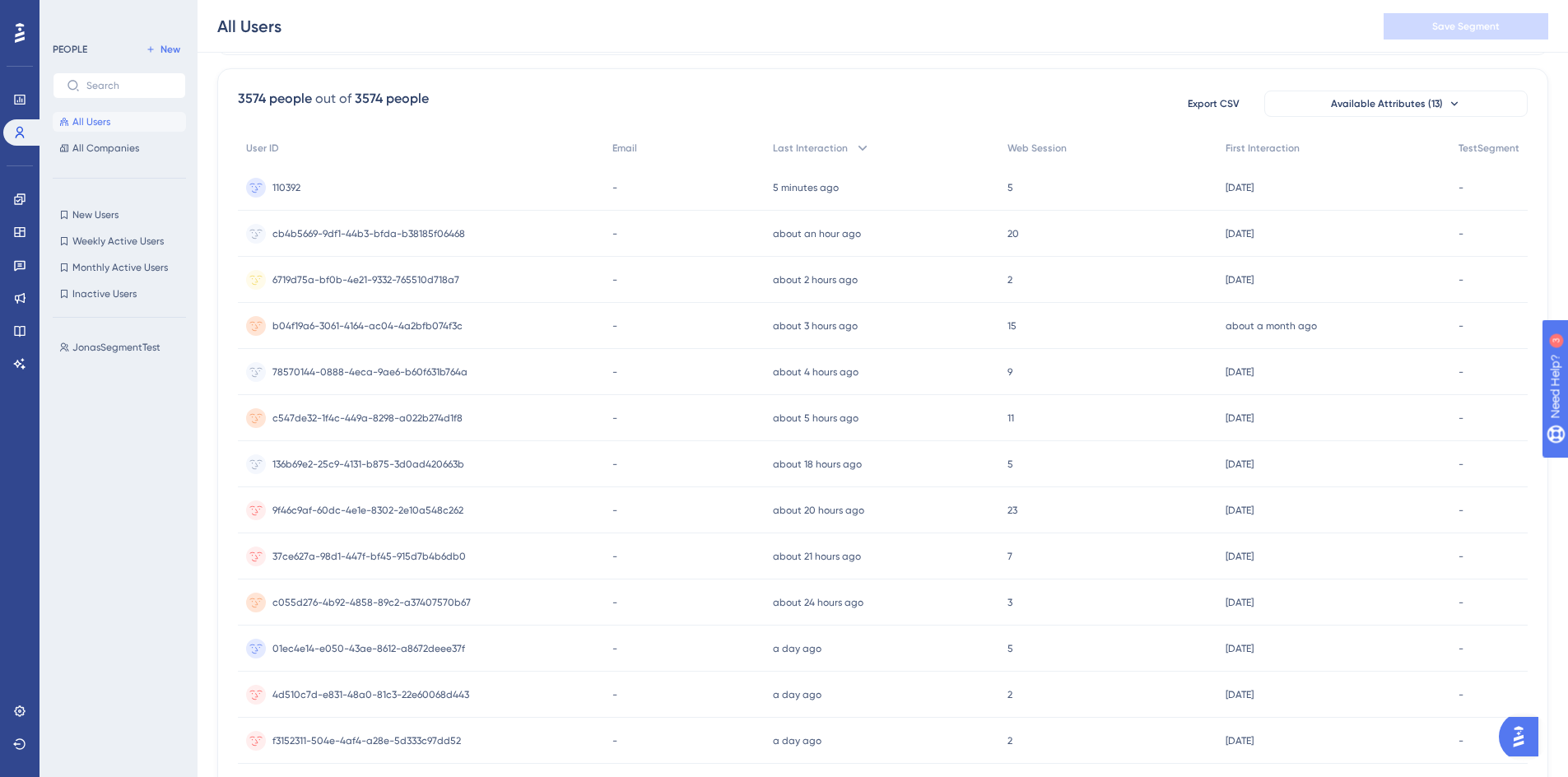
click at [768, 107] on div "3574 people out of 3574 people Export CSV Available Attributes (13)" at bounding box center [882, 104] width 1290 height 30
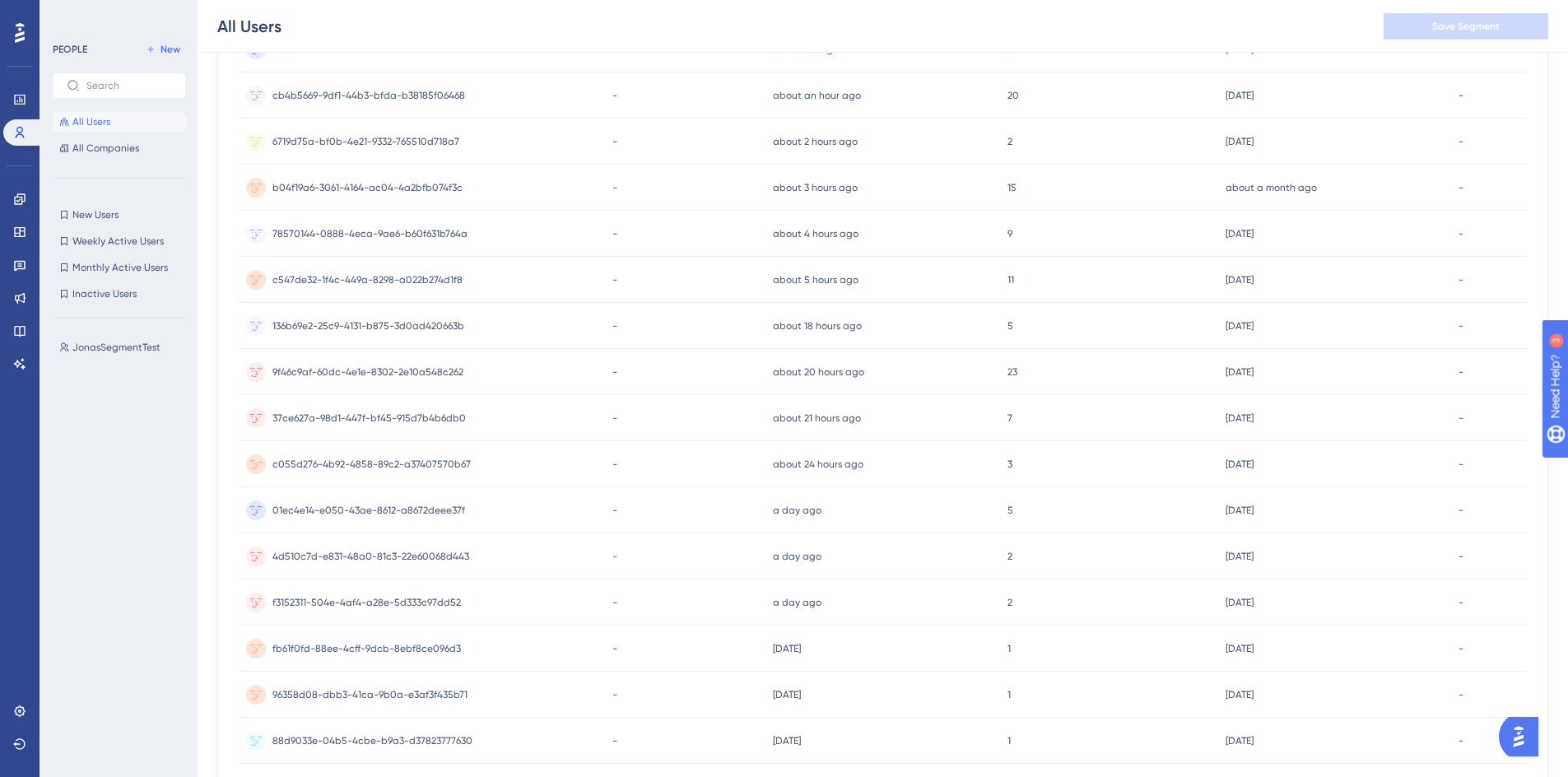
scroll to position [547, 0]
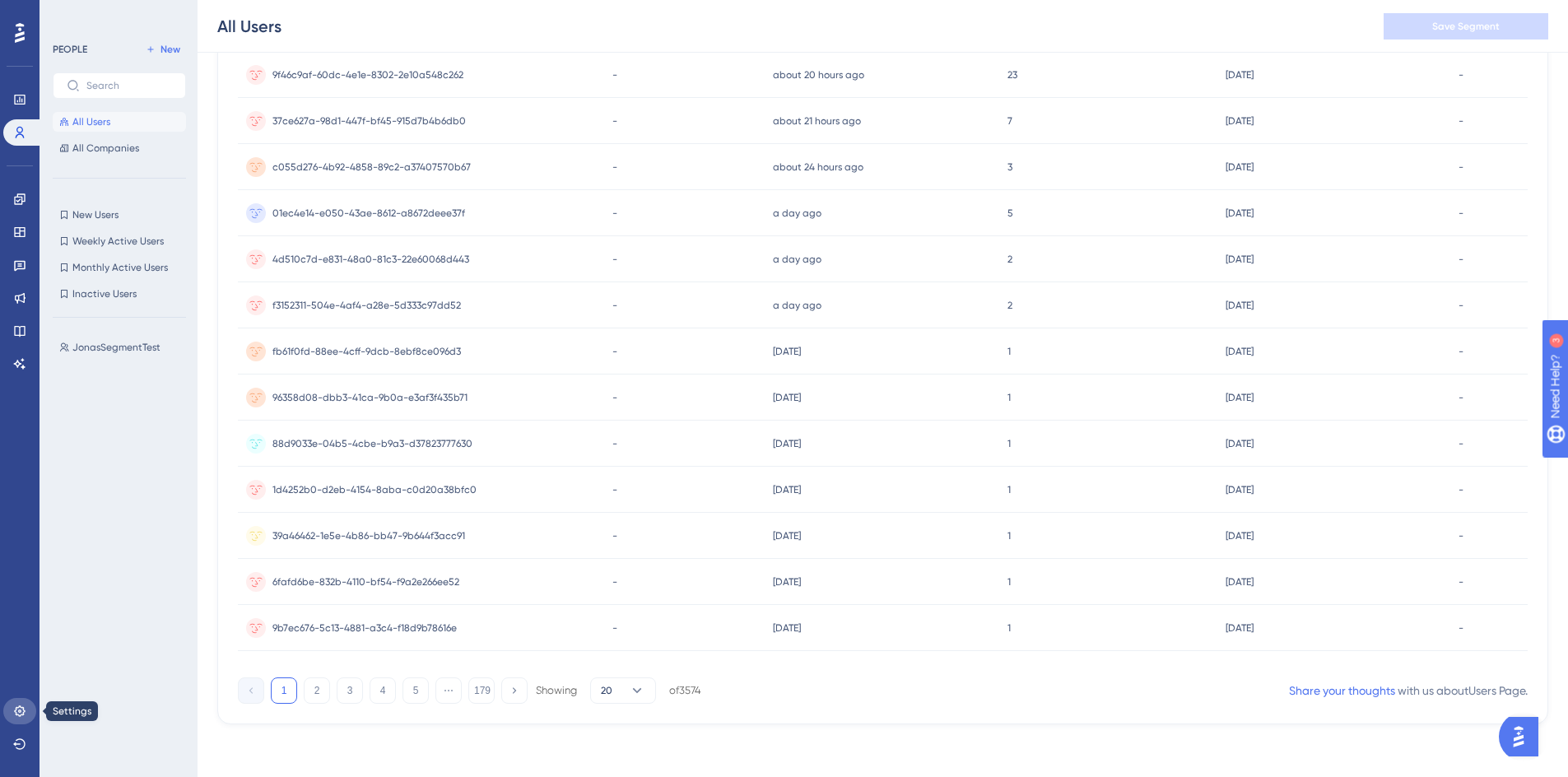
click at [19, 711] on icon at bounding box center [19, 711] width 11 height 11
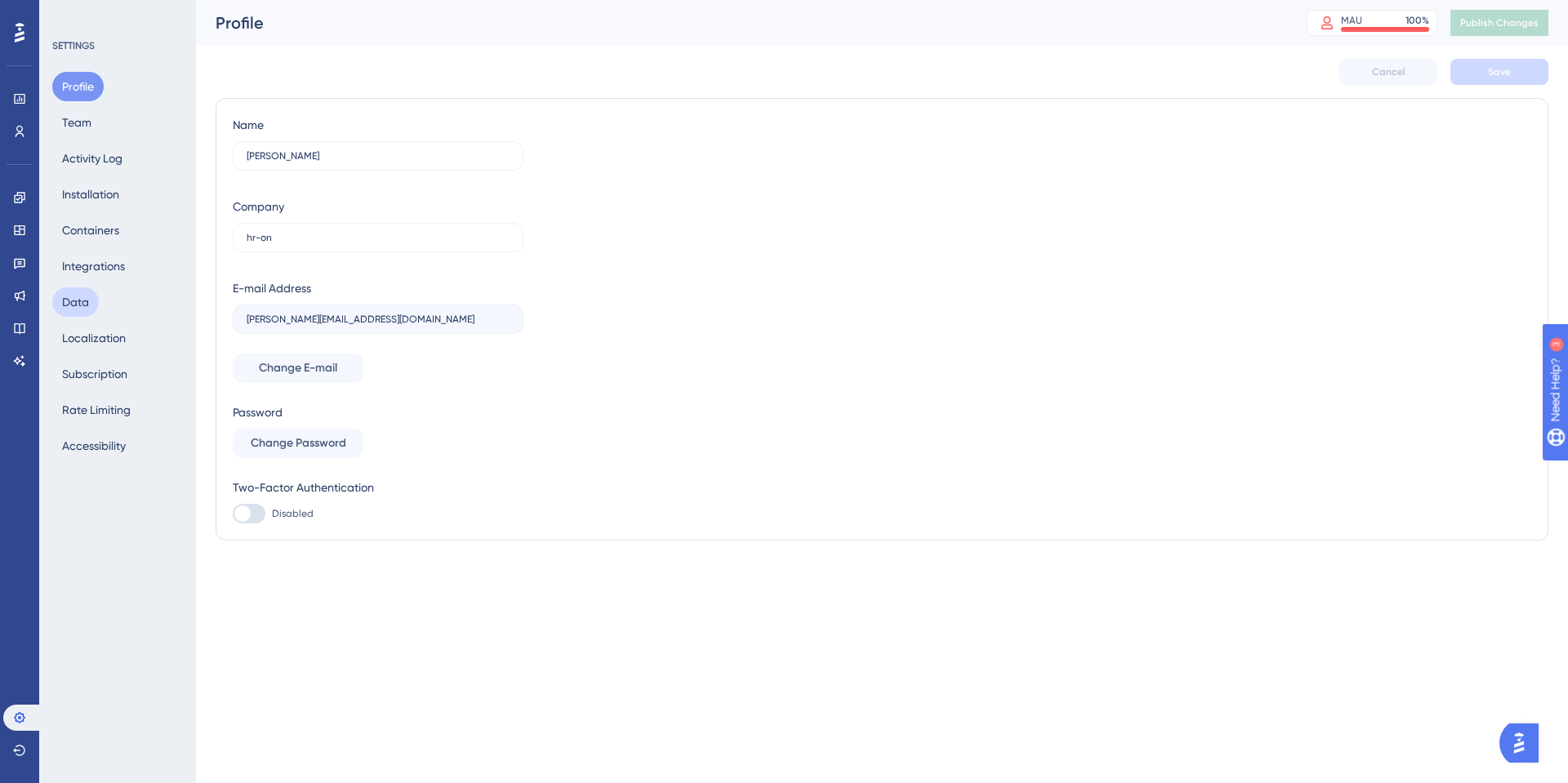
click at [79, 299] on button "Data" at bounding box center [76, 302] width 47 height 30
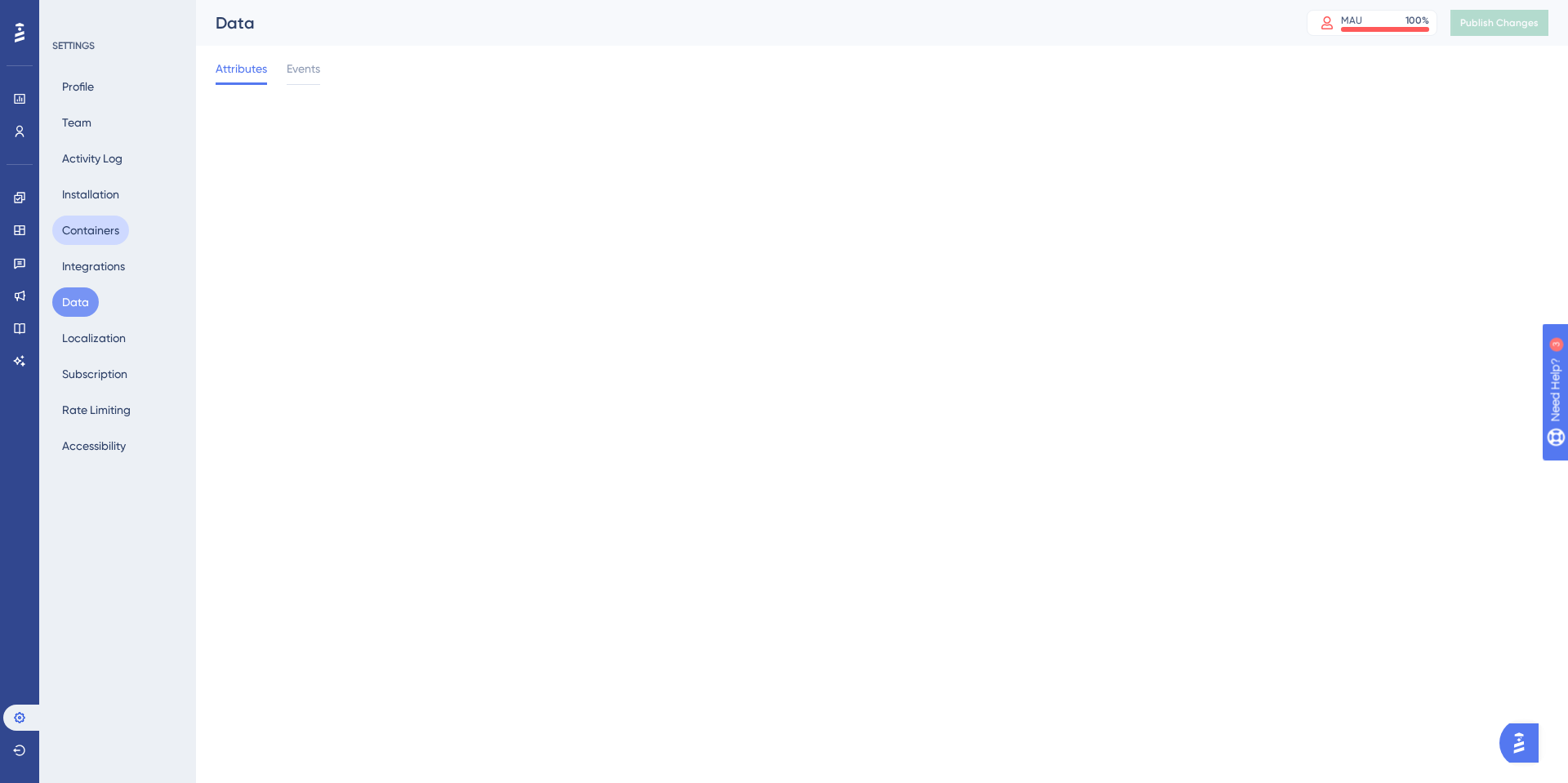
click at [100, 241] on button "Containers" at bounding box center [90, 230] width 77 height 30
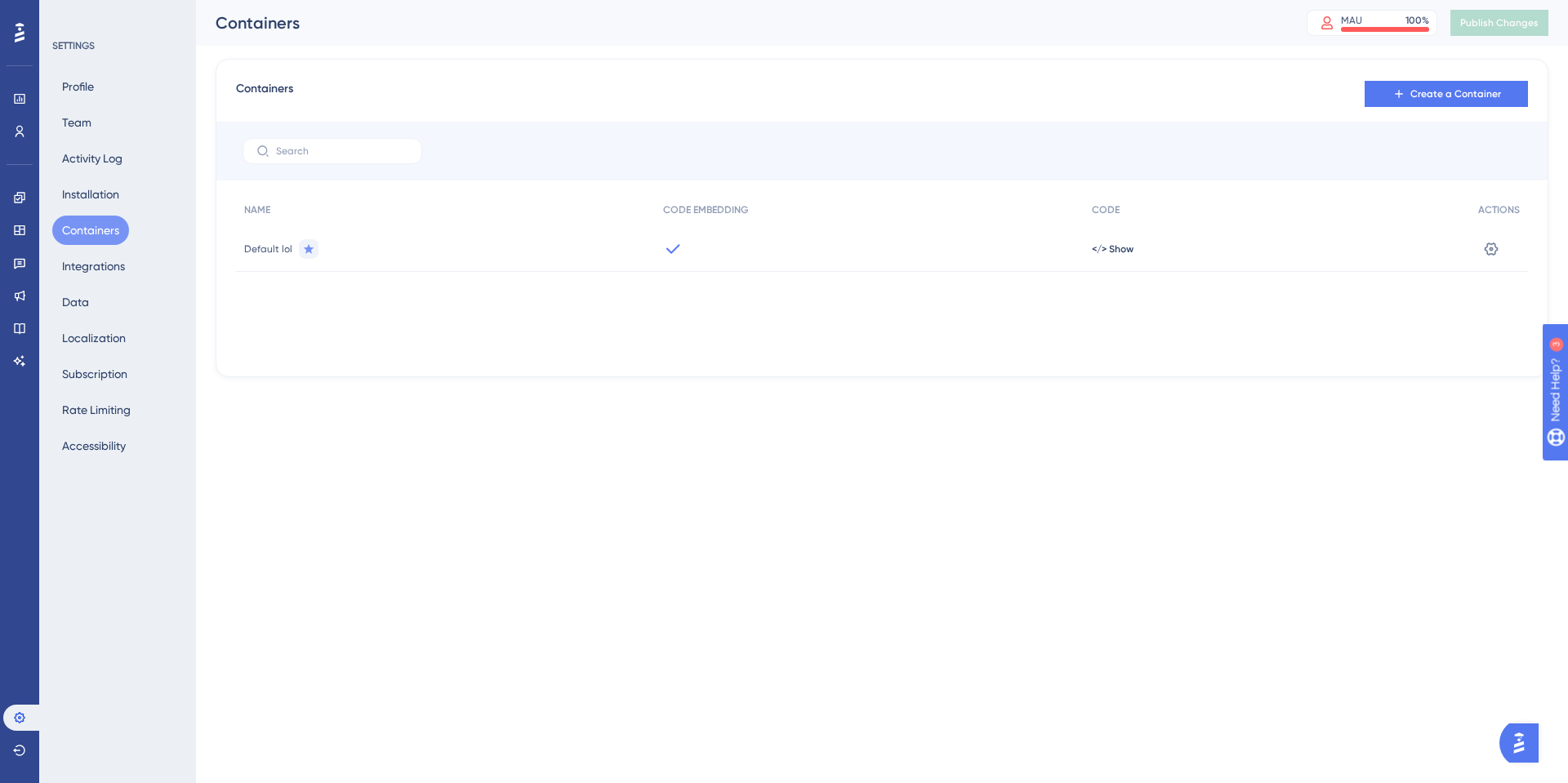
click at [502, 263] on div "Default lol" at bounding box center [445, 248] width 419 height 46
click at [1489, 256] on icon at bounding box center [1491, 249] width 16 height 16
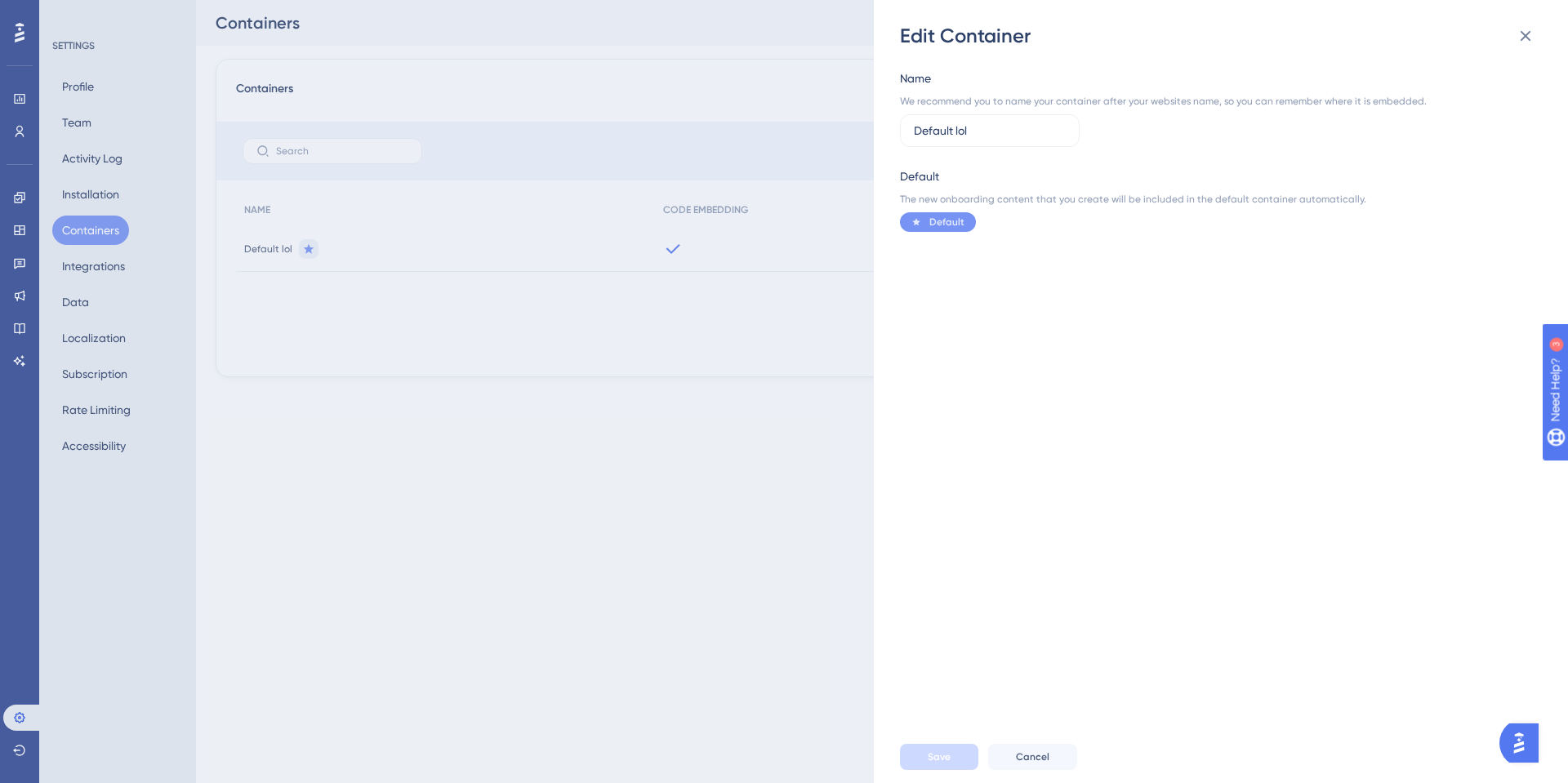
click at [783, 310] on div "Edit Container Name We recommend you to name your container after your websites…" at bounding box center [784, 391] width 1568 height 783
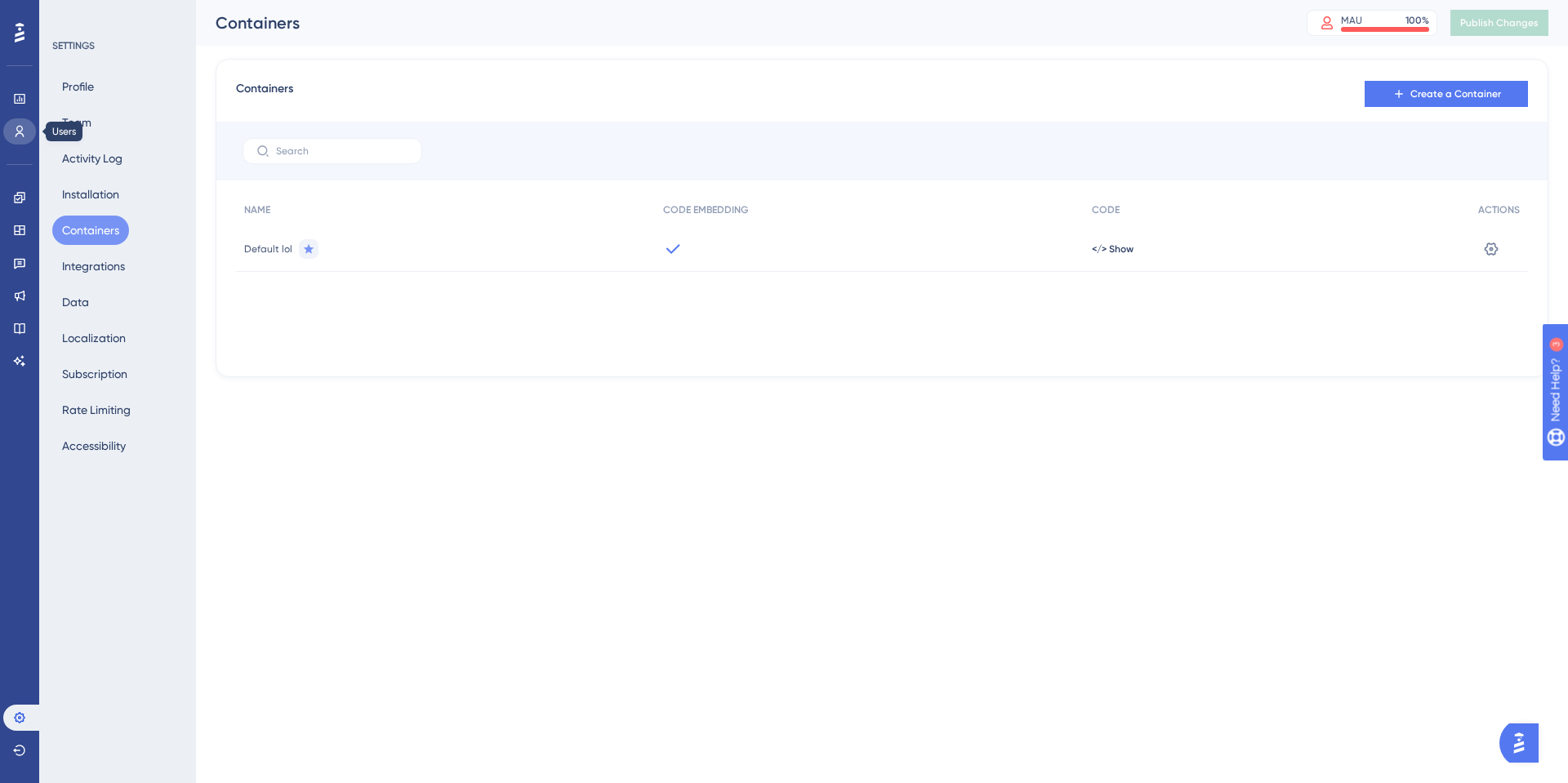
click at [23, 124] on link at bounding box center [20, 131] width 33 height 26
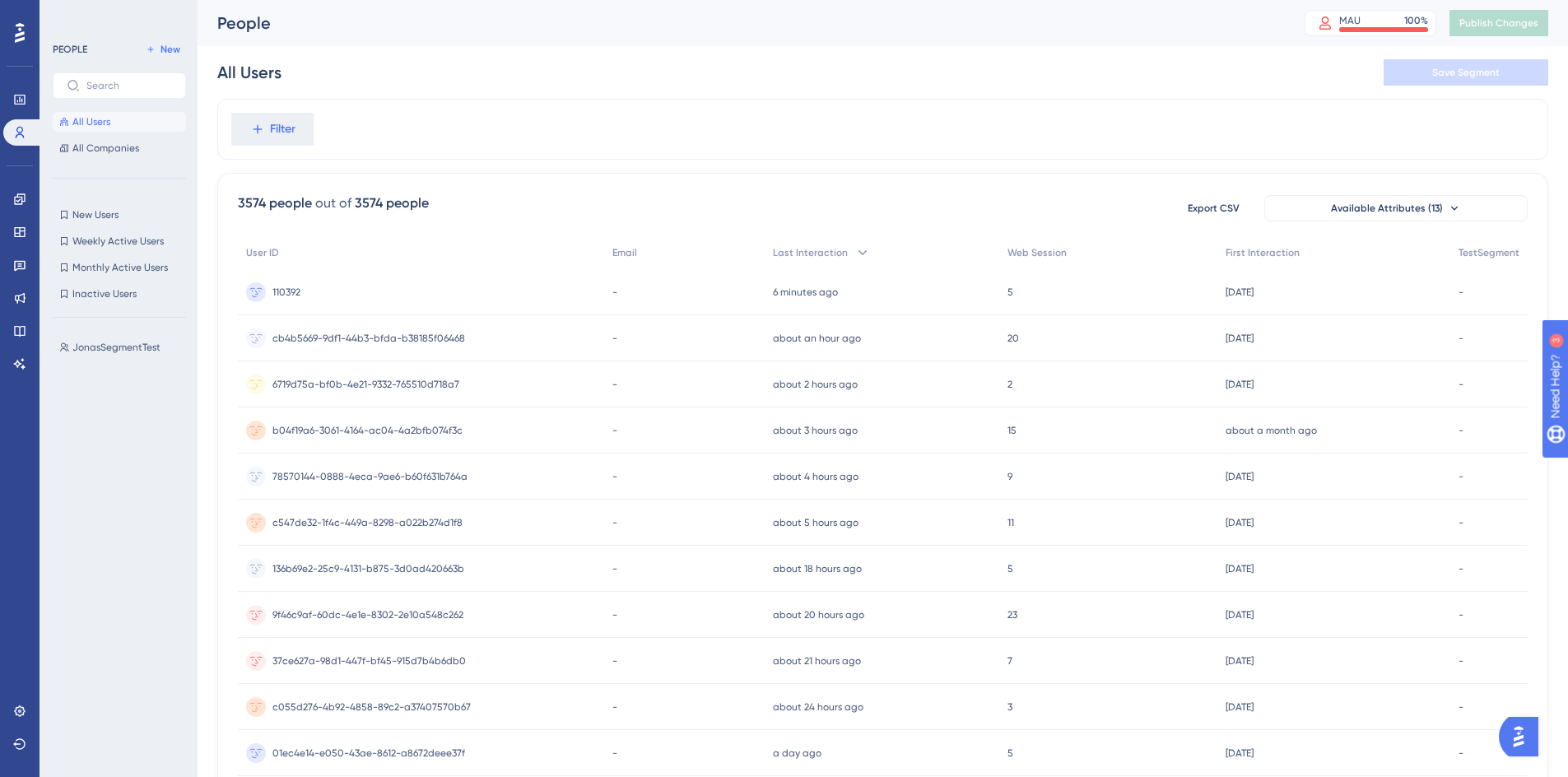
click at [935, 129] on div "Filter" at bounding box center [883, 128] width 1331 height 61
click at [253, 199] on div "3574 people" at bounding box center [274, 203] width 74 height 20
drag, startPoint x: 253, startPoint y: 199, endPoint x: 408, endPoint y: 194, distance: 155.1
click at [408, 194] on div "3574 people out of 3574 people" at bounding box center [333, 203] width 191 height 20
click at [408, 194] on div "3574 people" at bounding box center [392, 203] width 74 height 20
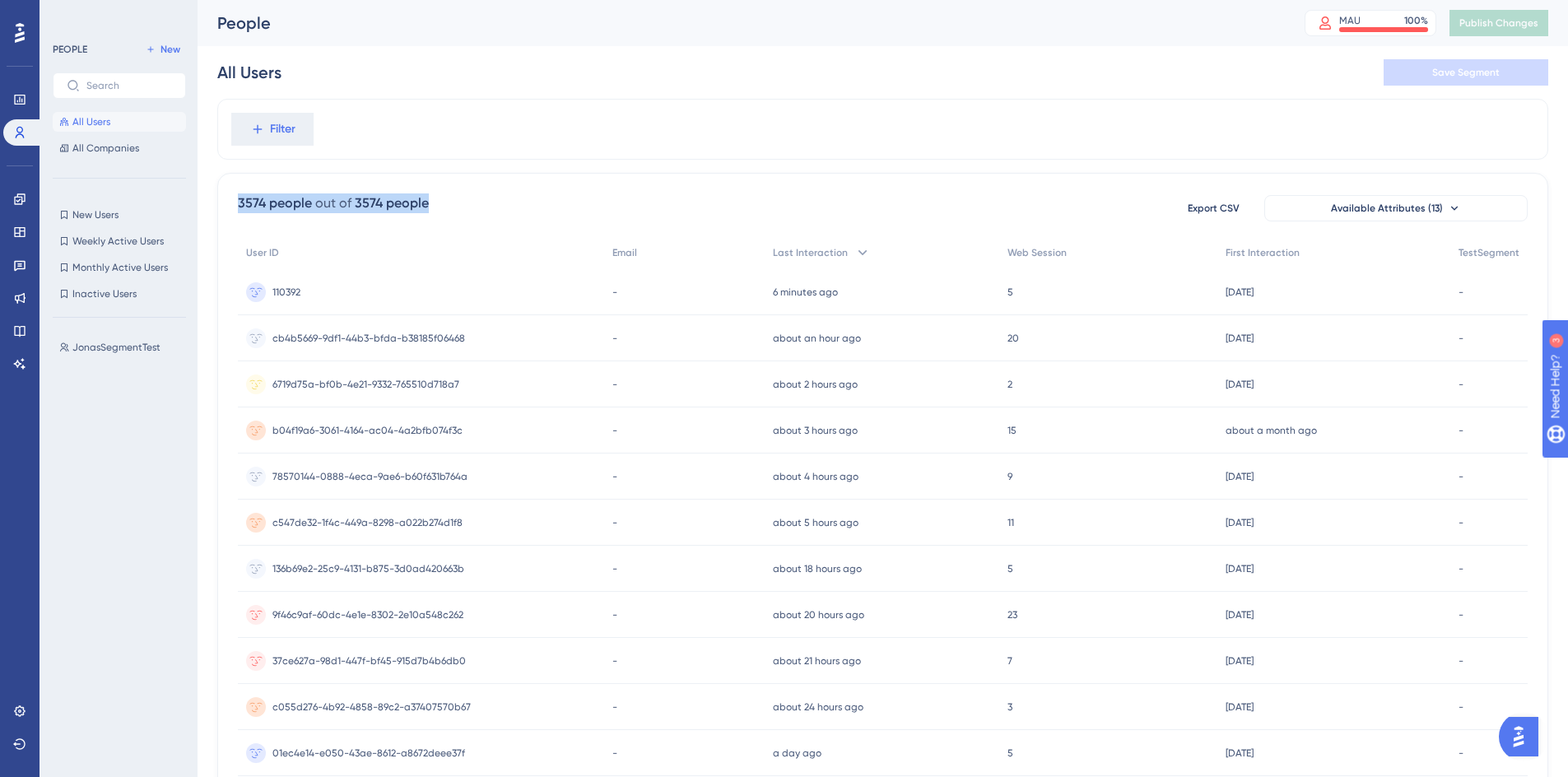
drag, startPoint x: 408, startPoint y: 194, endPoint x: 227, endPoint y: 210, distance: 181.7
click at [227, 210] on div "3574 people out of 3574 people Export CSV Available Attributes (13) User ID Ema…" at bounding box center [883, 719] width 1331 height 1092
click at [227, 209] on div "3574 people out of 3574 people Export CSV Available Attributes (13) User ID Ema…" at bounding box center [883, 719] width 1331 height 1092
click at [238, 204] on div "3574 people" at bounding box center [274, 203] width 74 height 20
drag, startPoint x: 238, startPoint y: 204, endPoint x: 419, endPoint y: 204, distance: 181.0
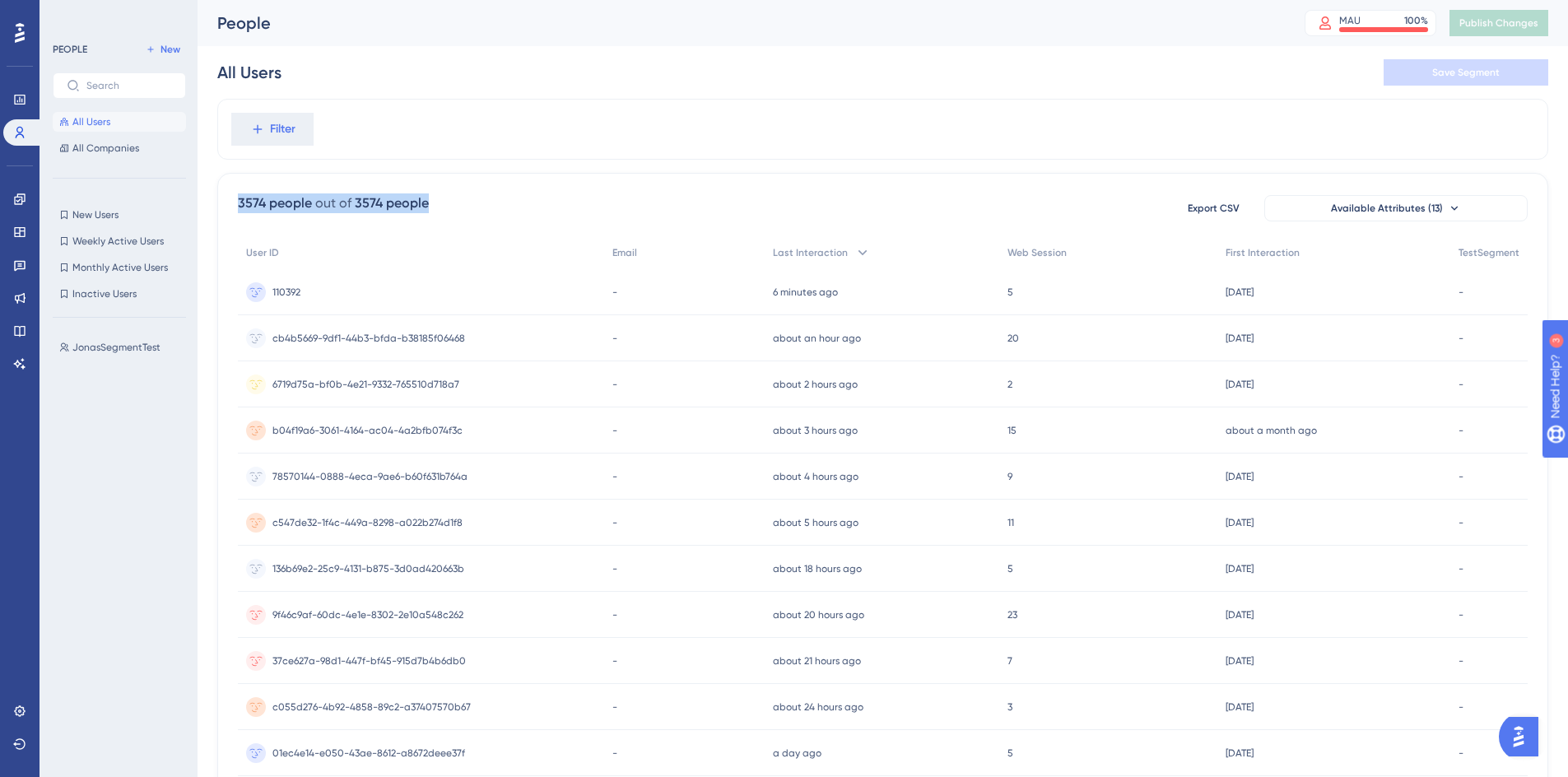
click at [419, 204] on div "3574 people out of 3574 people" at bounding box center [333, 203] width 191 height 20
click at [419, 204] on div "3574 people" at bounding box center [392, 203] width 74 height 20
click at [759, 90] on div "All Users Save Segment" at bounding box center [883, 73] width 1331 height 53
click at [341, 289] on div "110392 110392" at bounding box center [421, 292] width 366 height 46
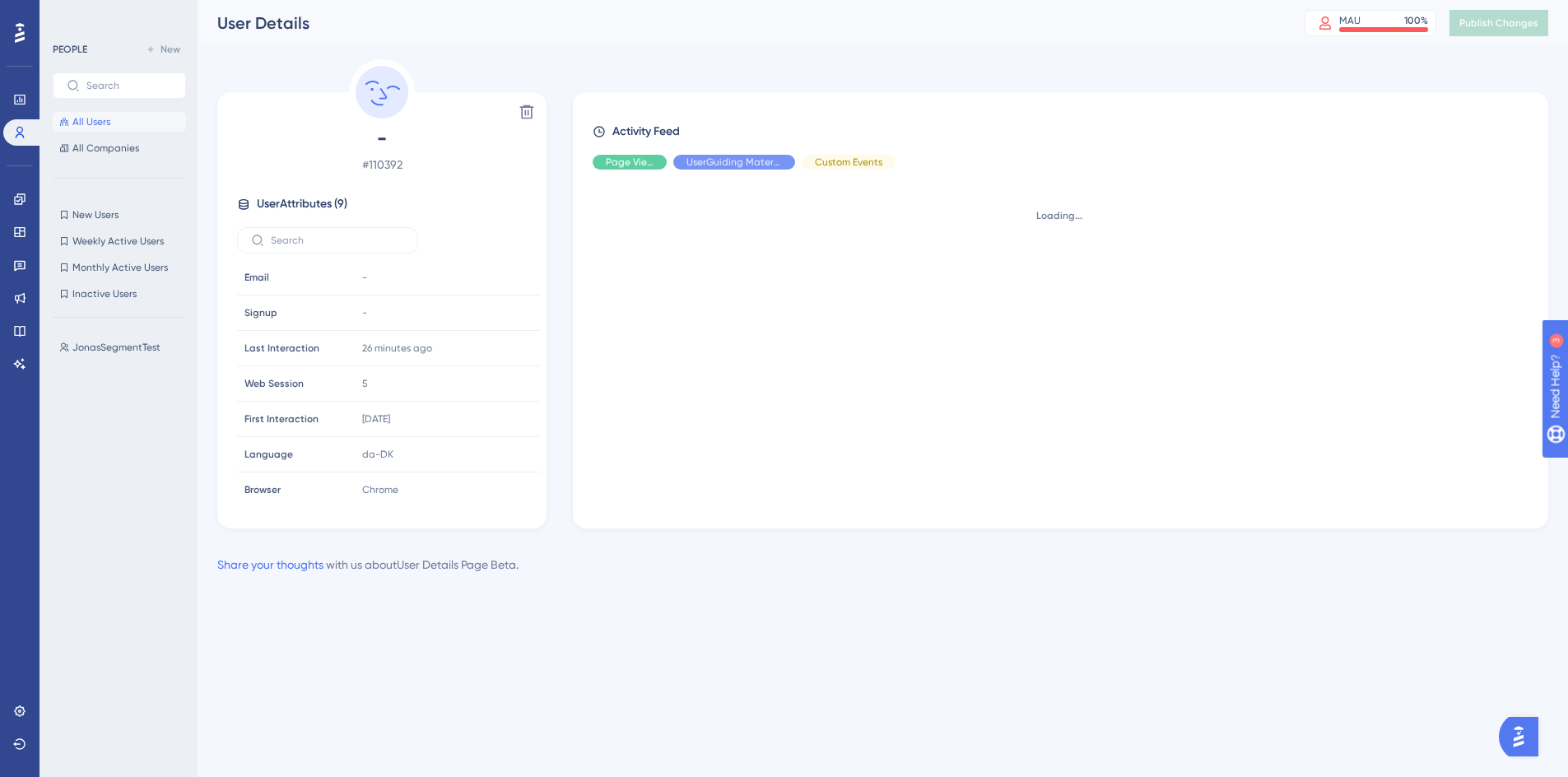
click at [336, 297] on div "Signup Signup" at bounding box center [293, 312] width 112 height 33
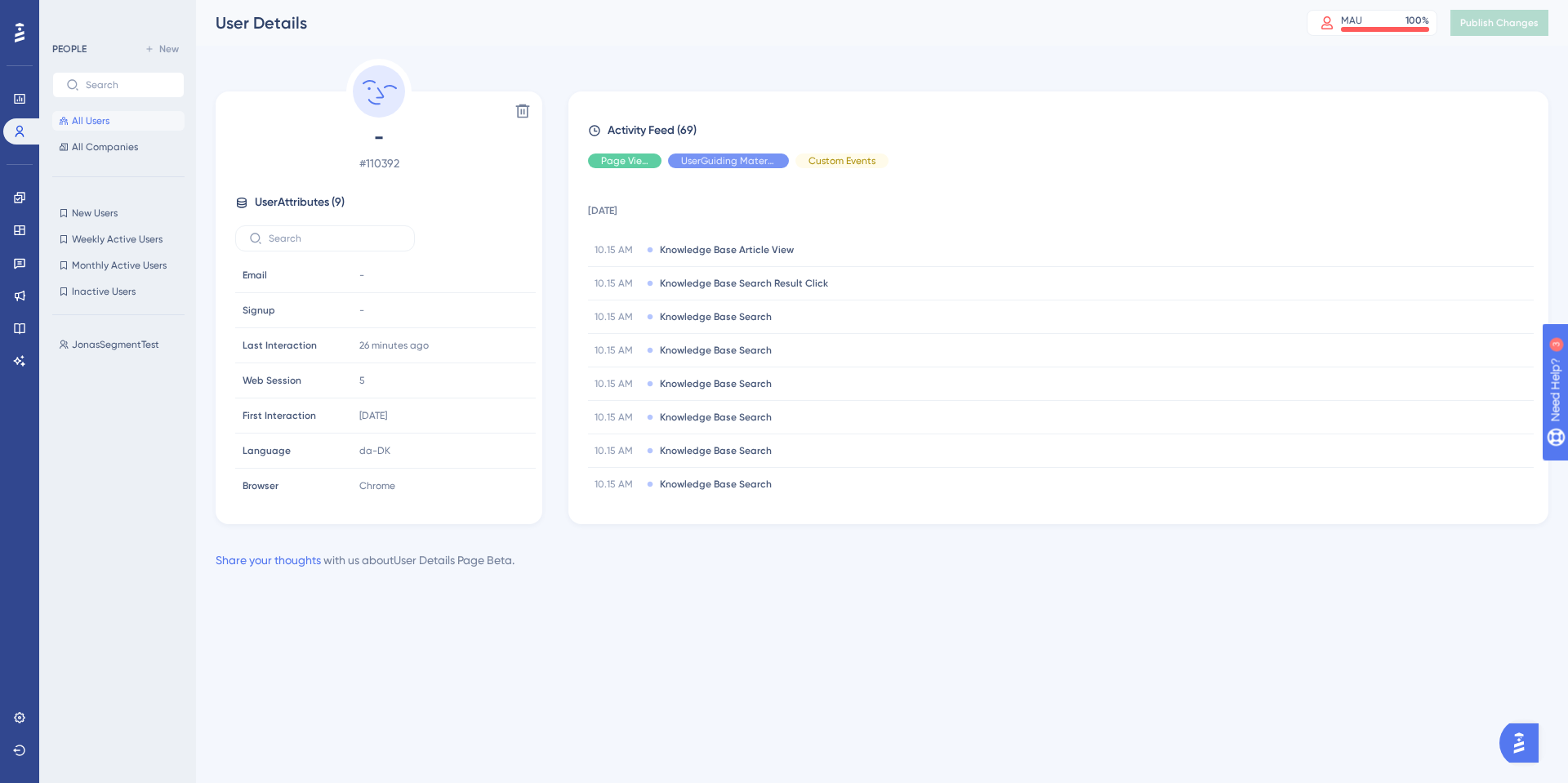
click at [115, 128] on button "All Users" at bounding box center [118, 121] width 132 height 20
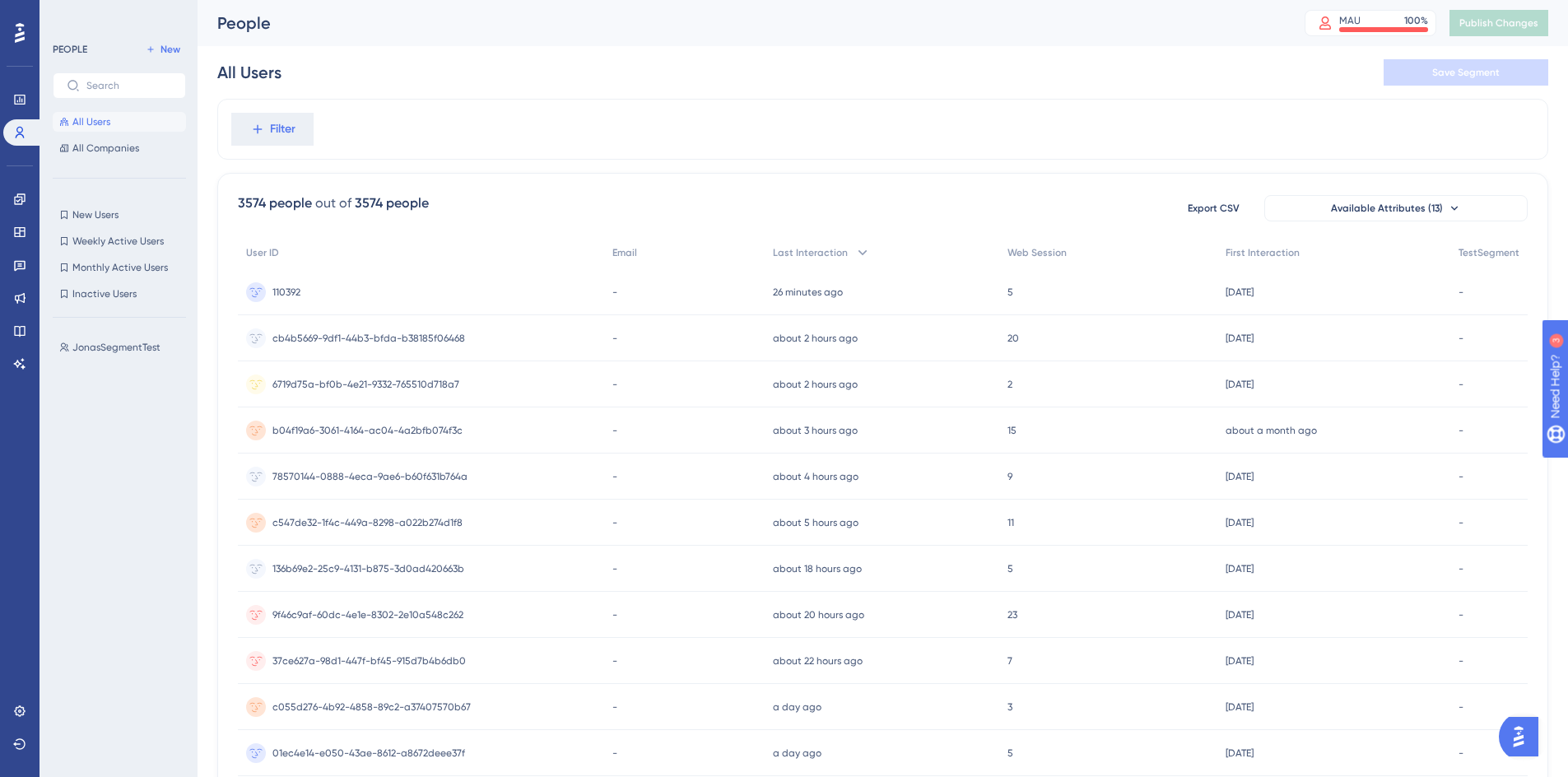
click at [232, 289] on div "3574 people out of 3574 people Export CSV Available Attributes (13) User ID Ema…" at bounding box center [883, 719] width 1331 height 1092
click at [1372, 209] on span "Available Attributes (13)" at bounding box center [1387, 209] width 112 height 13
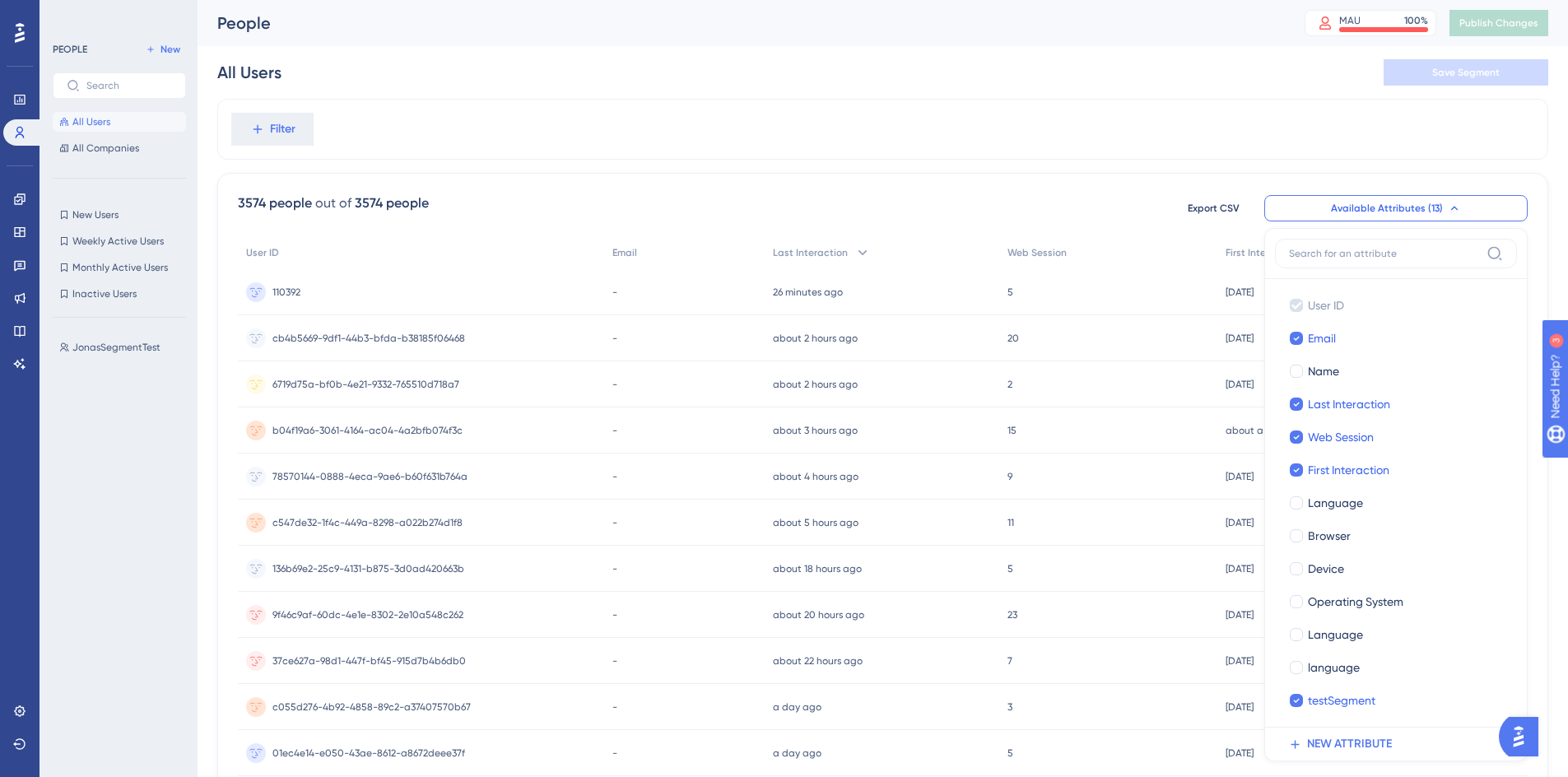
click at [1217, 148] on div "Filter" at bounding box center [883, 128] width 1331 height 61
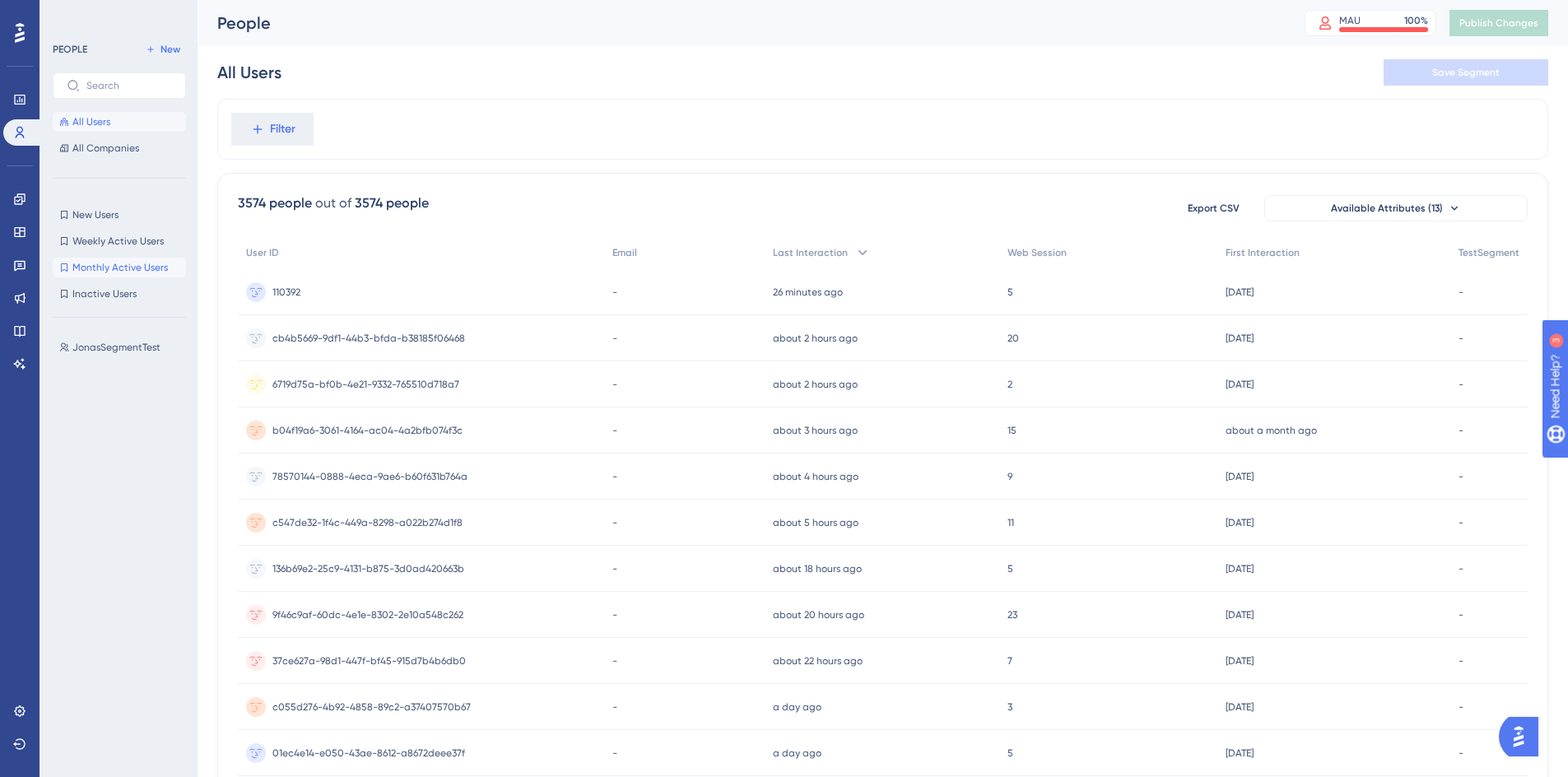
click at [122, 270] on span "Monthly Active Users" at bounding box center [120, 268] width 96 height 13
click at [119, 297] on span "Inactive Users" at bounding box center [105, 294] width 65 height 13
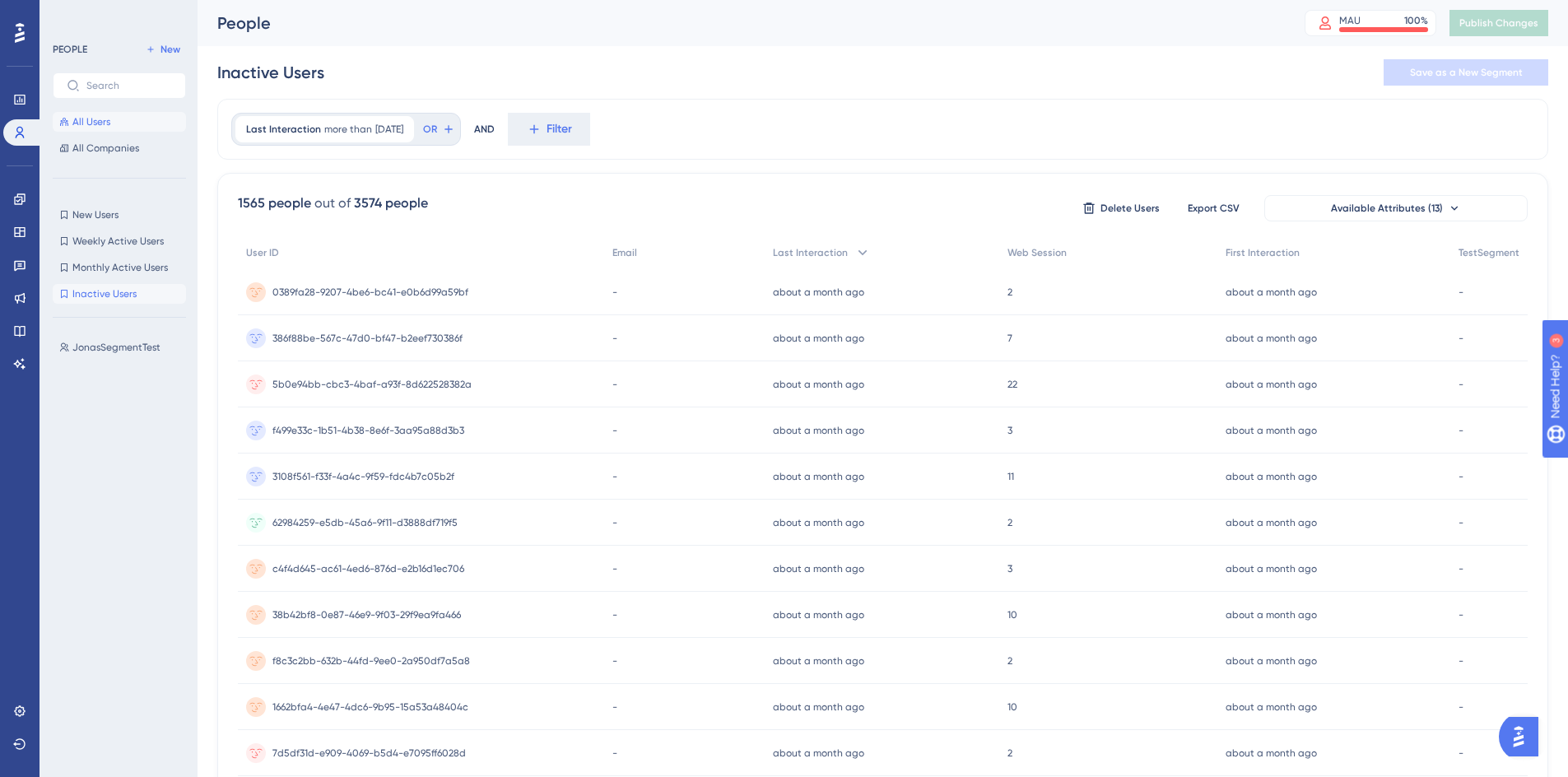
click at [113, 128] on button "All Users" at bounding box center [119, 122] width 133 height 20
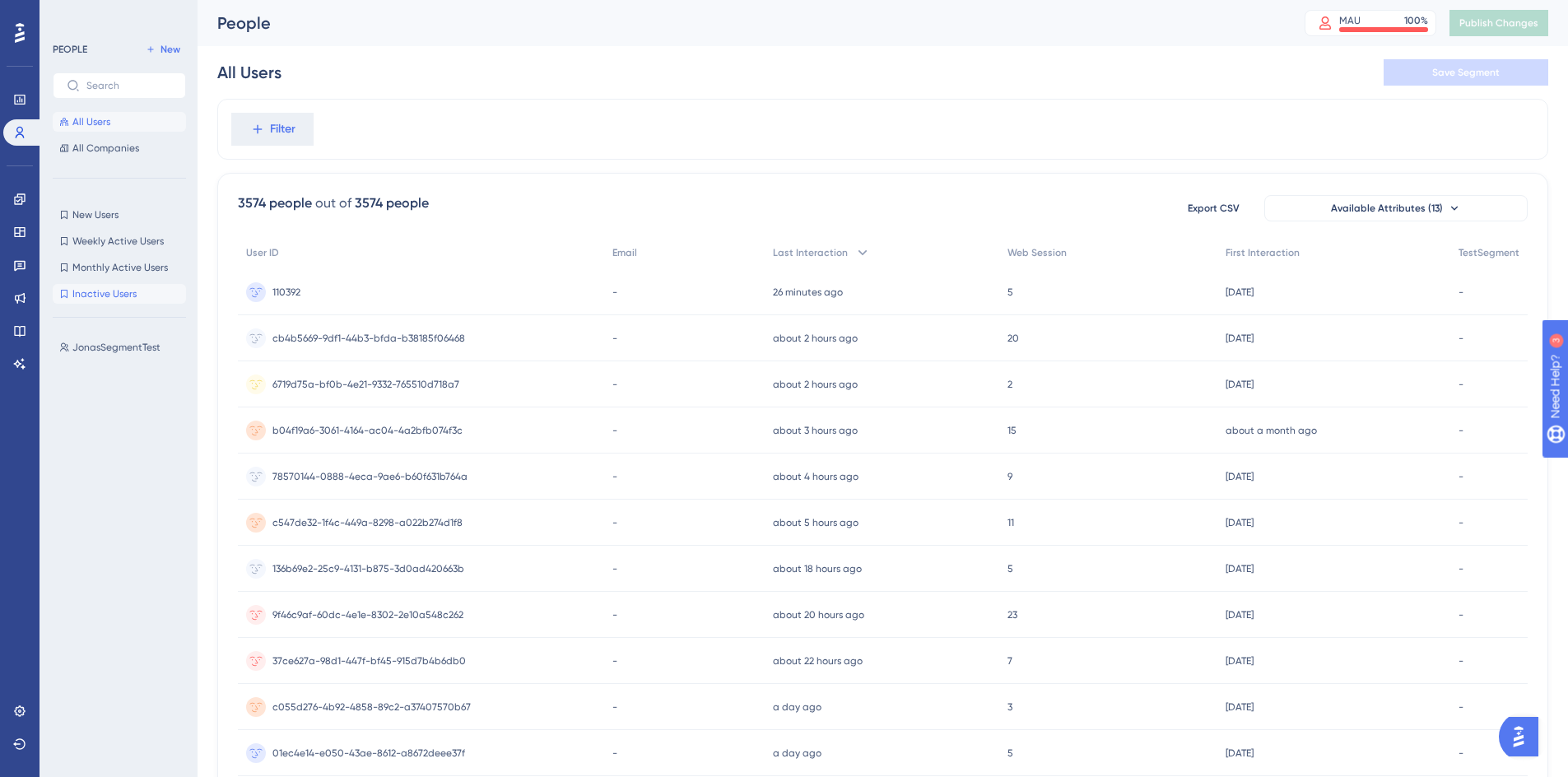
click at [110, 292] on span "Inactive Users" at bounding box center [105, 294] width 65 height 13
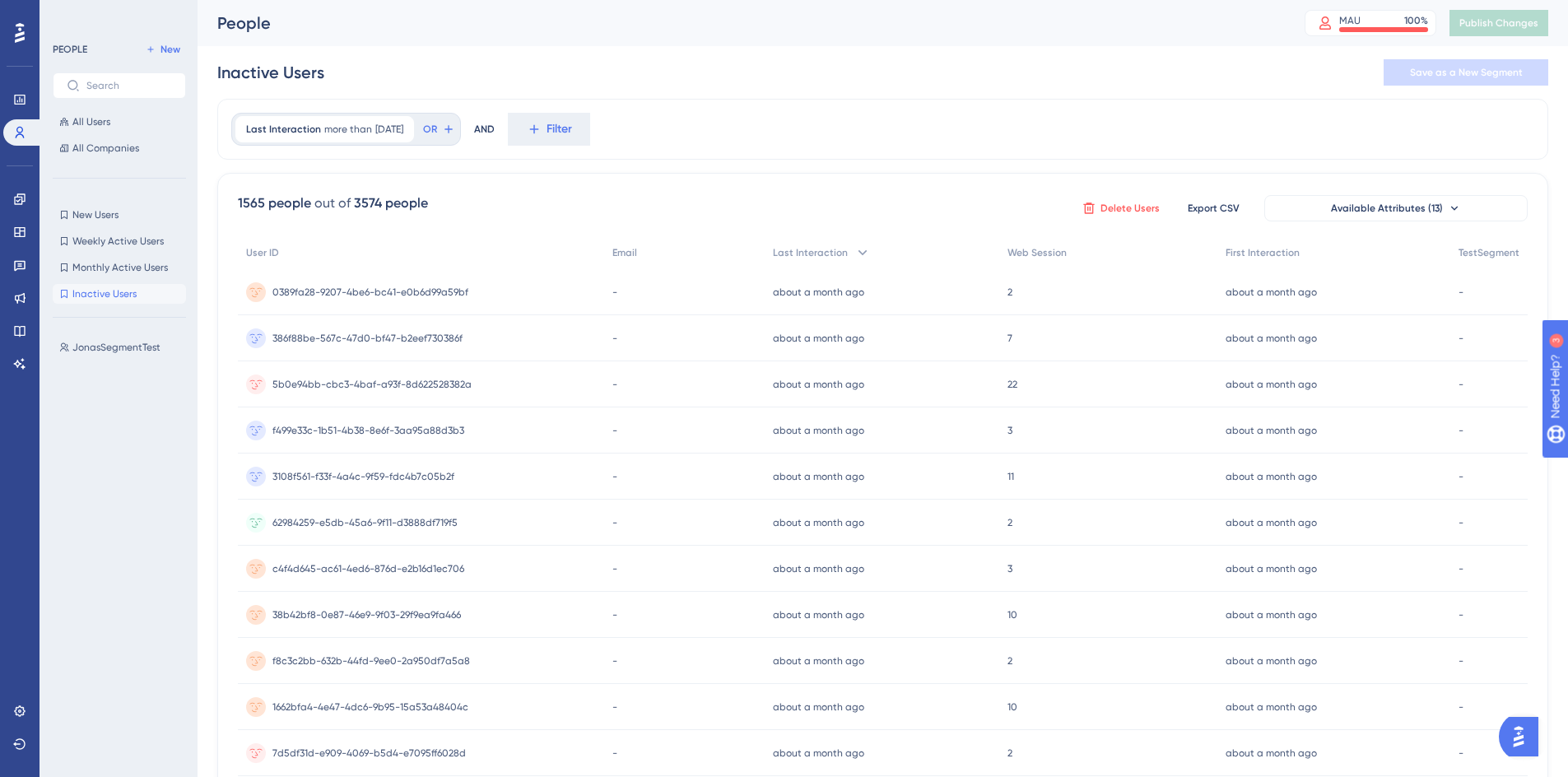
click at [1114, 210] on span "Delete Users" at bounding box center [1130, 209] width 59 height 13
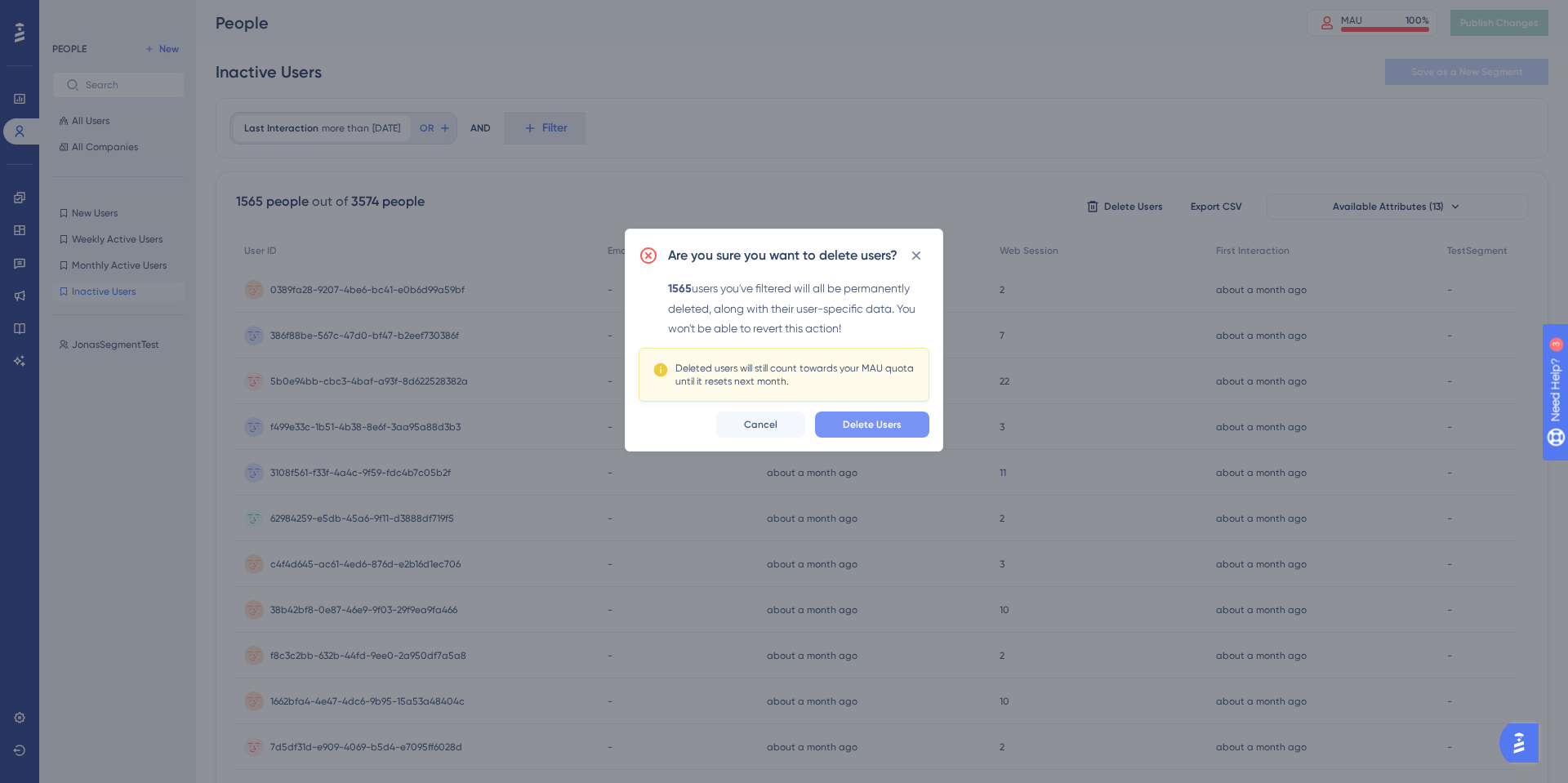
click at [868, 423] on span "Delete Users" at bounding box center [872, 424] width 59 height 13
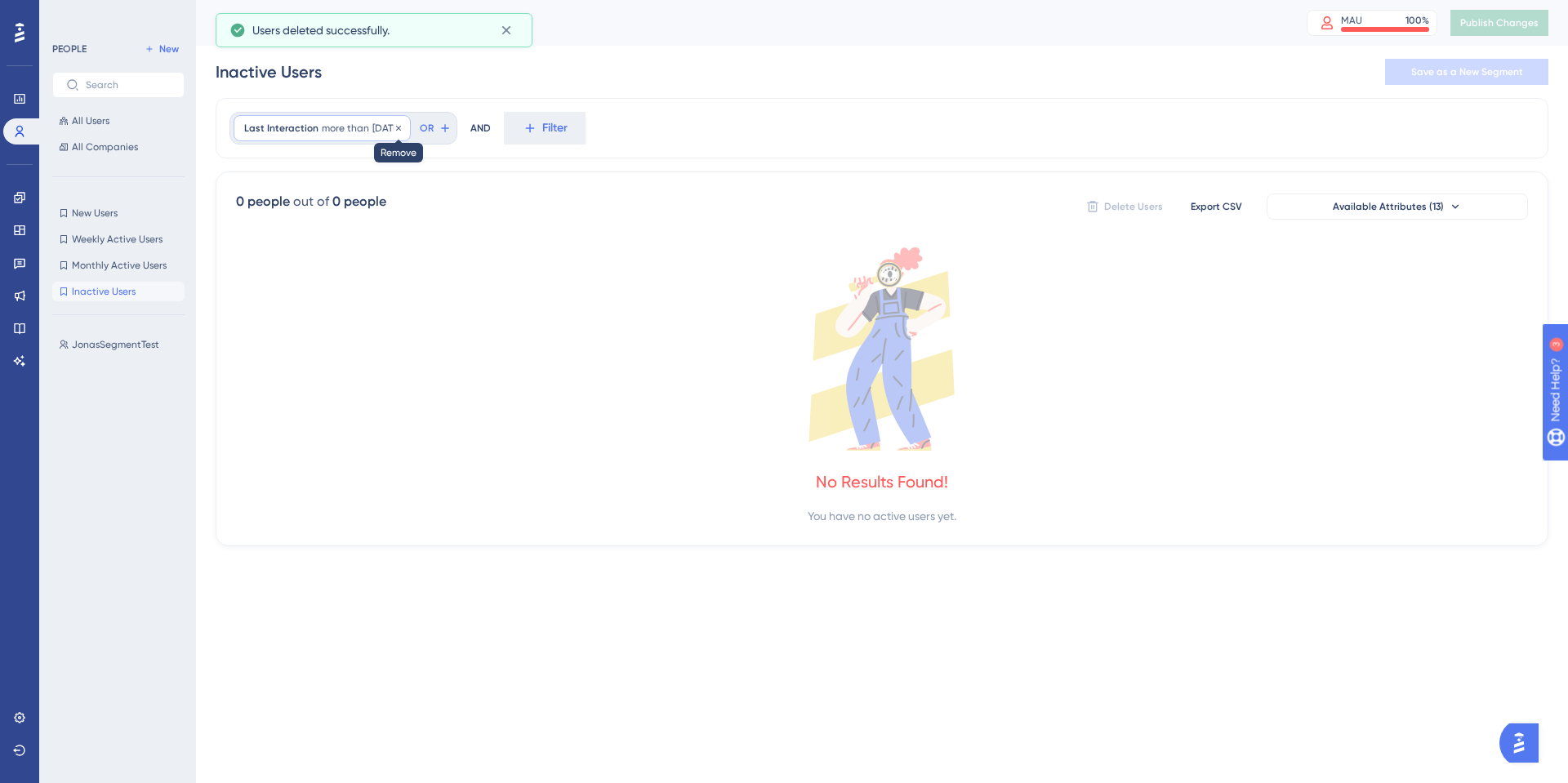
click at [404, 132] on icon at bounding box center [398, 128] width 10 height 10
click at [415, 141] on div at bounding box center [865, 443] width 1405 height 666
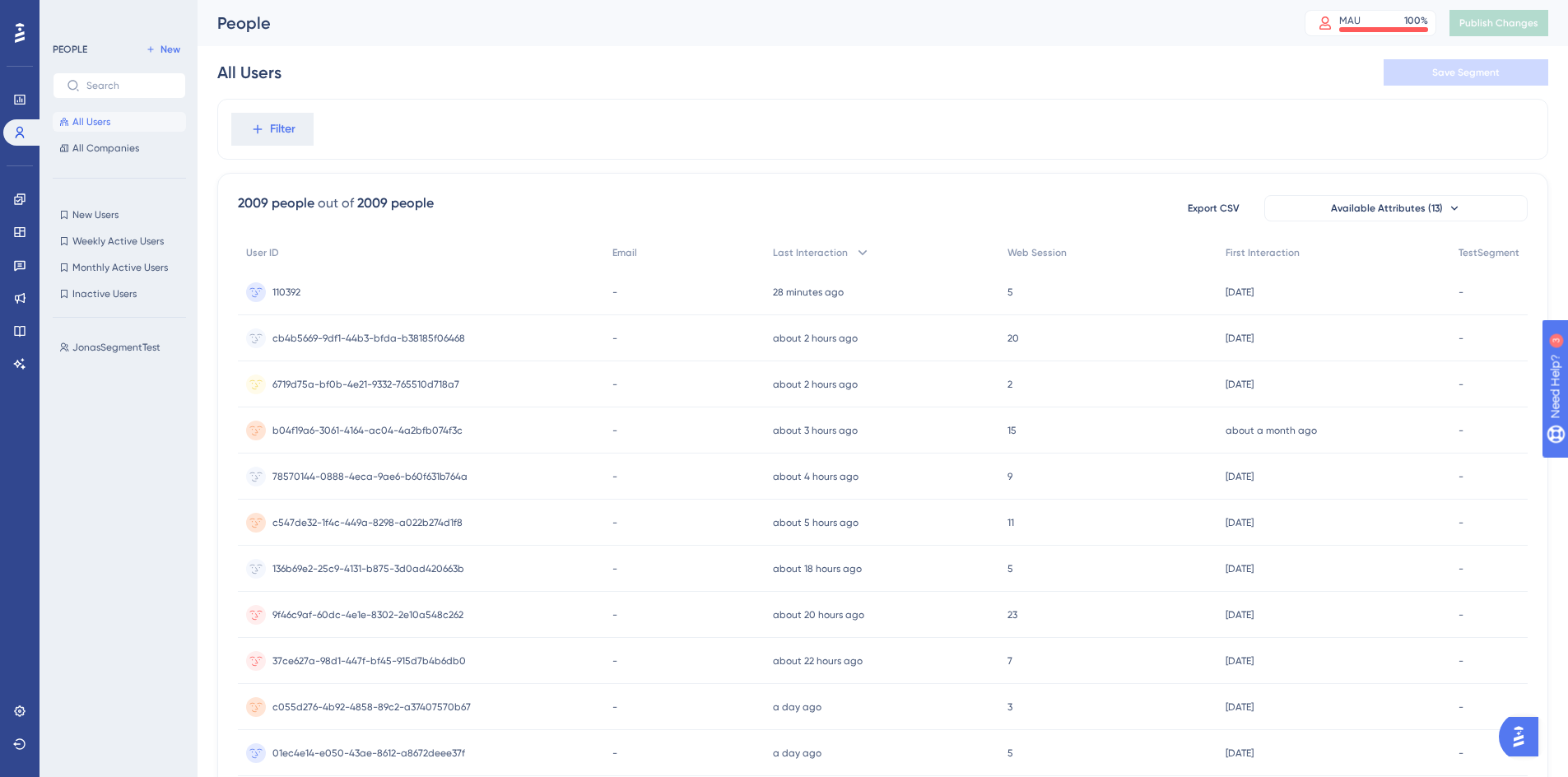
click at [917, 26] on div "People" at bounding box center [740, 23] width 1046 height 23
click at [842, 73] on div "All Users Save Segment" at bounding box center [883, 73] width 1331 height 53
